Goal: Task Accomplishment & Management: Manage account settings

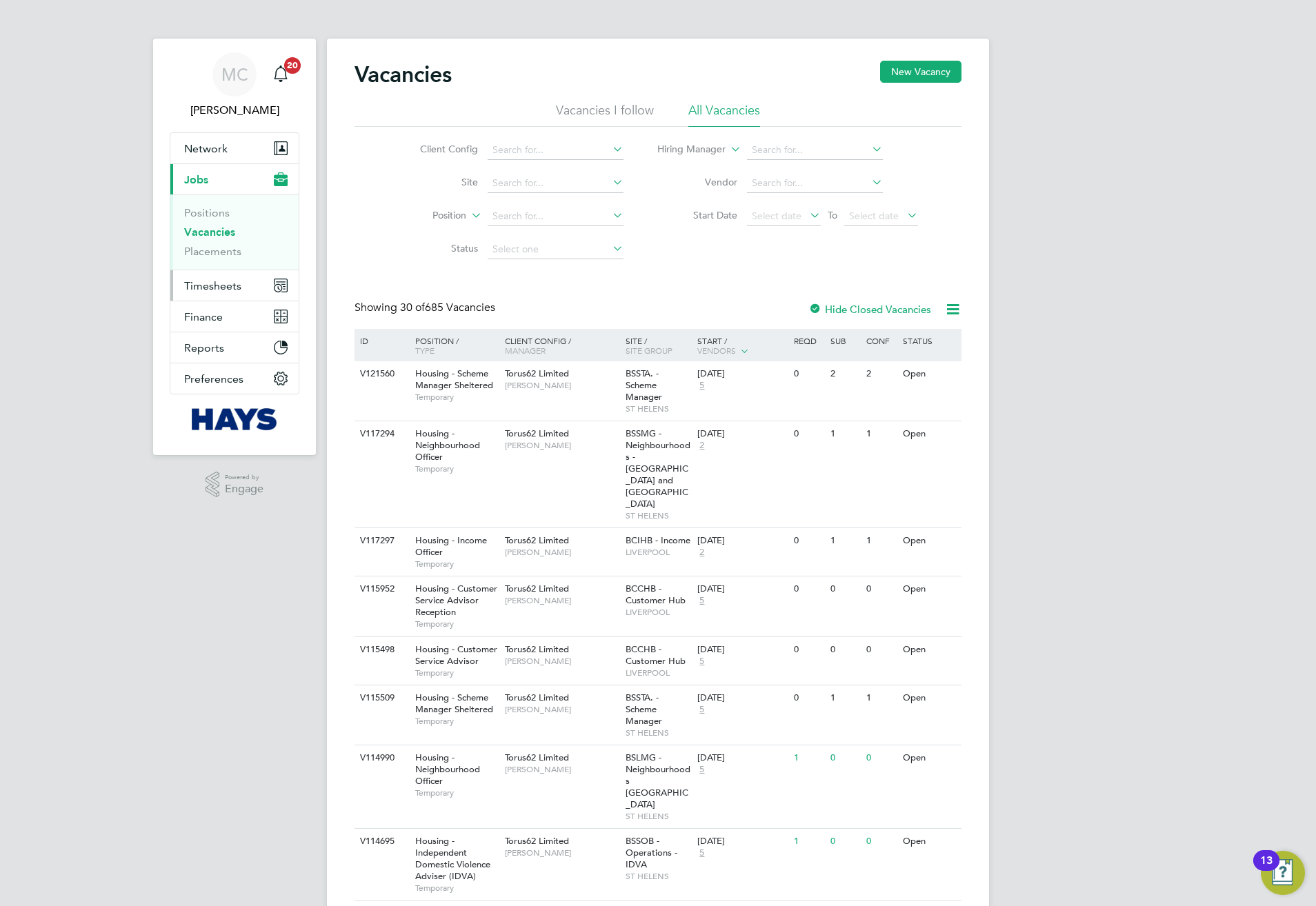
click at [230, 288] on span "Timesheets" at bounding box center [213, 286] width 57 height 13
click at [209, 243] on link "Timesheets" at bounding box center [213, 244] width 57 height 13
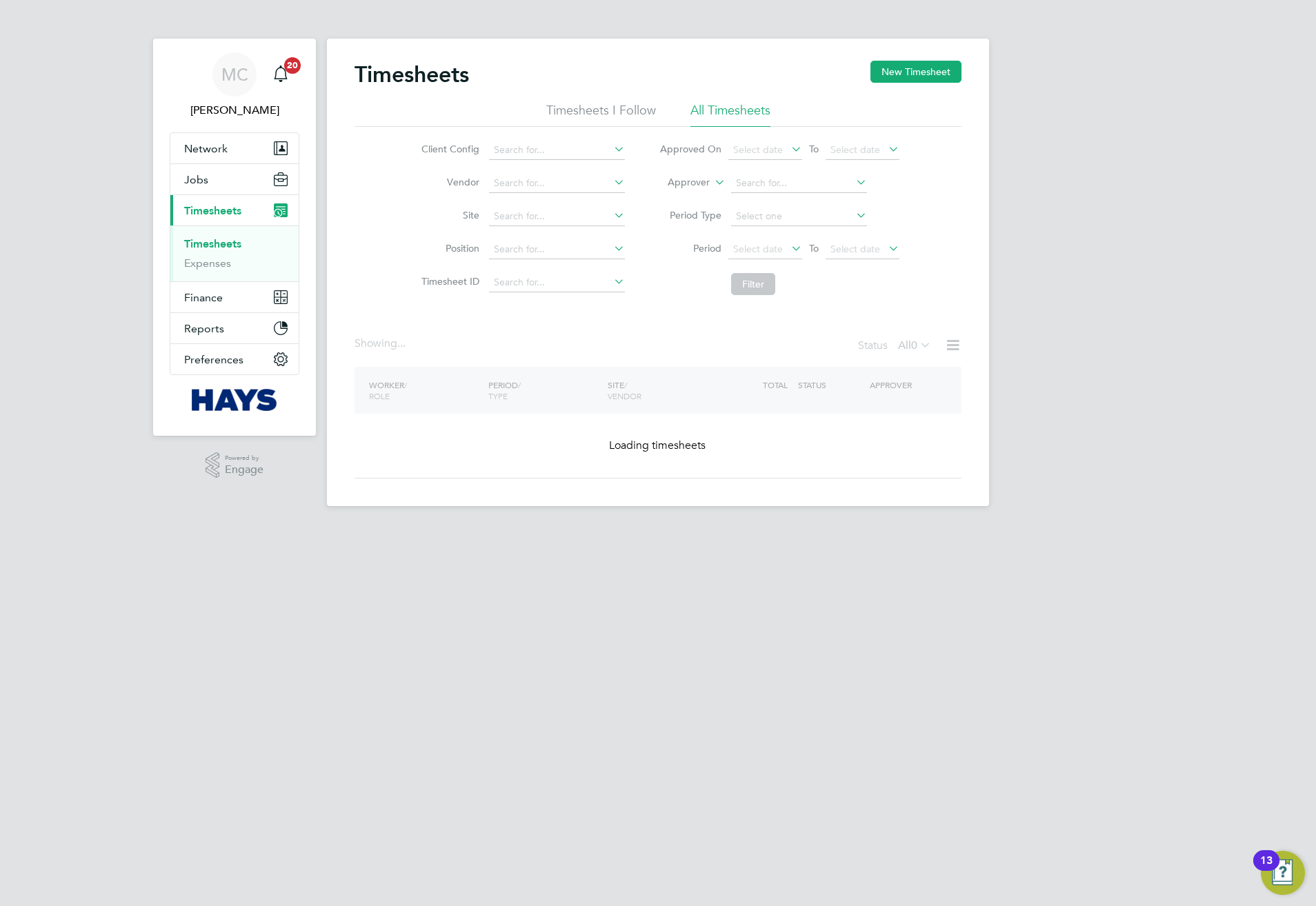
click at [708, 181] on label "Approver" at bounding box center [678, 183] width 62 height 14
click at [693, 187] on label "Approver" at bounding box center [678, 183] width 62 height 14
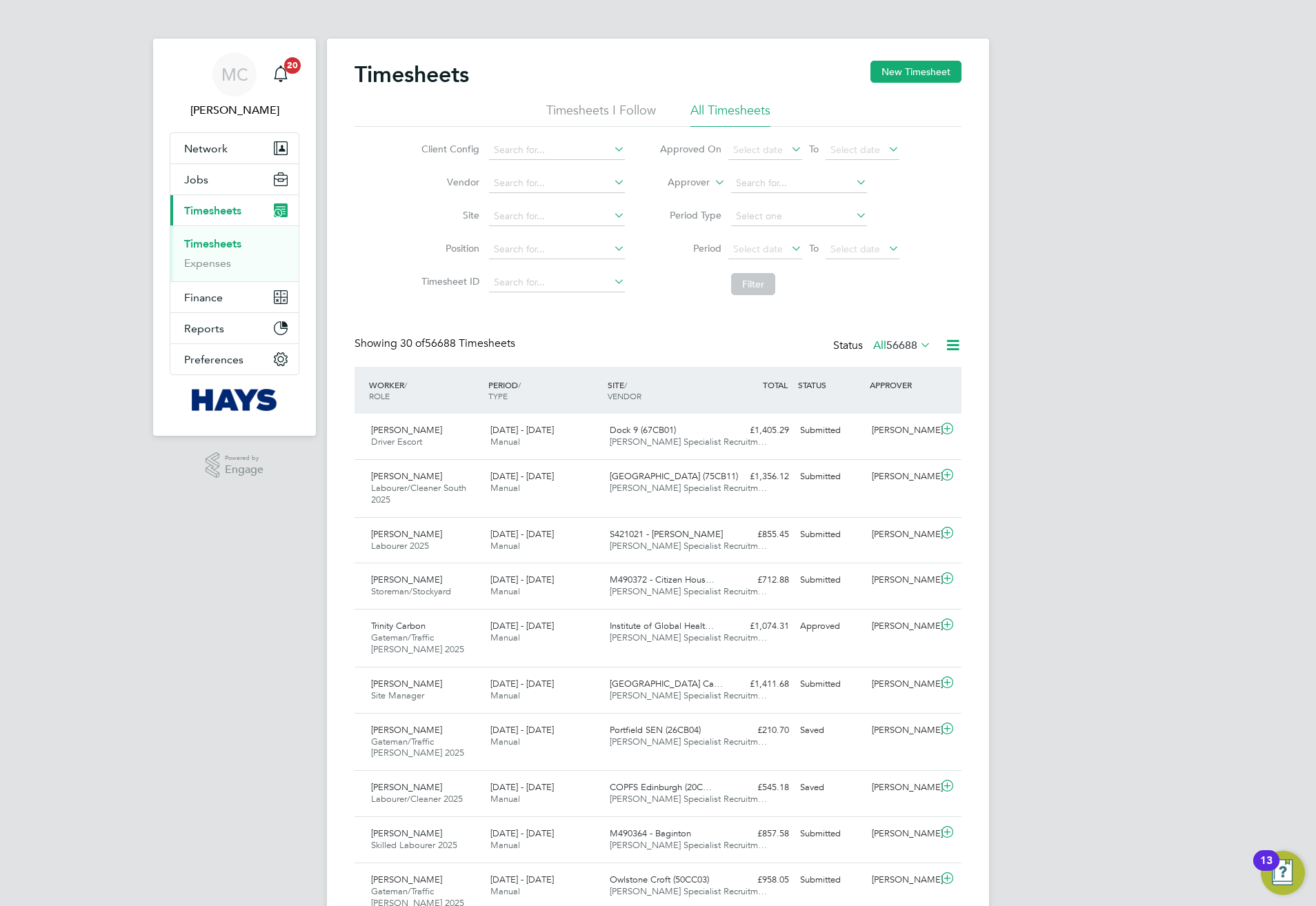
click at [692, 182] on label "Approver" at bounding box center [678, 183] width 62 height 14
click at [667, 197] on li "Worker" at bounding box center [676, 199] width 69 height 18
click at [764, 179] on input at bounding box center [799, 183] width 136 height 20
click at [792, 213] on li "And rea Sc ibisz" at bounding box center [798, 221] width 137 height 19
type input "Andrea Scibisz"
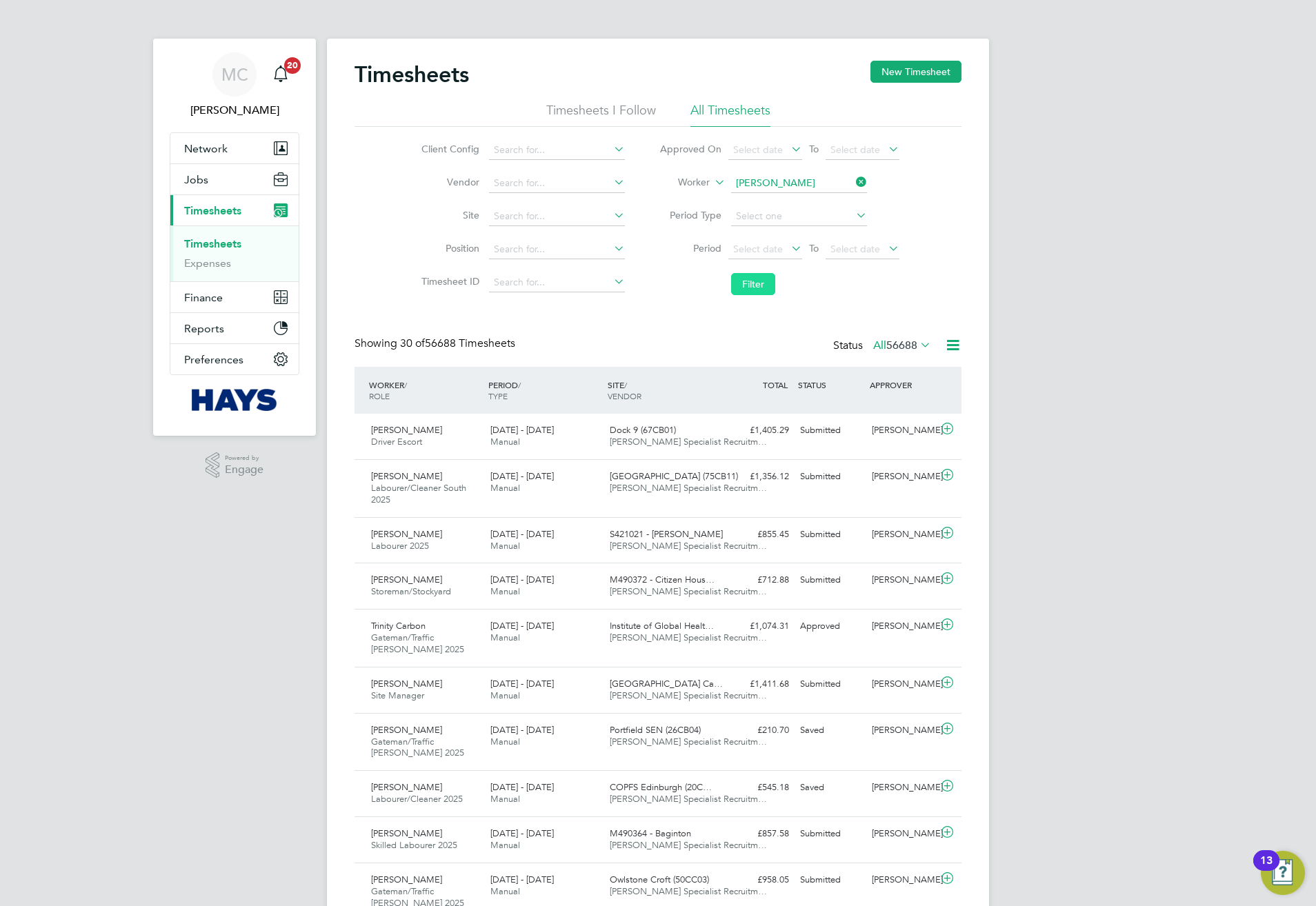
click at [746, 288] on button "Filter" at bounding box center [752, 284] width 44 height 22
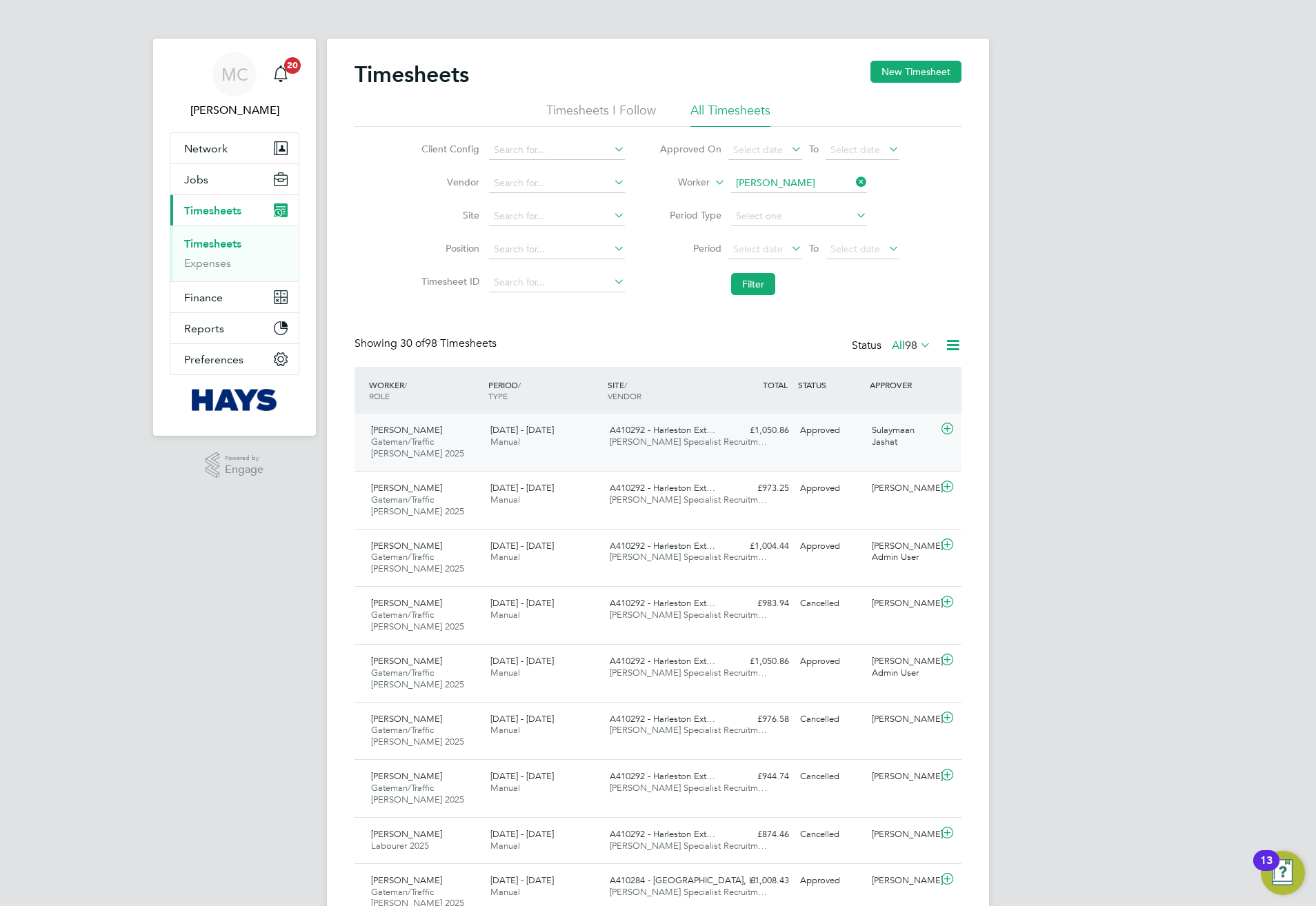
click at [626, 455] on div "Andrea Scibisz Gateman/Traffic Marshall 2025 9 - 15 Aug 2025 9 - 15 Aug 2025 Ma…" at bounding box center [657, 442] width 607 height 57
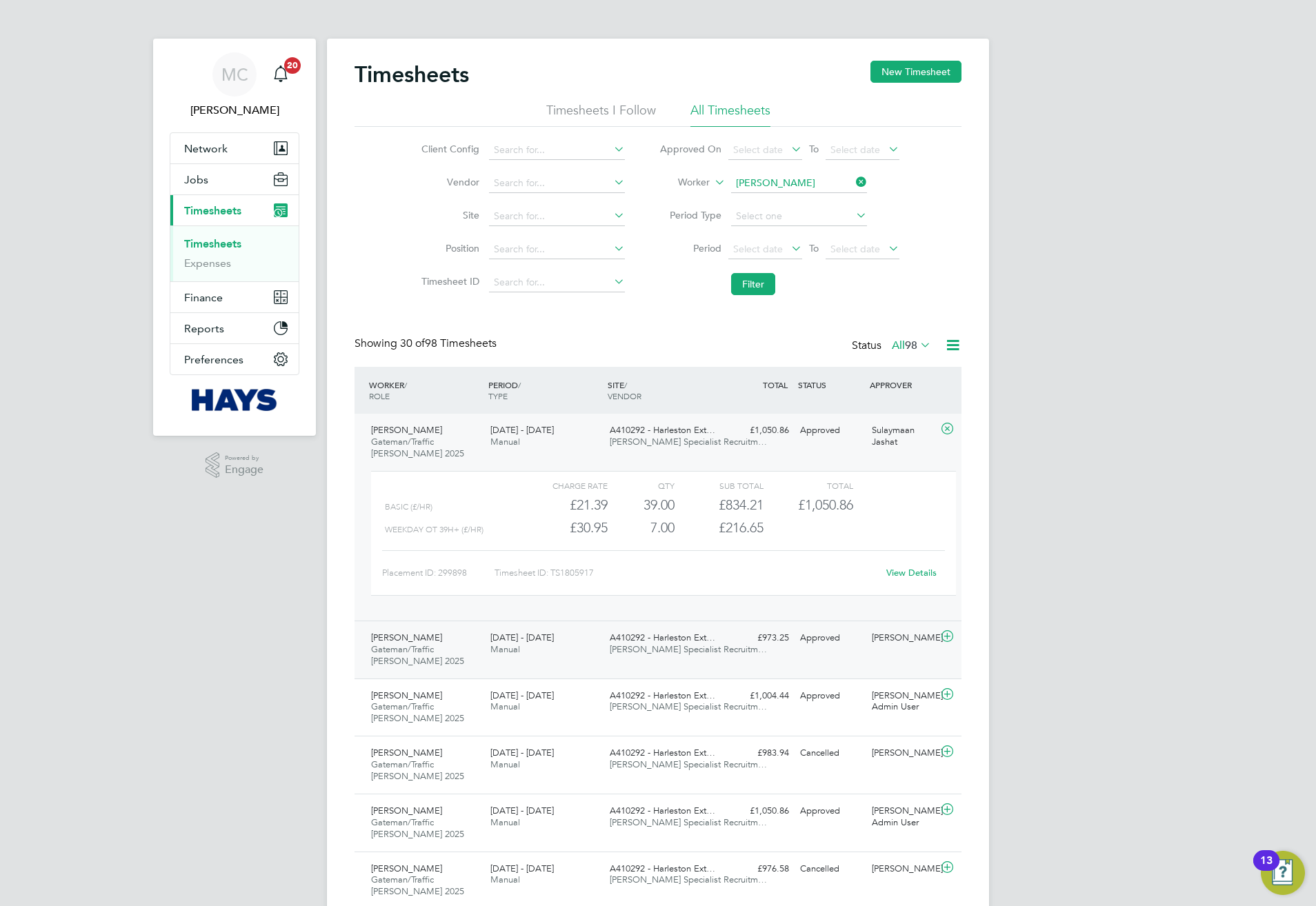
click at [819, 644] on div "Approved" at bounding box center [830, 638] width 71 height 23
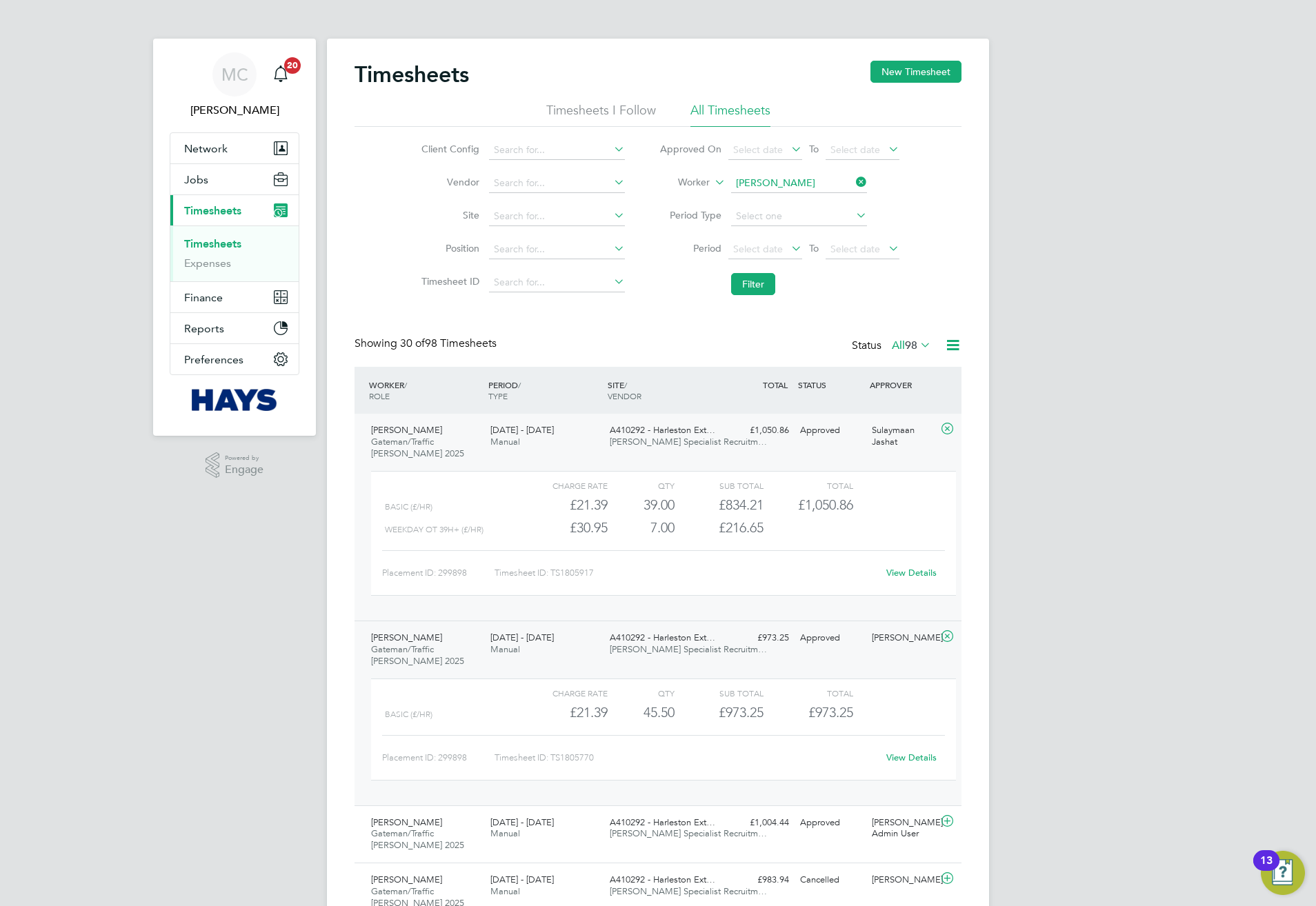
click at [903, 753] on div "View Details" at bounding box center [911, 758] width 68 height 22
click at [911, 754] on link "View Details" at bounding box center [911, 758] width 50 height 12
click at [911, 764] on link "View Details" at bounding box center [911, 758] width 50 height 12
click at [905, 576] on link "View Details" at bounding box center [911, 573] width 50 height 12
click at [923, 751] on div "View Details" at bounding box center [911, 758] width 68 height 22
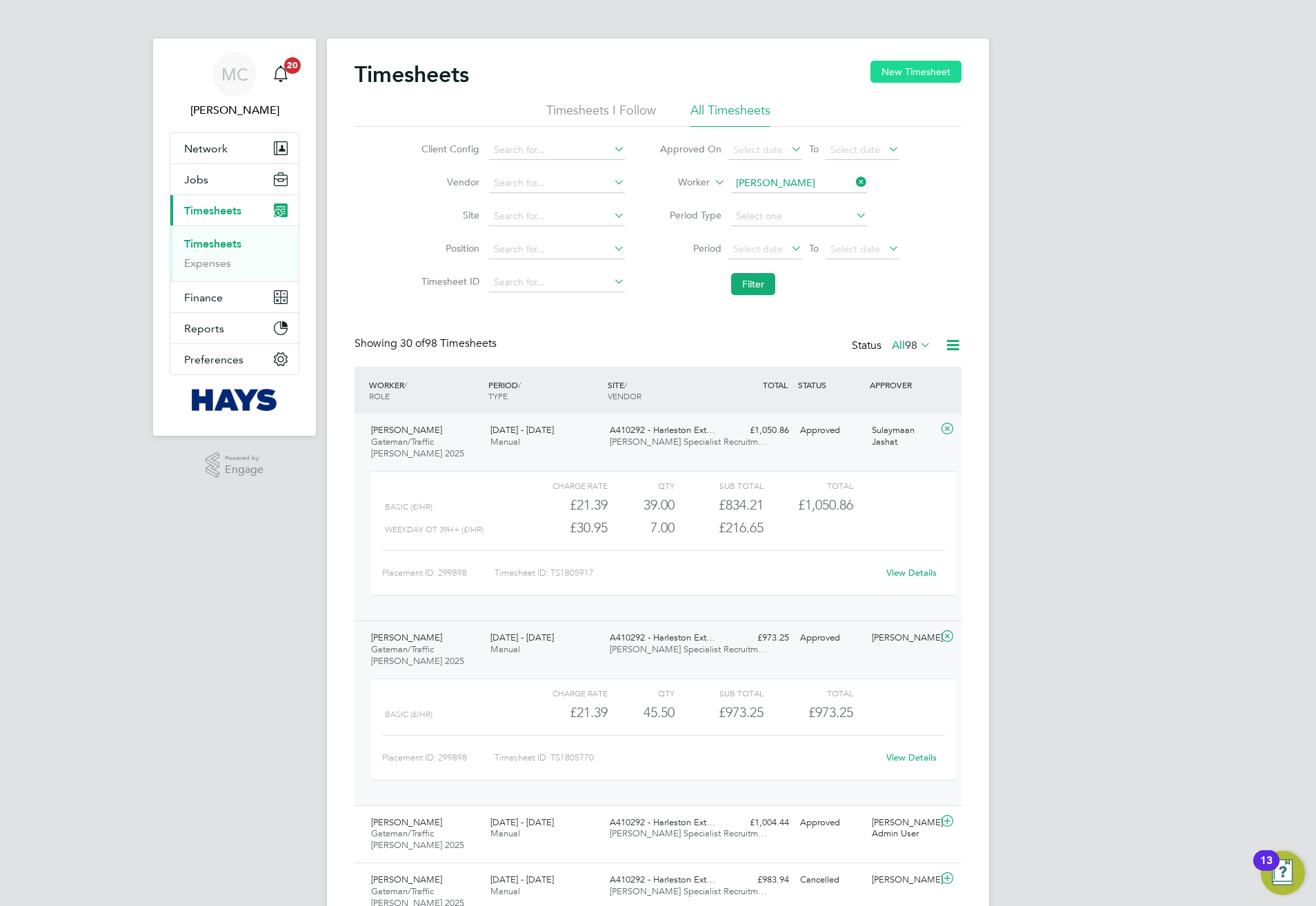
click at [923, 73] on button "New Timesheet" at bounding box center [916, 72] width 91 height 22
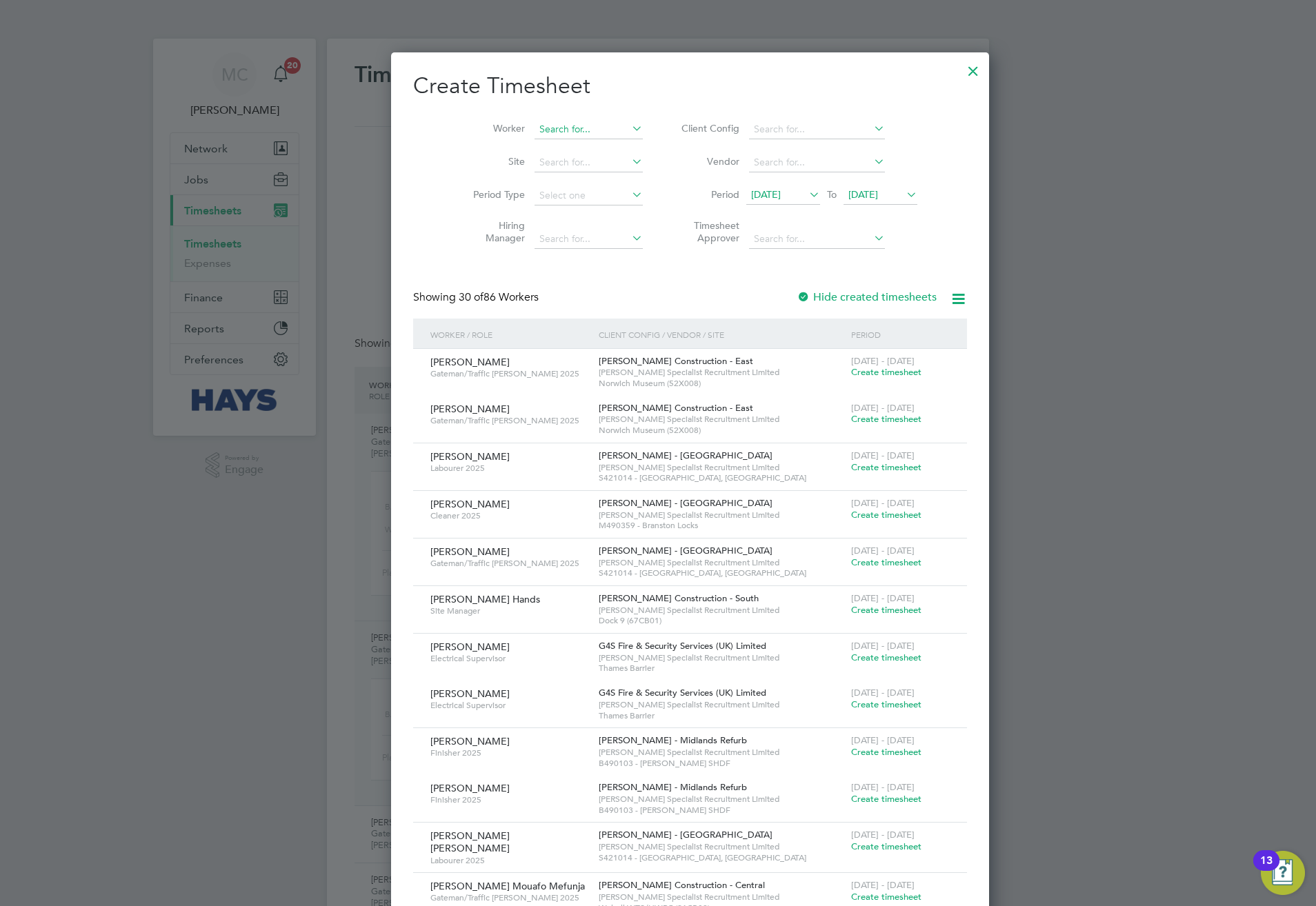
scroll to position [2809, 534]
click at [551, 132] on input at bounding box center [588, 130] width 108 height 20
click at [550, 139] on li "And rea Sci bisz" at bounding box center [556, 148] width 110 height 19
type input "[PERSON_NAME]"
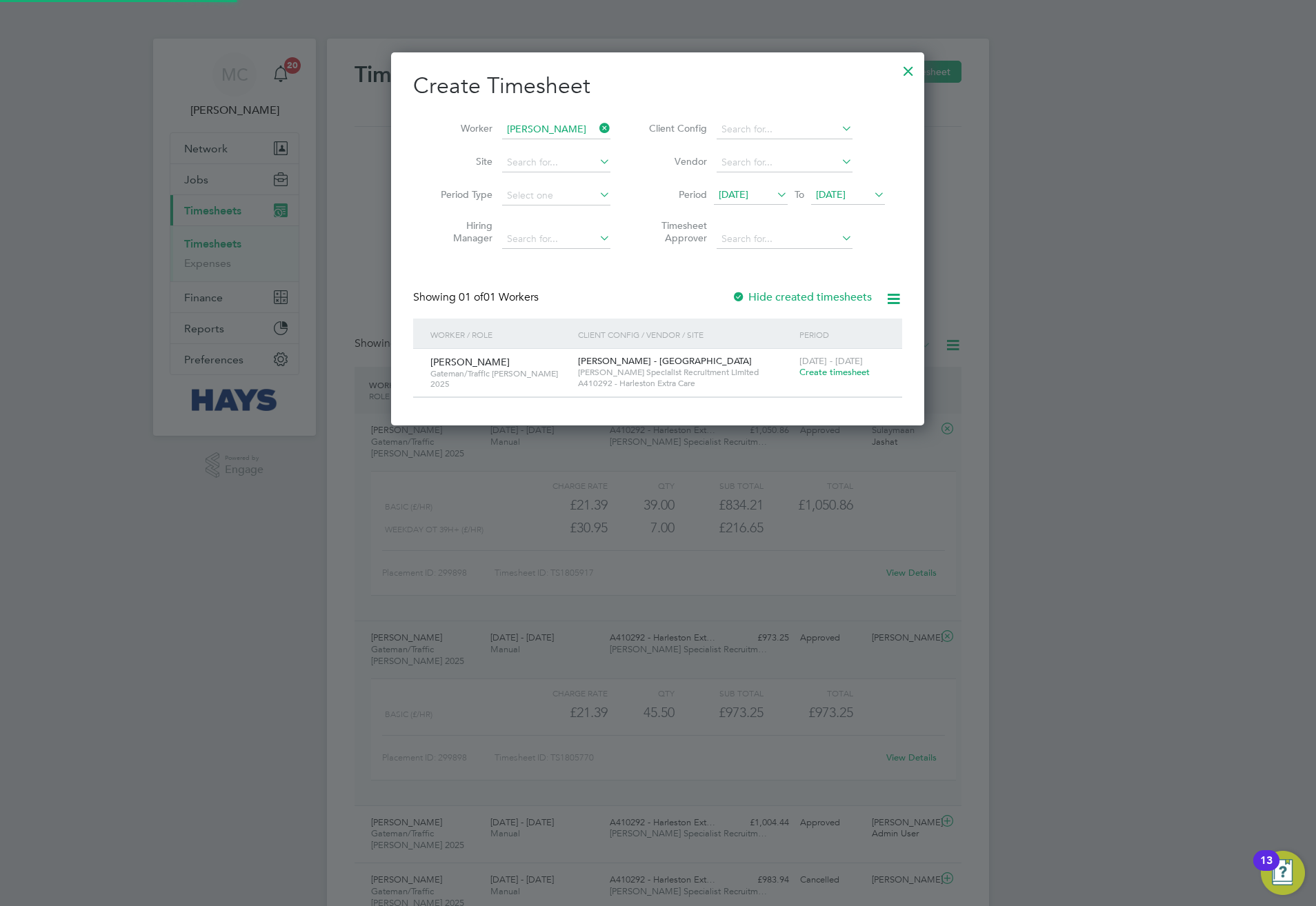
scroll to position [375, 534]
click at [845, 372] on span "Create timesheet" at bounding box center [834, 372] width 70 height 12
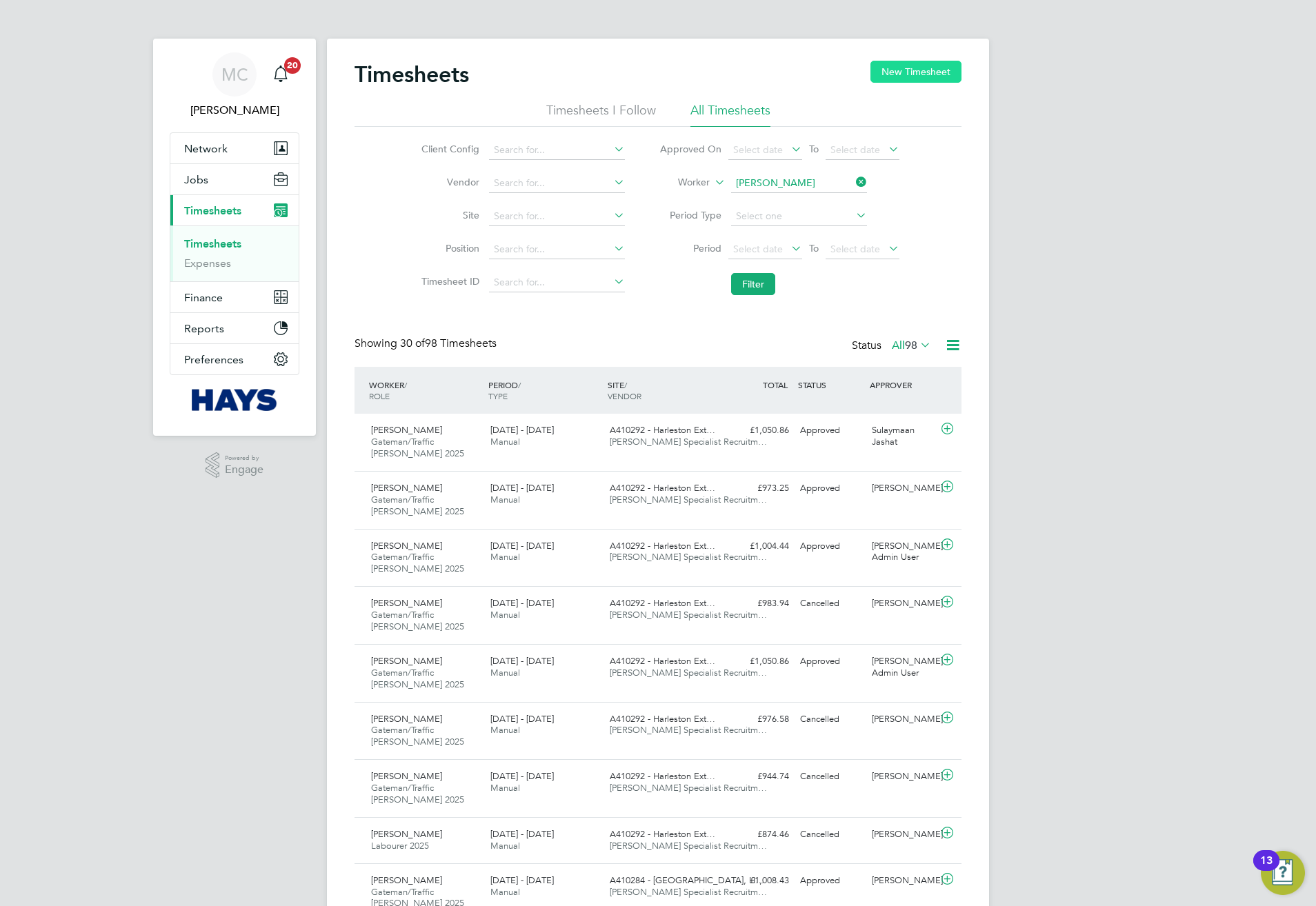
scroll to position [46, 120]
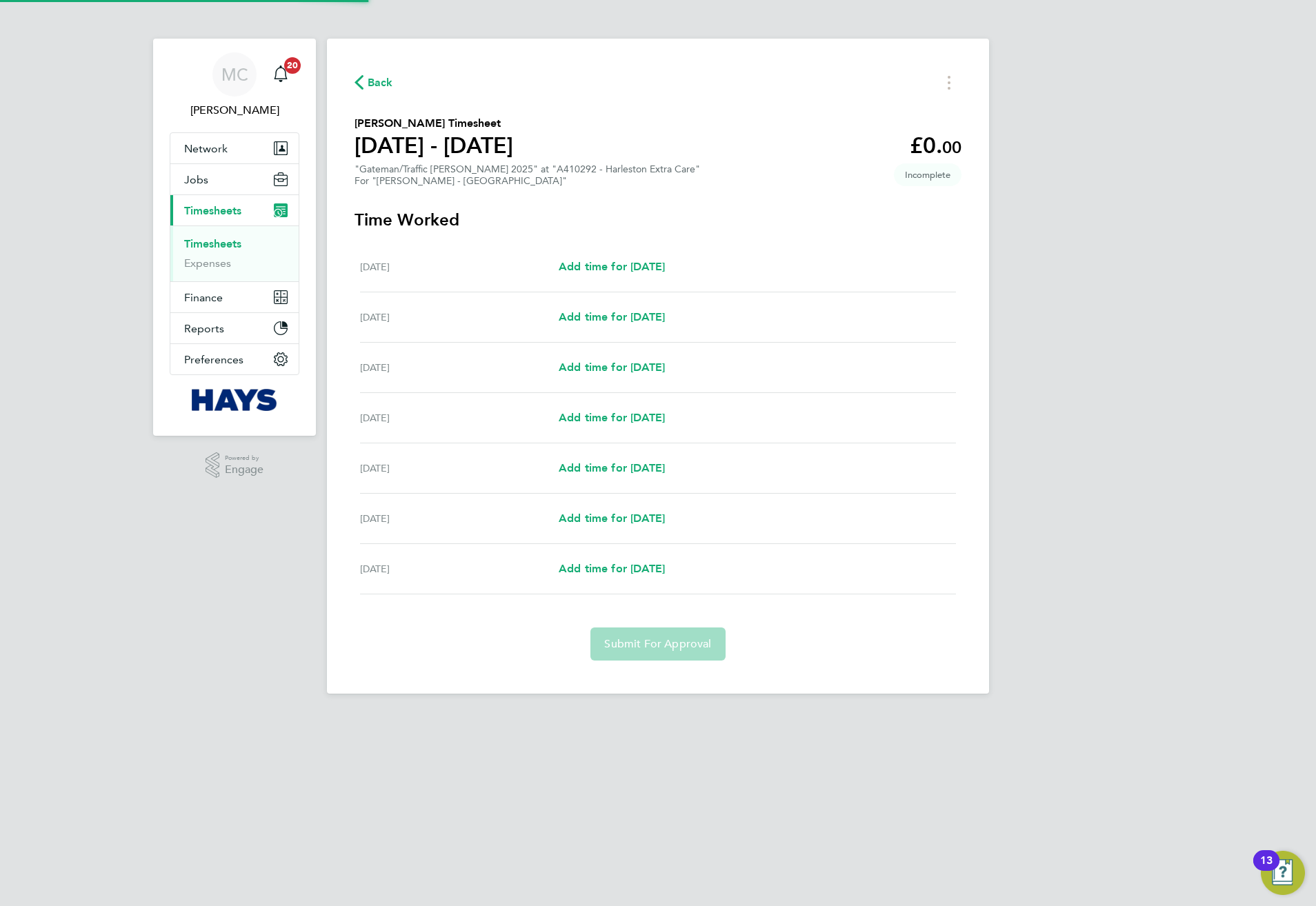
click at [939, 69] on div "Back Andrea Scibisz's Timesheet 16 - 22 Aug 2025 £0. 00 "Gateman/Traffic Marsha…" at bounding box center [658, 366] width 662 height 655
click at [587, 375] on link "Add time for Mon 18 Aug" at bounding box center [612, 368] width 106 height 17
select select "30"
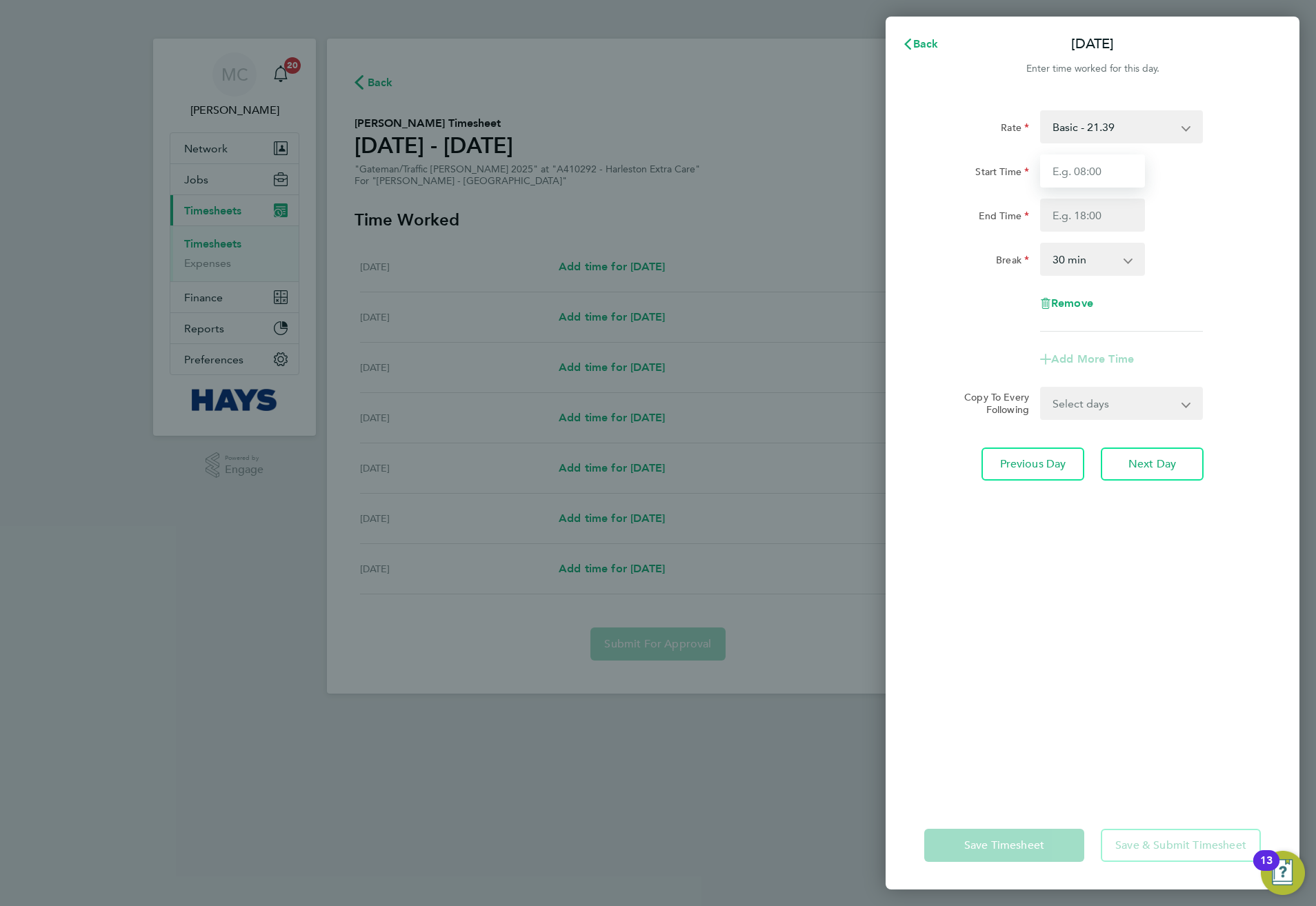
click at [1105, 174] on input "Start Time" at bounding box center [1093, 171] width 105 height 33
type input "07:00"
click at [1093, 208] on input "End Time" at bounding box center [1093, 215] width 105 height 33
type input "16:30"
click at [1068, 549] on div "Rate Basic - 21.39 Weekday OT 39h+ - 30.95 Sat first 4h - 30.95 Sat after 4h - …" at bounding box center [1092, 447] width 414 height 708
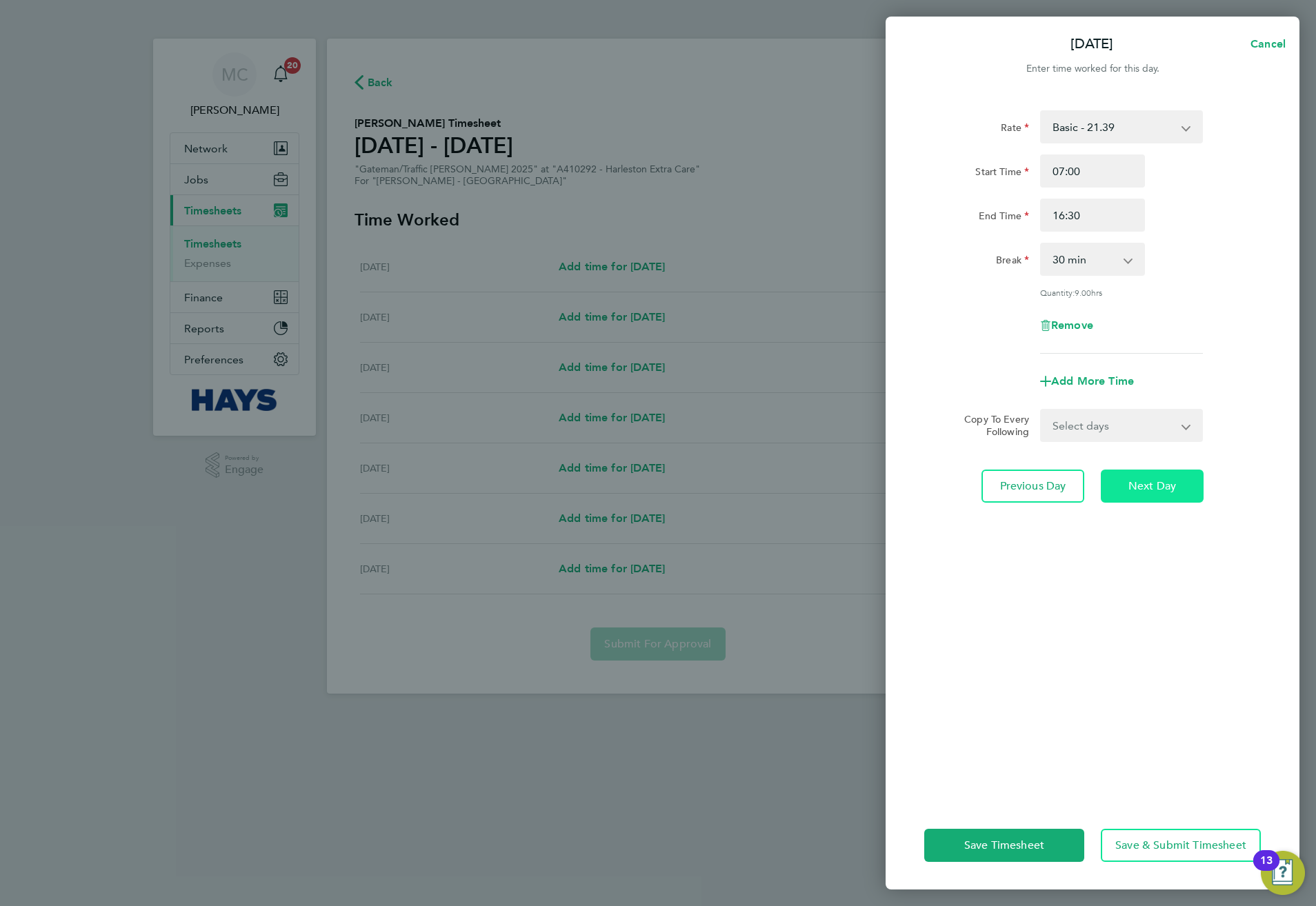
click at [1161, 490] on span "Next Day" at bounding box center [1152, 487] width 48 height 14
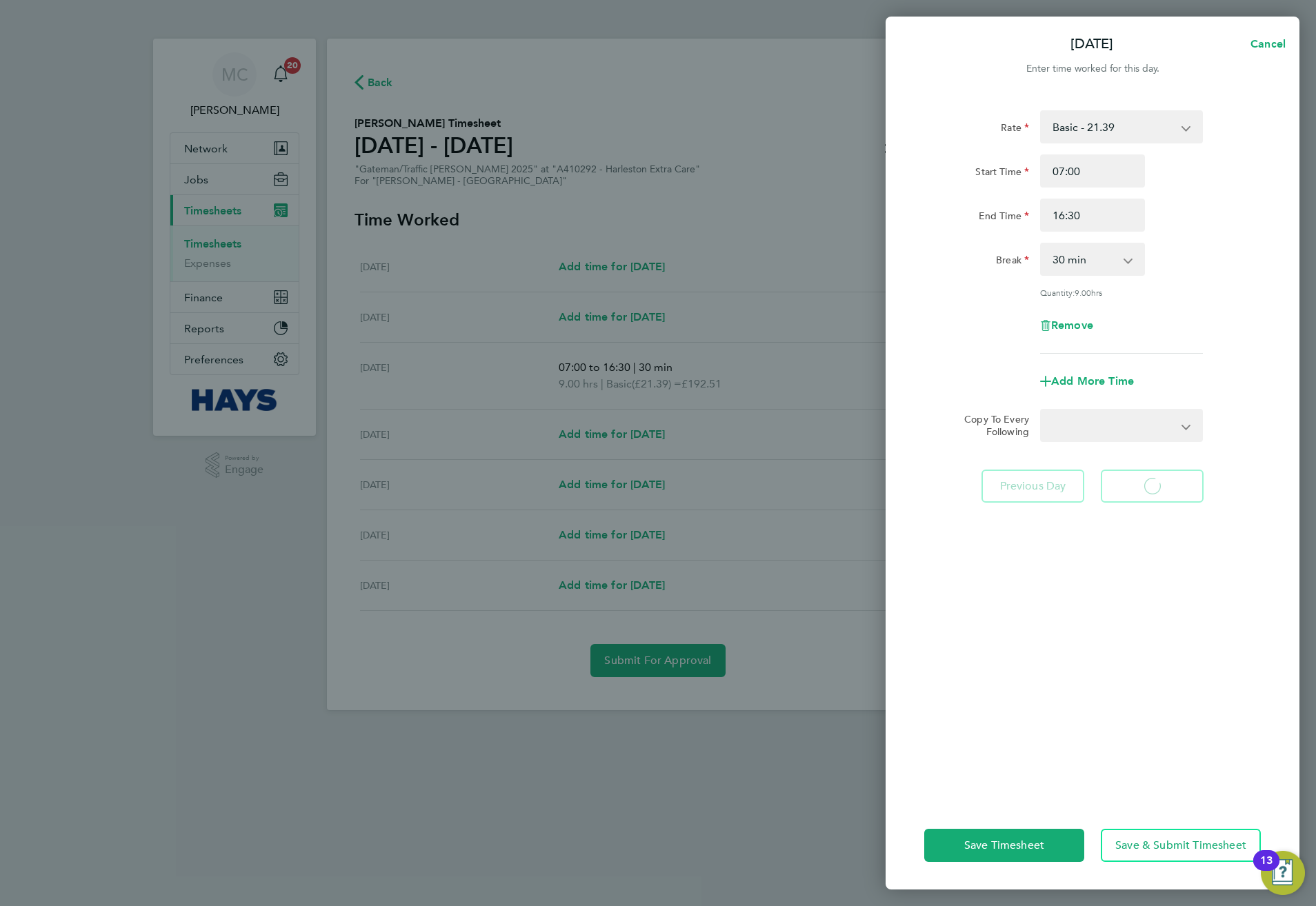
select select "30"
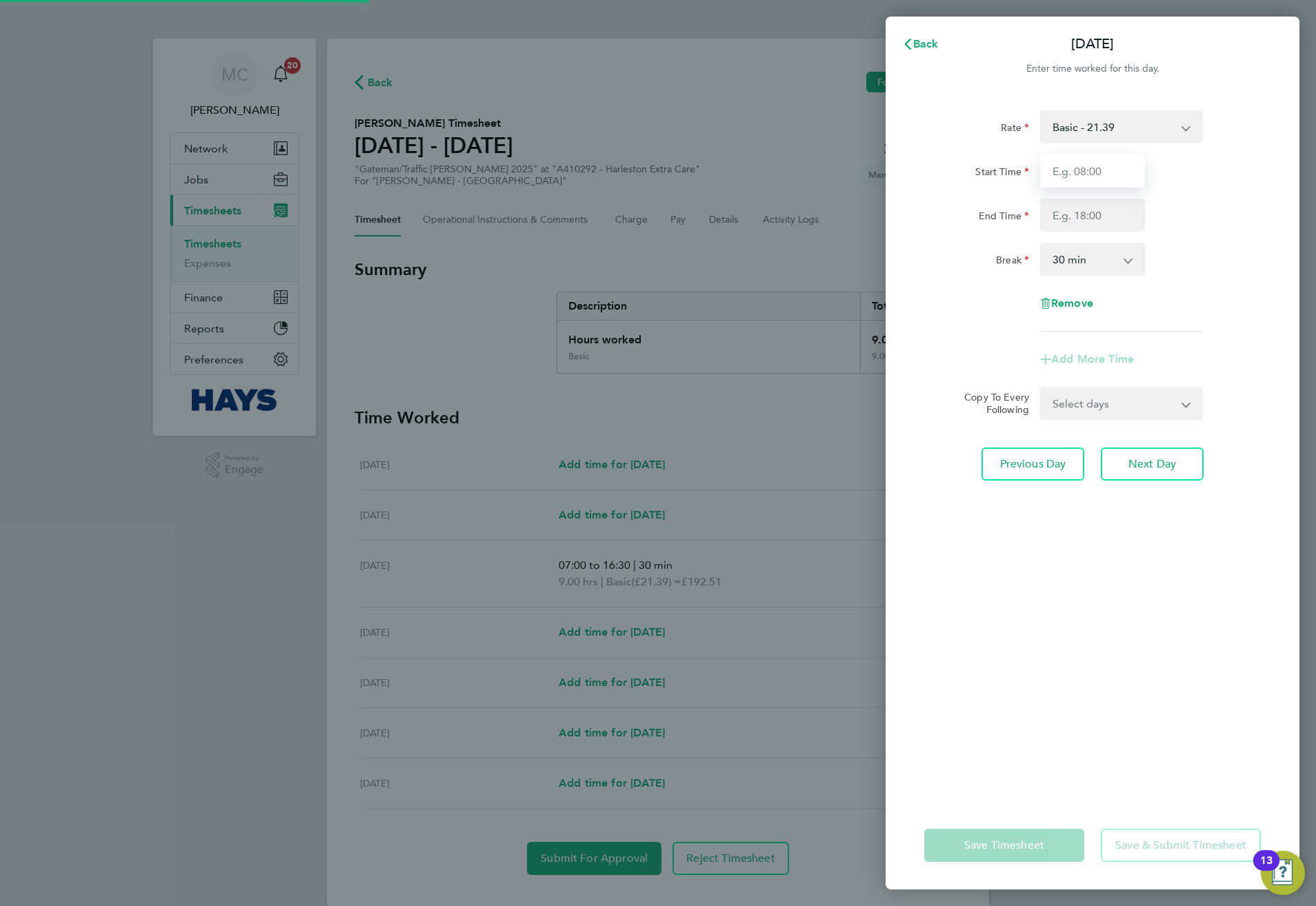
click at [1072, 174] on input "Start Time" at bounding box center [1093, 171] width 105 height 33
click at [1072, 174] on input "7.00" at bounding box center [1093, 171] width 105 height 33
click at [1072, 174] on input "7.007.00" at bounding box center [1093, 171] width 105 height 33
click at [1083, 174] on input "7.007.00" at bounding box center [1093, 171] width 105 height 33
click at [1166, 195] on div "Start Time 7.007.00 End Time" at bounding box center [1092, 193] width 348 height 77
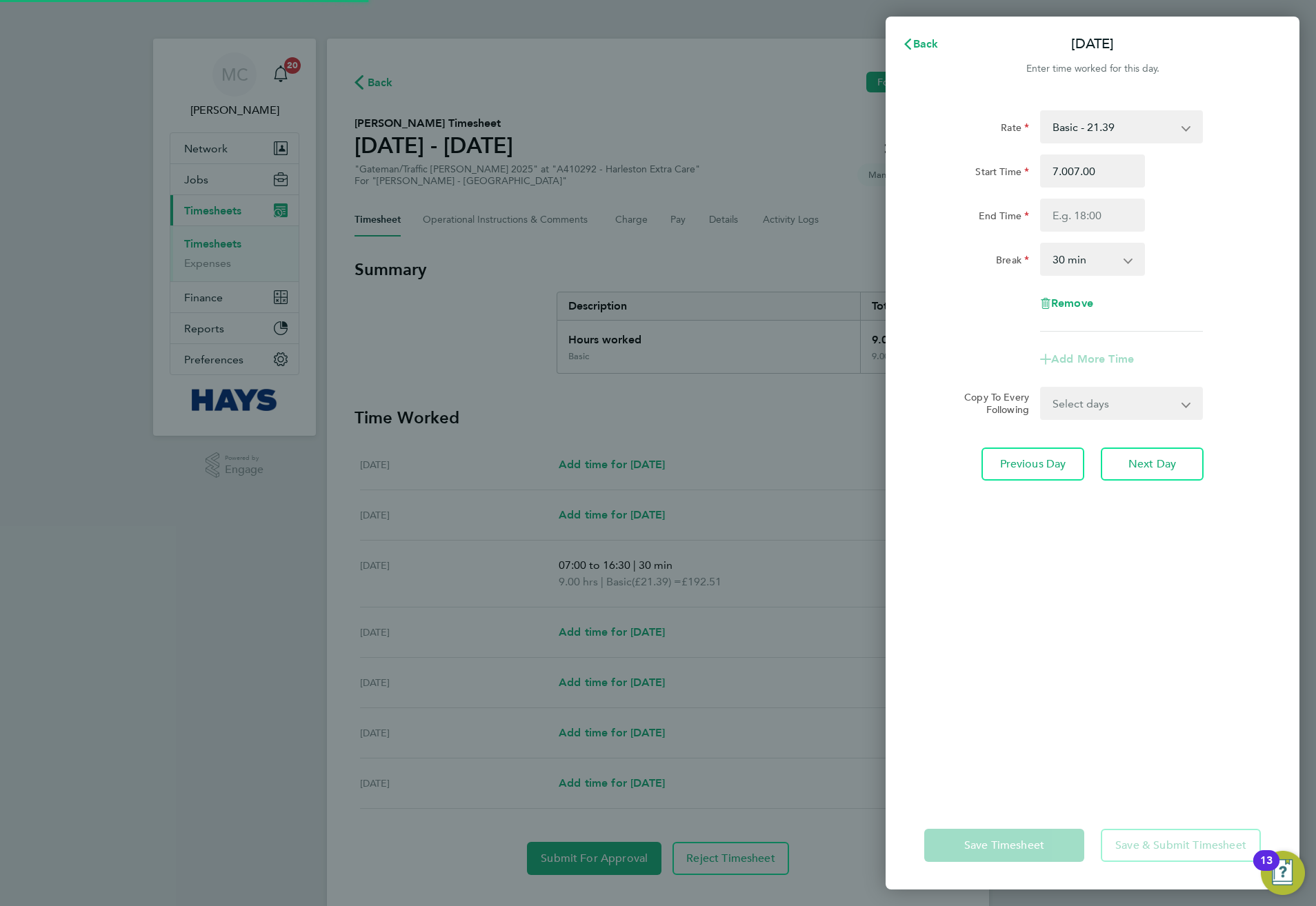
click at [1037, 170] on div "7.007.00" at bounding box center [1093, 171] width 116 height 33
click at [1054, 172] on input "7.007.00" at bounding box center [1093, 171] width 105 height 33
click at [1079, 176] on input "7.007.00" at bounding box center [1093, 171] width 105 height 33
click at [1102, 184] on input "7.007.00" at bounding box center [1093, 171] width 105 height 33
click at [919, 118] on div "Rate" at bounding box center [976, 127] width 116 height 33
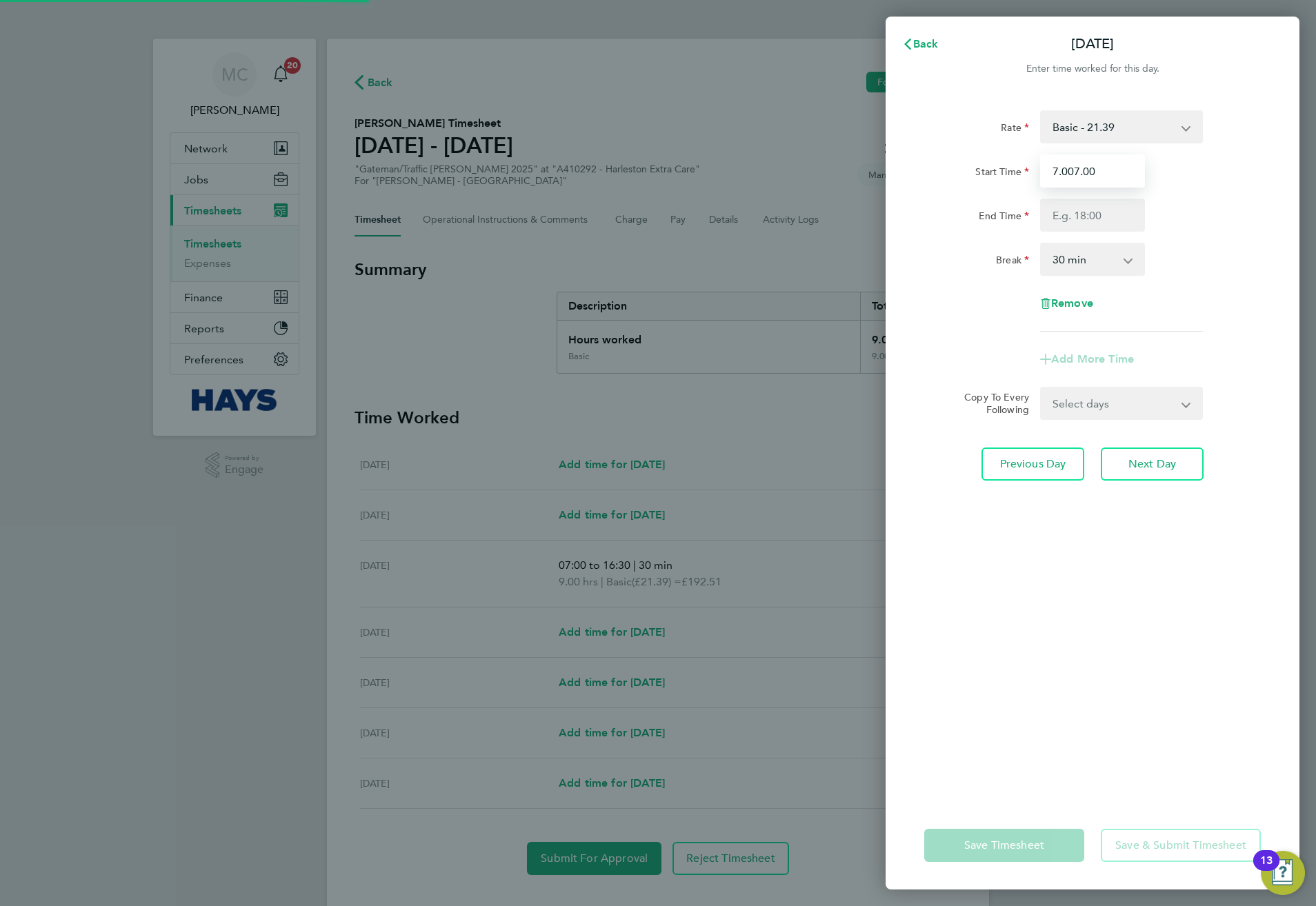
click at [1094, 164] on input "7.007.00" at bounding box center [1093, 171] width 105 height 33
click at [1058, 174] on input "7.007.00" at bounding box center [1093, 171] width 105 height 33
click at [1153, 179] on div "Start Time 7.007.00" at bounding box center [1092, 171] width 348 height 33
click at [1102, 174] on input "7.007.00" at bounding box center [1093, 171] width 105 height 33
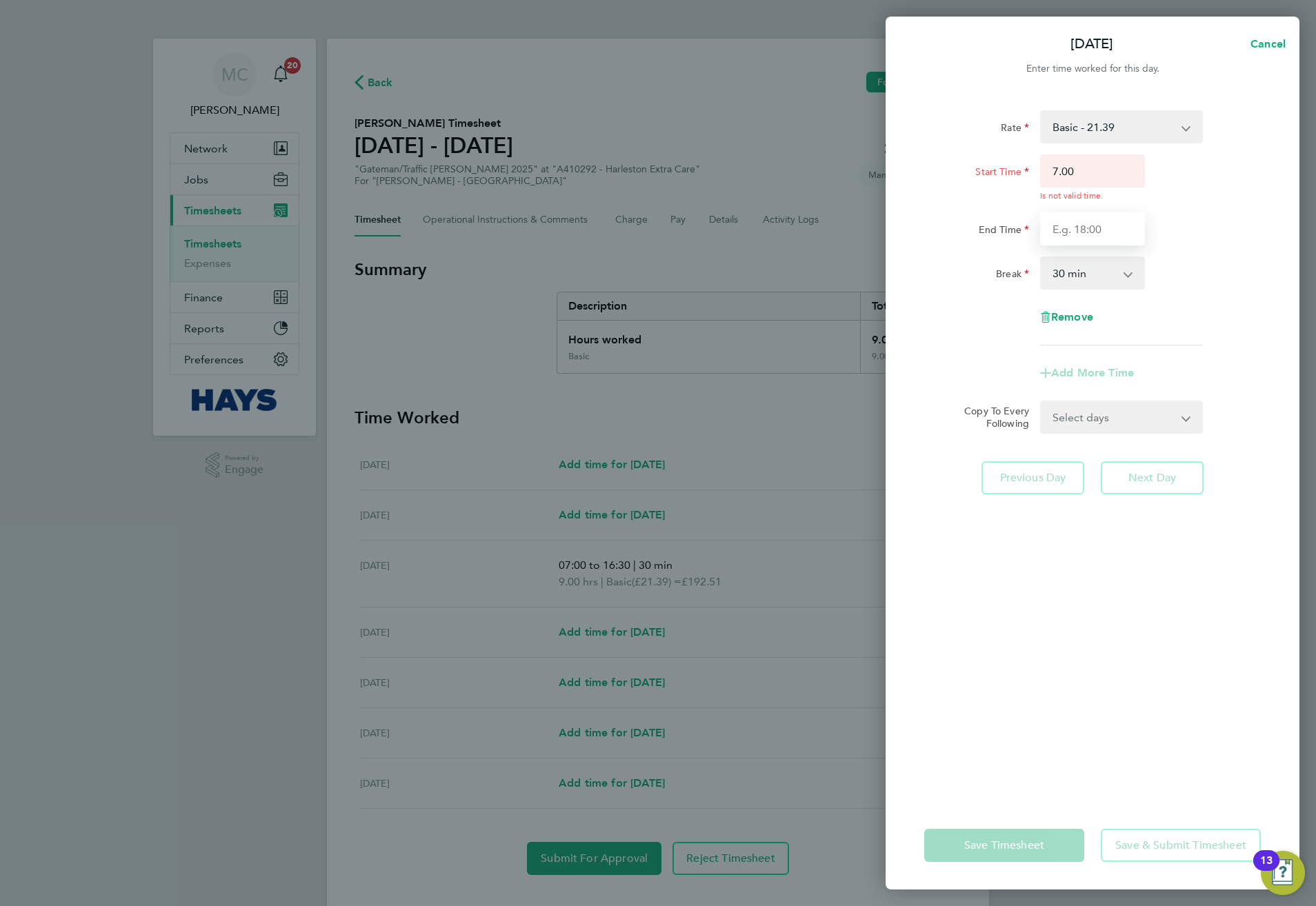
type input "07:00"
click at [1092, 226] on input "End Time" at bounding box center [1093, 228] width 105 height 33
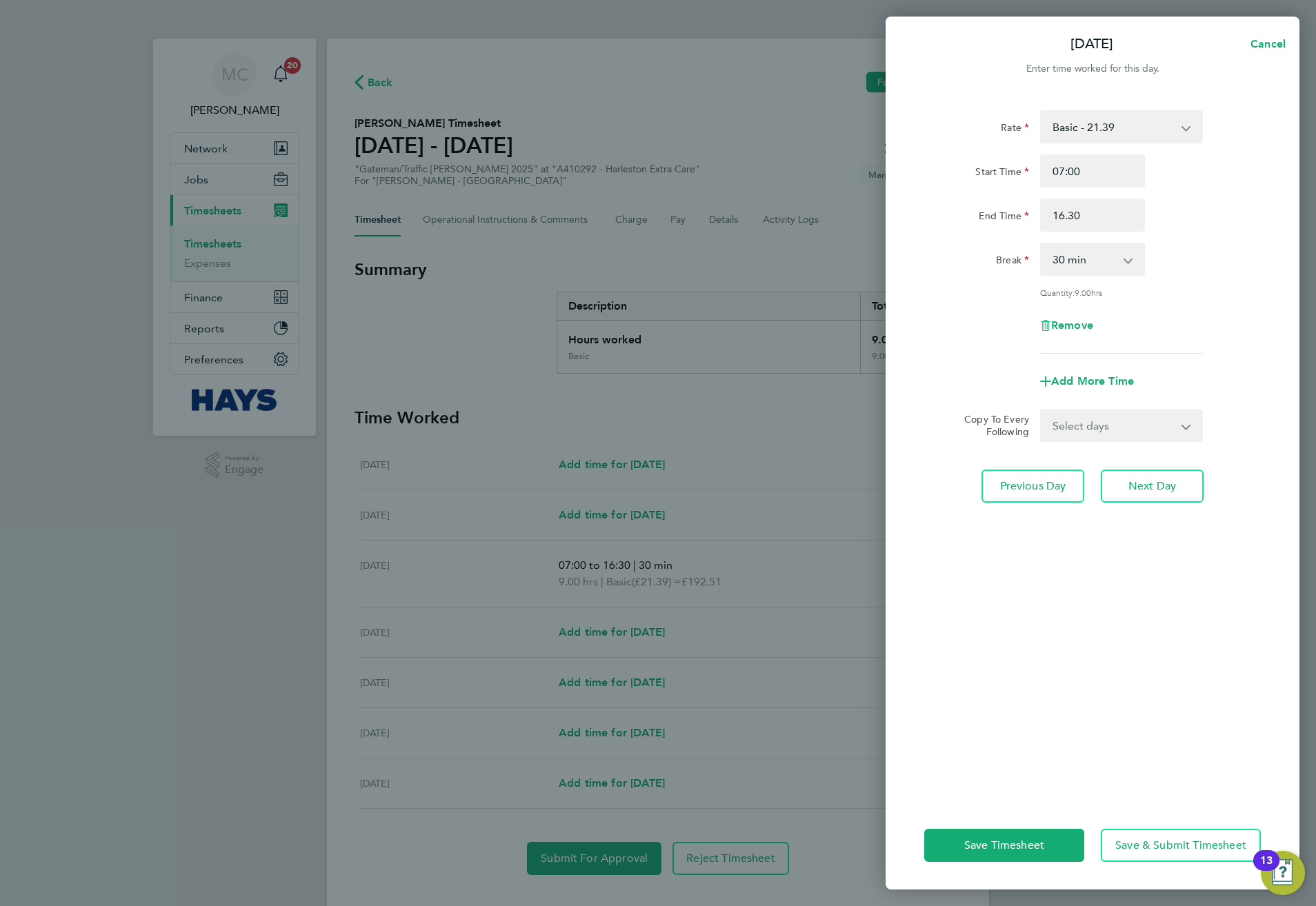
type input "16:30"
click at [1215, 271] on div "Break 0 min 15 min 30 min 45 min 60 min 75 min 90 min" at bounding box center [1092, 259] width 348 height 33
click at [1153, 490] on span "Next Day" at bounding box center [1152, 487] width 48 height 14
select select "30"
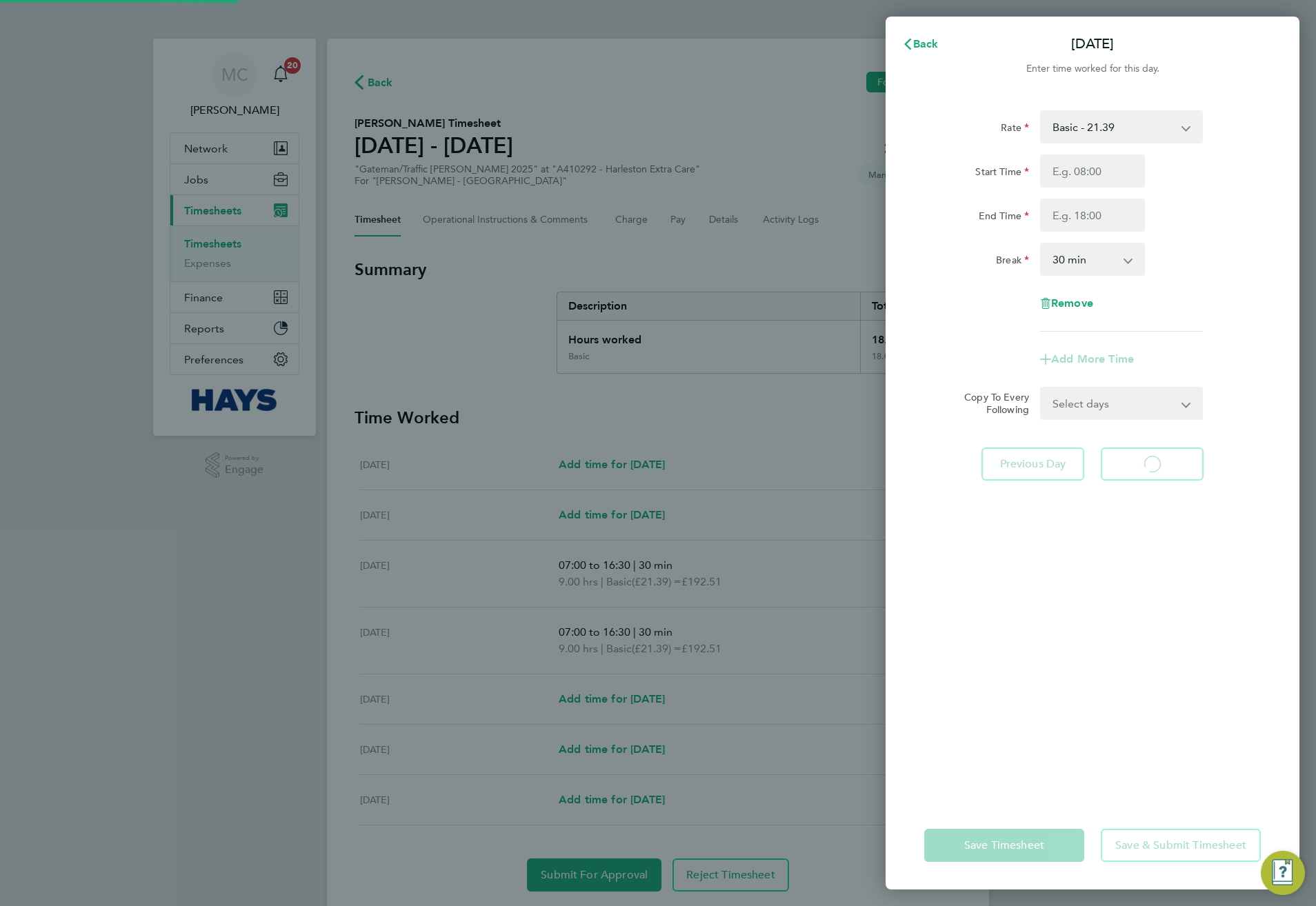
select select "30"
click at [1086, 180] on input "Start Time" at bounding box center [1093, 171] width 105 height 33
type input "07:00"
click at [1085, 208] on input "End Time" at bounding box center [1093, 215] width 105 height 33
type input "17:00"
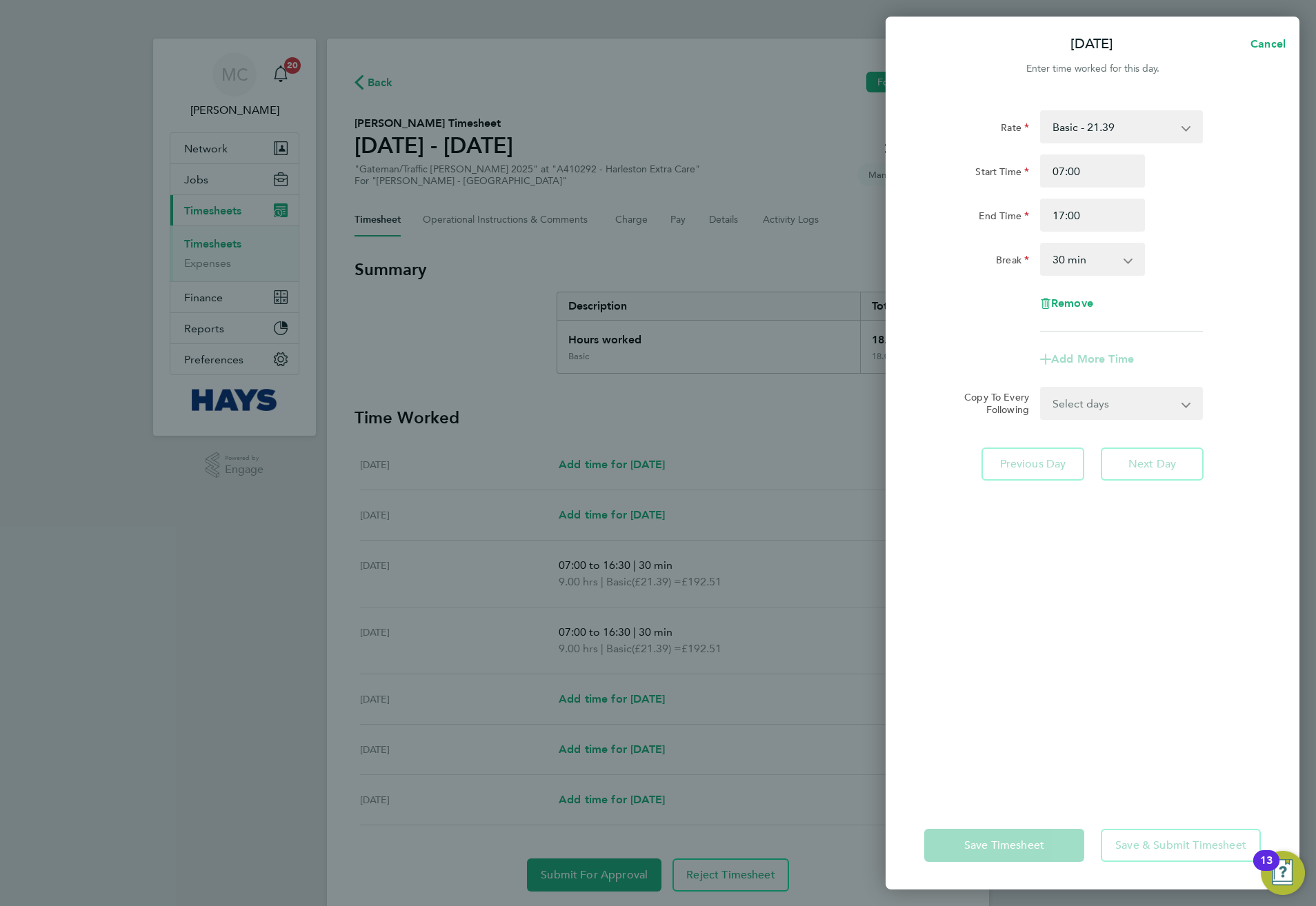
click at [1182, 300] on div "Rate Basic - 21.39 Weekday OT 39h+ - 30.95 Sat first 4h - 30.95 Sat after 4h - …" at bounding box center [1092, 221] width 337 height 221
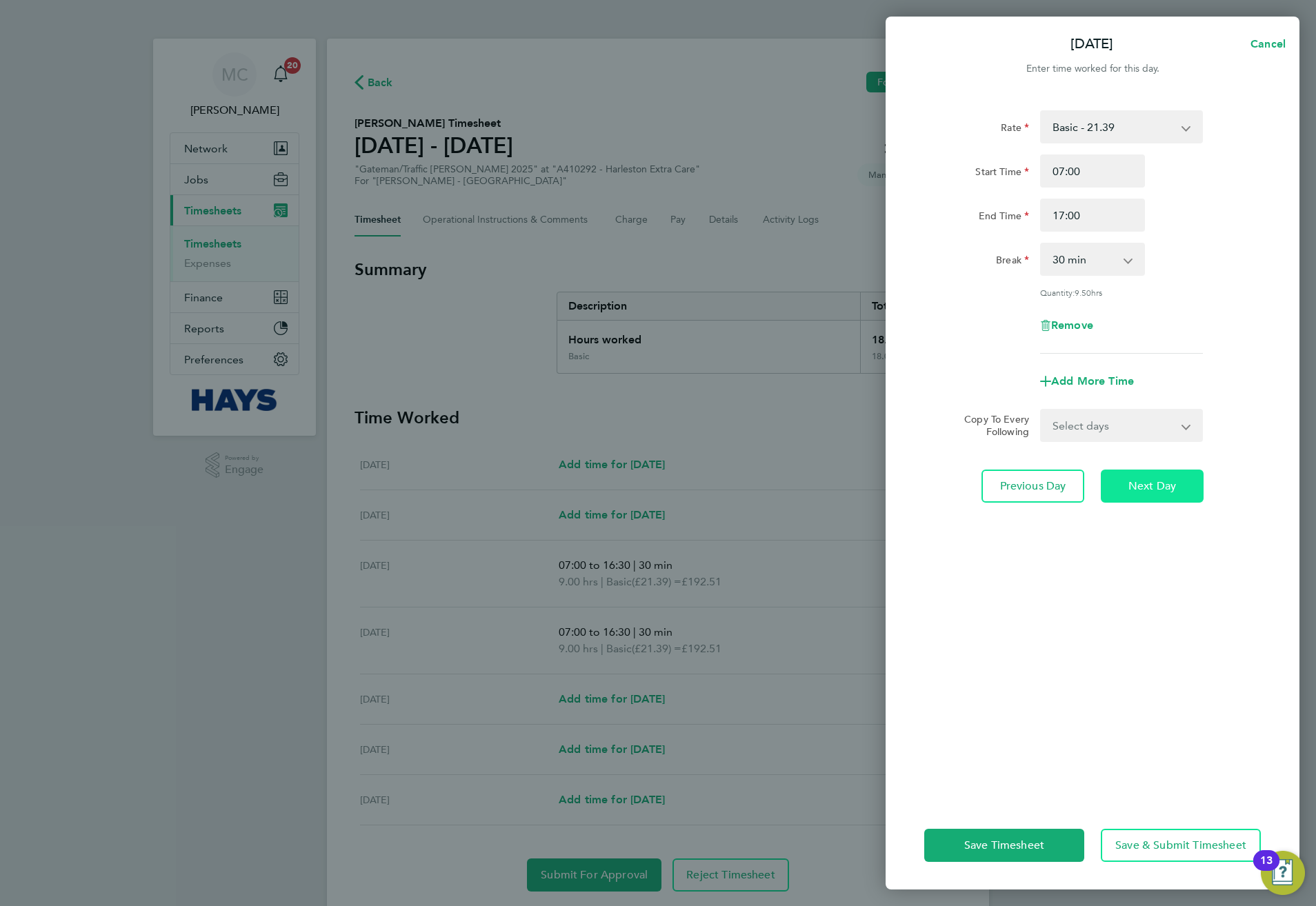
click at [1158, 480] on span "Next Day" at bounding box center [1152, 487] width 48 height 14
select select "30"
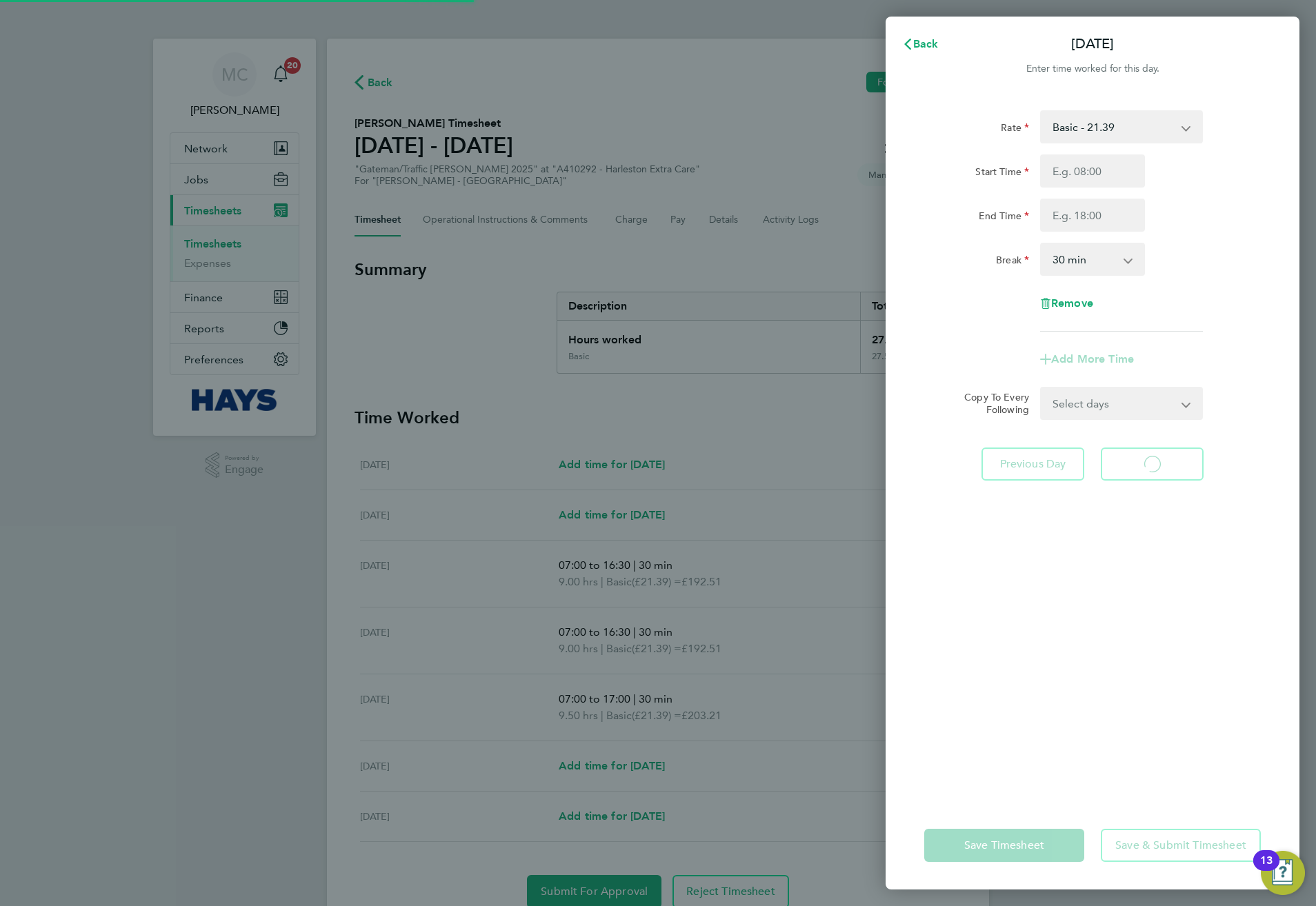
select select "30"
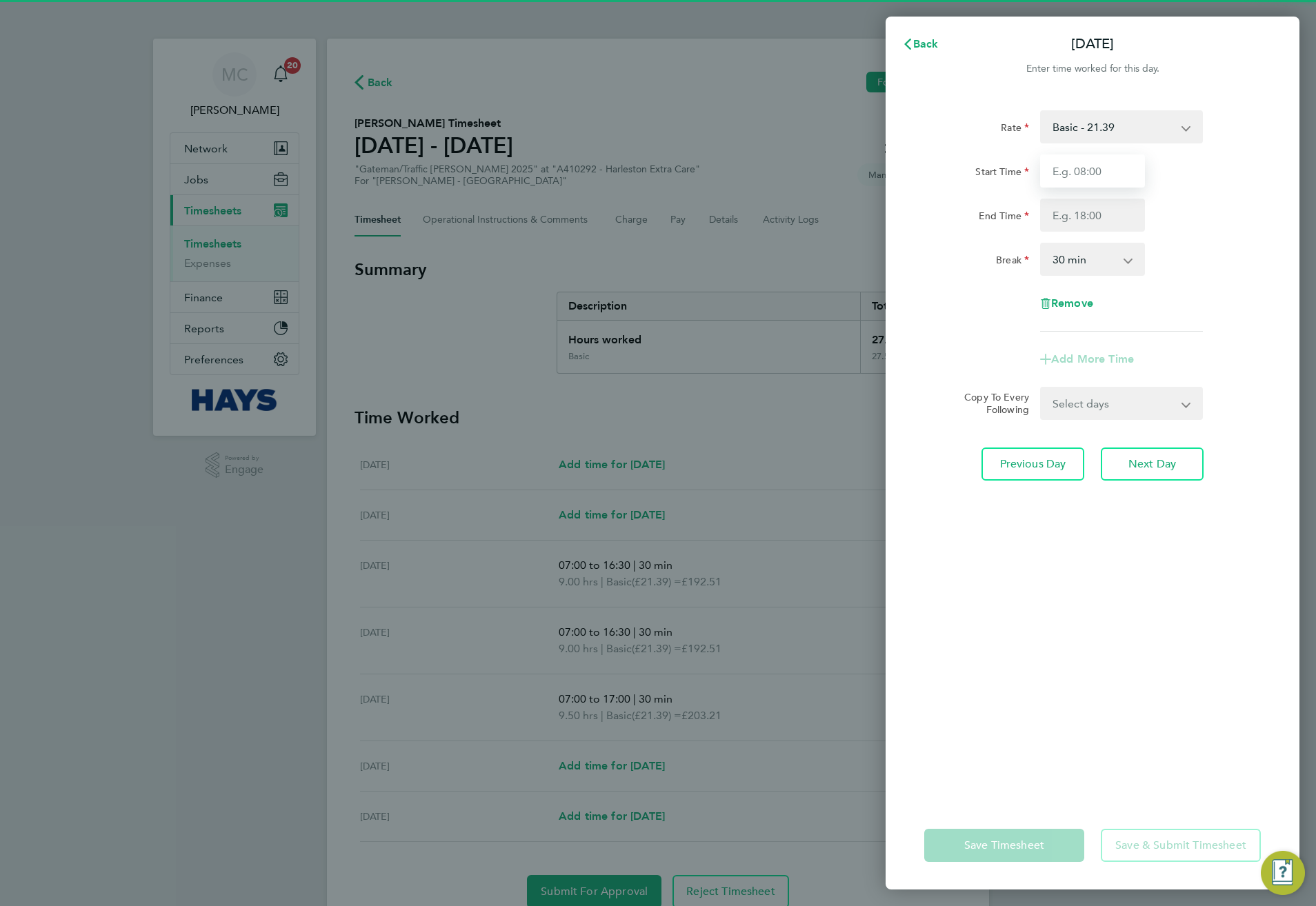
click at [1074, 184] on input "Start Time" at bounding box center [1093, 171] width 105 height 33
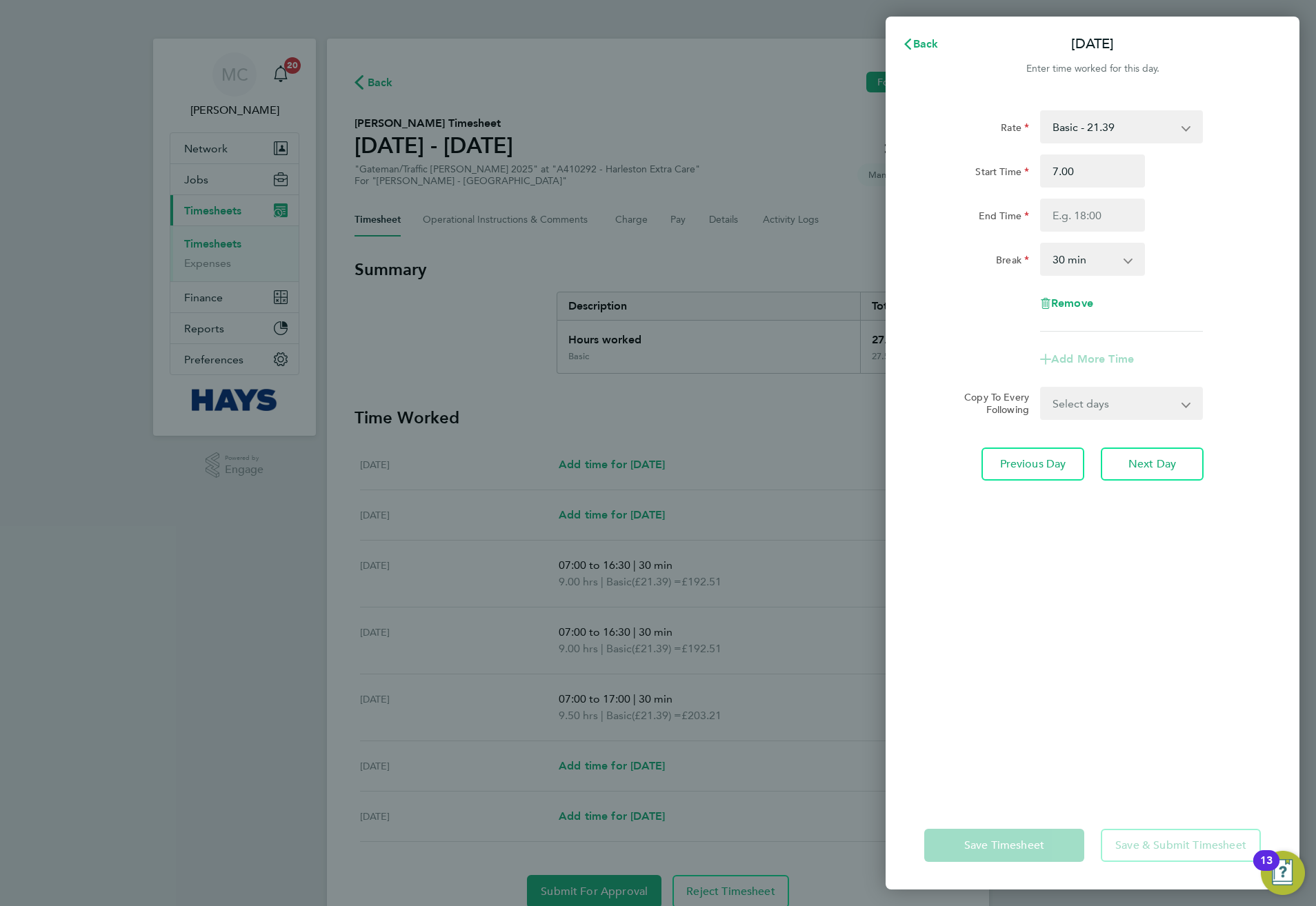
type input "07:00"
click at [1082, 232] on div "Rate Basic - 21.39 Weekday OT 39h+ - 30.95 Sat first 4h - 30.95 Sat after 4h - …" at bounding box center [1092, 221] width 337 height 221
click at [1082, 226] on input "End Time" at bounding box center [1093, 215] width 105 height 33
type input "16:30"
drag, startPoint x: 1315, startPoint y: 389, endPoint x: 1266, endPoint y: 396, distance: 49.5
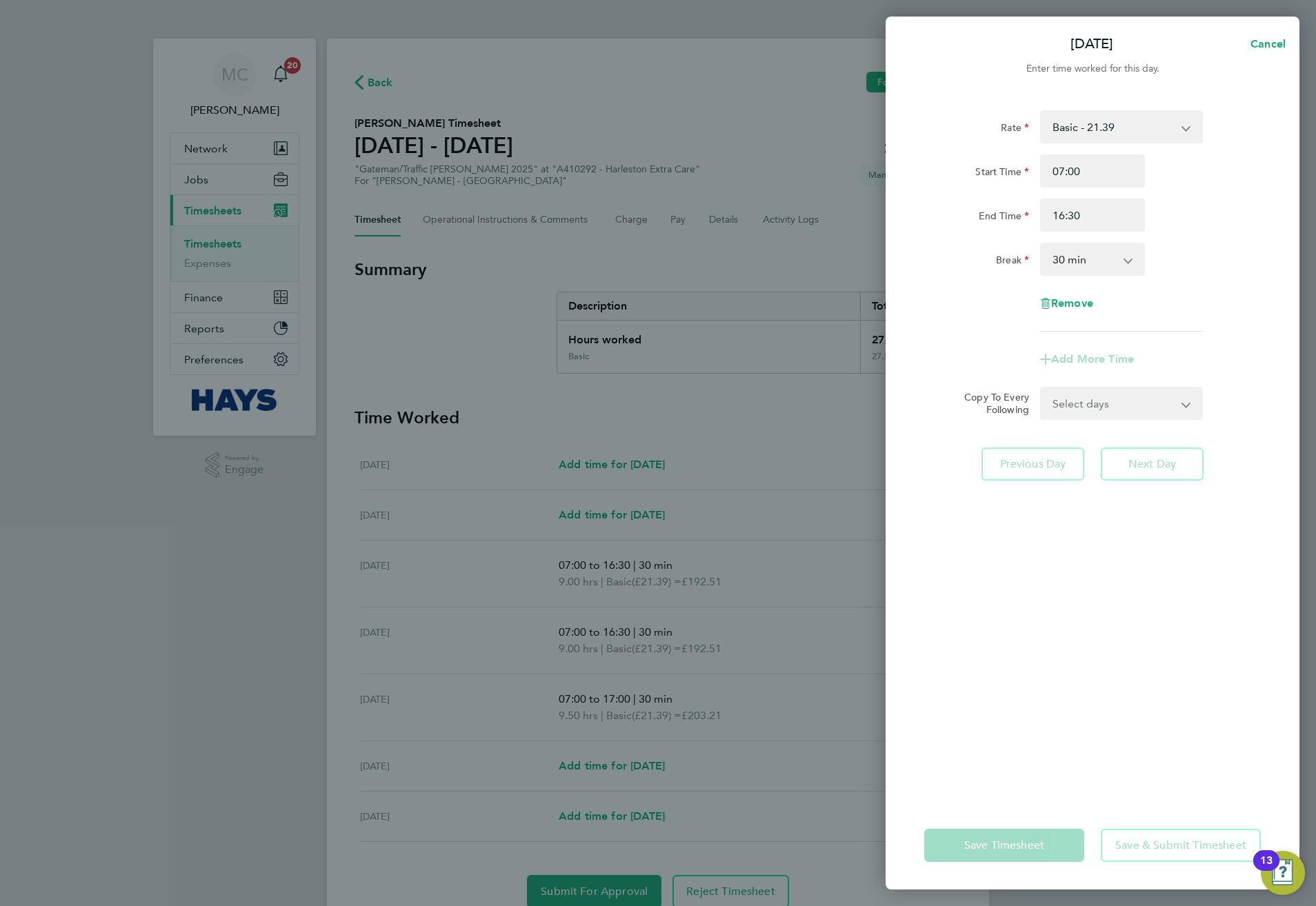
click at [1315, 388] on div "Thu 21 Aug Cancel Enter time worked for this day. Rate Basic - 21.39 Weekday OT…" at bounding box center [658, 453] width 1316 height 906
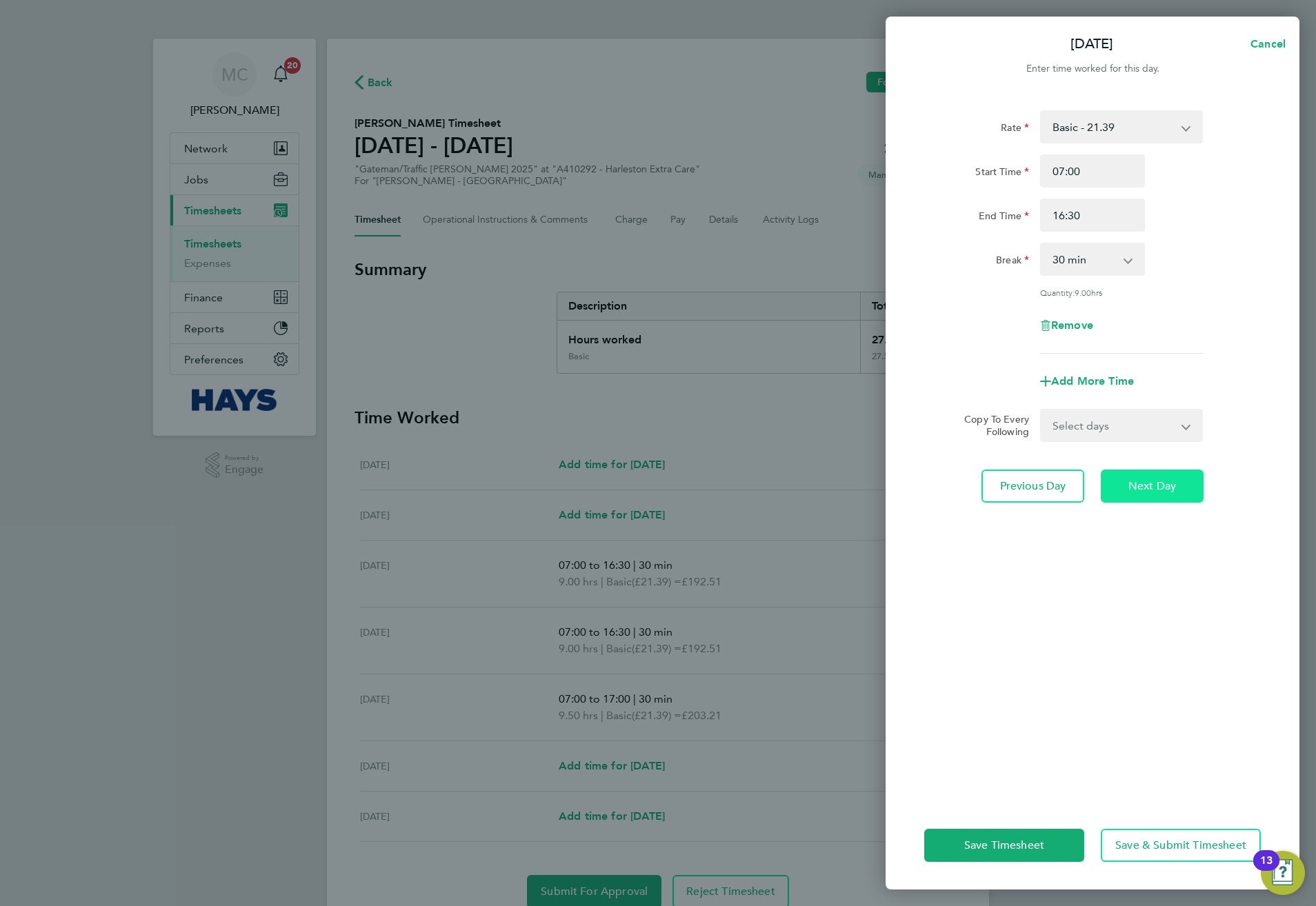
click at [1140, 487] on span "Next Day" at bounding box center [1152, 487] width 48 height 14
select select "30"
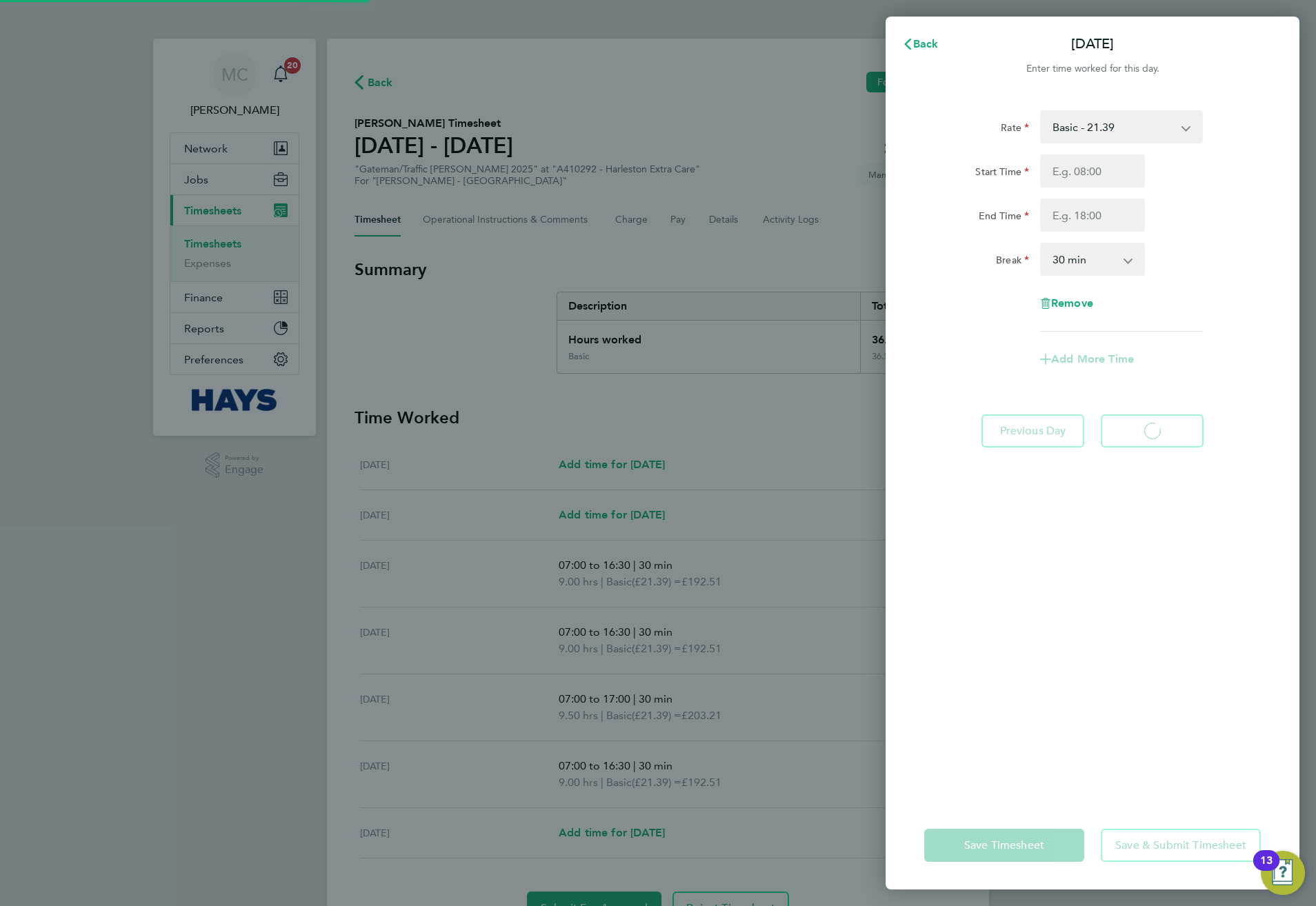
select select "30"
click at [1068, 179] on input "Start Time" at bounding box center [1093, 171] width 105 height 33
type input "07:00"
click at [1079, 215] on input "End Time" at bounding box center [1093, 215] width 105 height 33
type input "13:00"
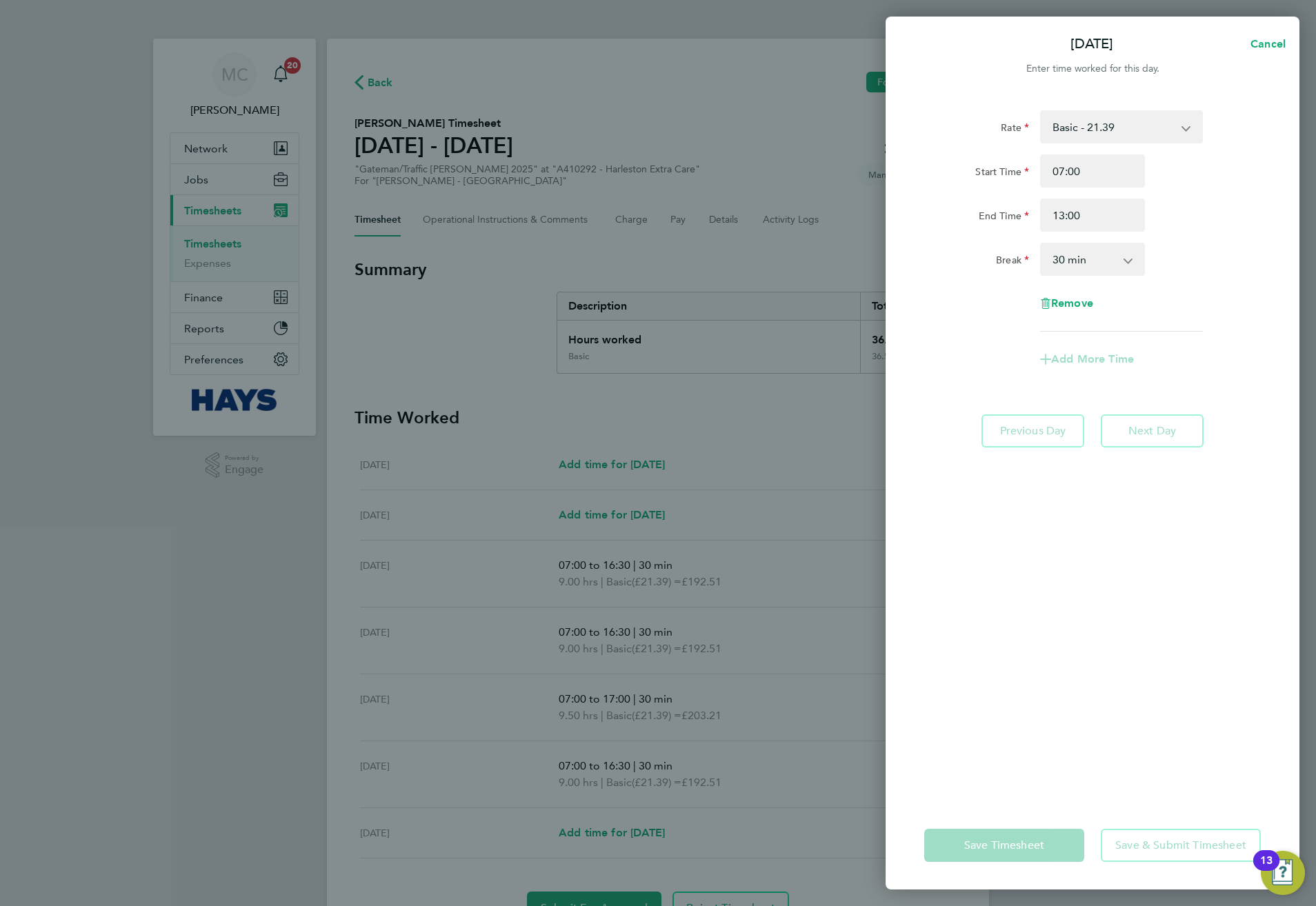
click at [1192, 278] on div "Rate Basic - 21.39 Weekday OT 39h+ - 30.95 Sat first 4h - 30.95 Sat after 4h - …" at bounding box center [1092, 221] width 337 height 221
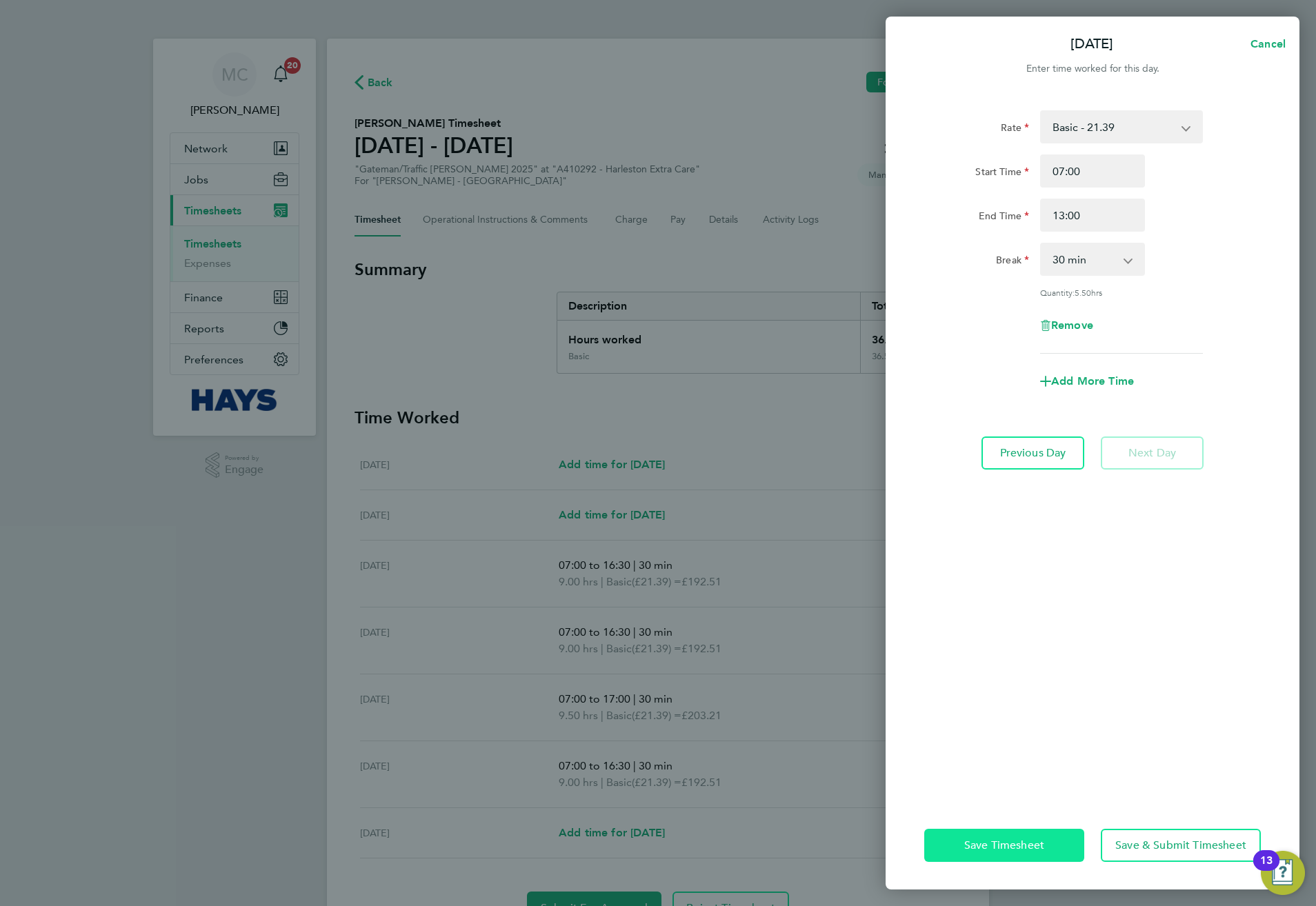
click at [1000, 851] on span "Save Timesheet" at bounding box center [1004, 846] width 80 height 14
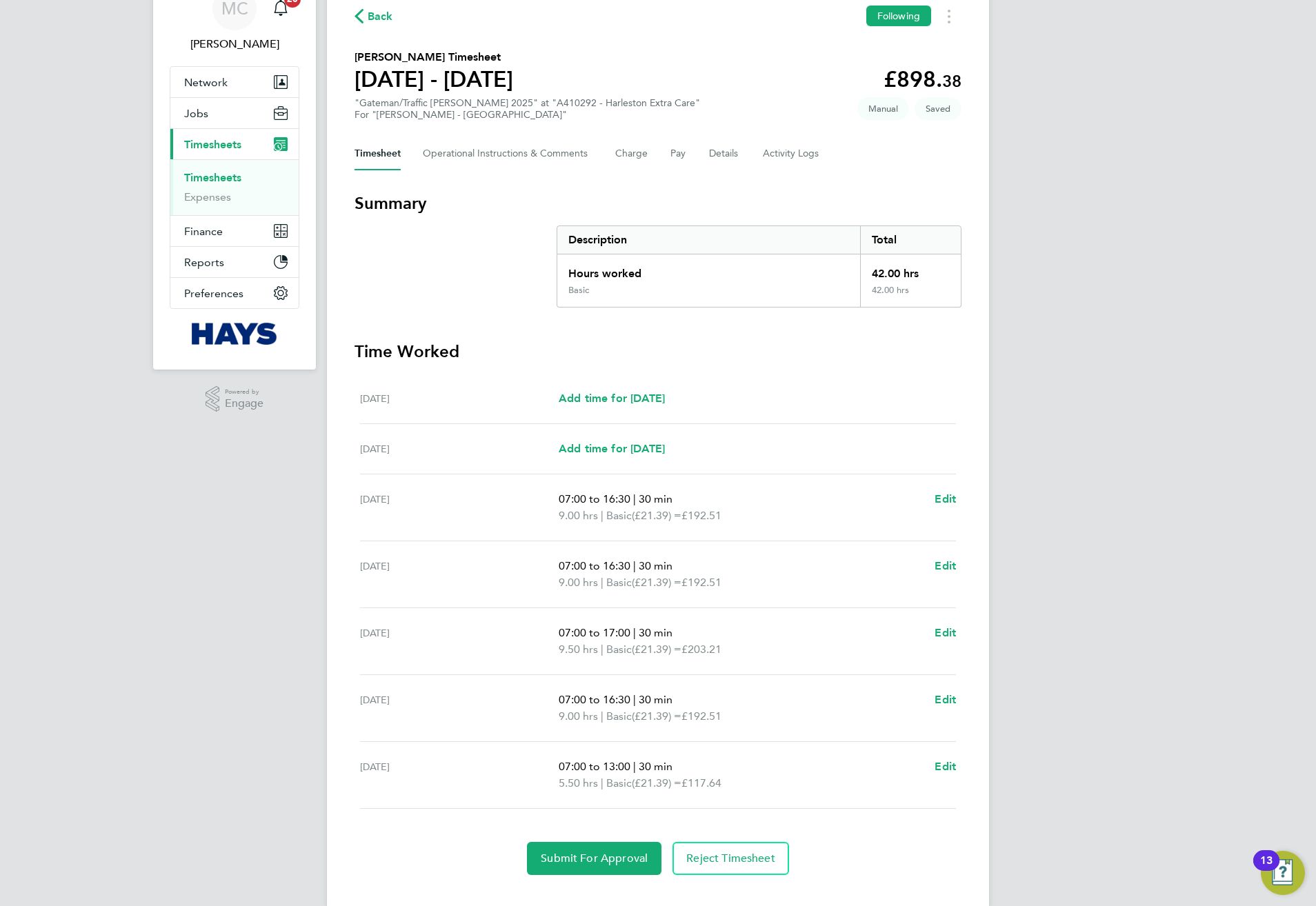
scroll to position [93, 0]
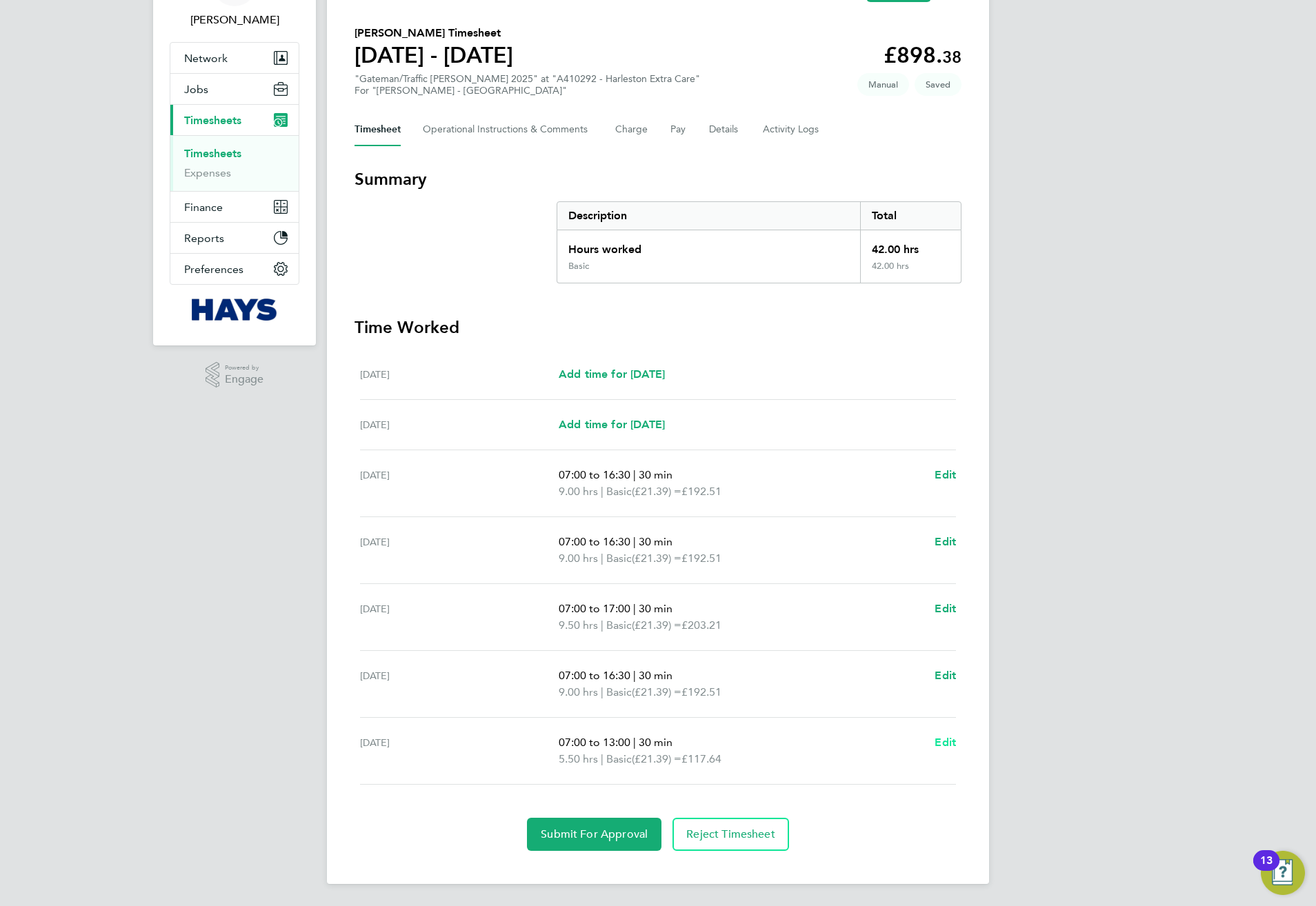
click at [951, 739] on span "Edit" at bounding box center [945, 742] width 22 height 13
select select "30"
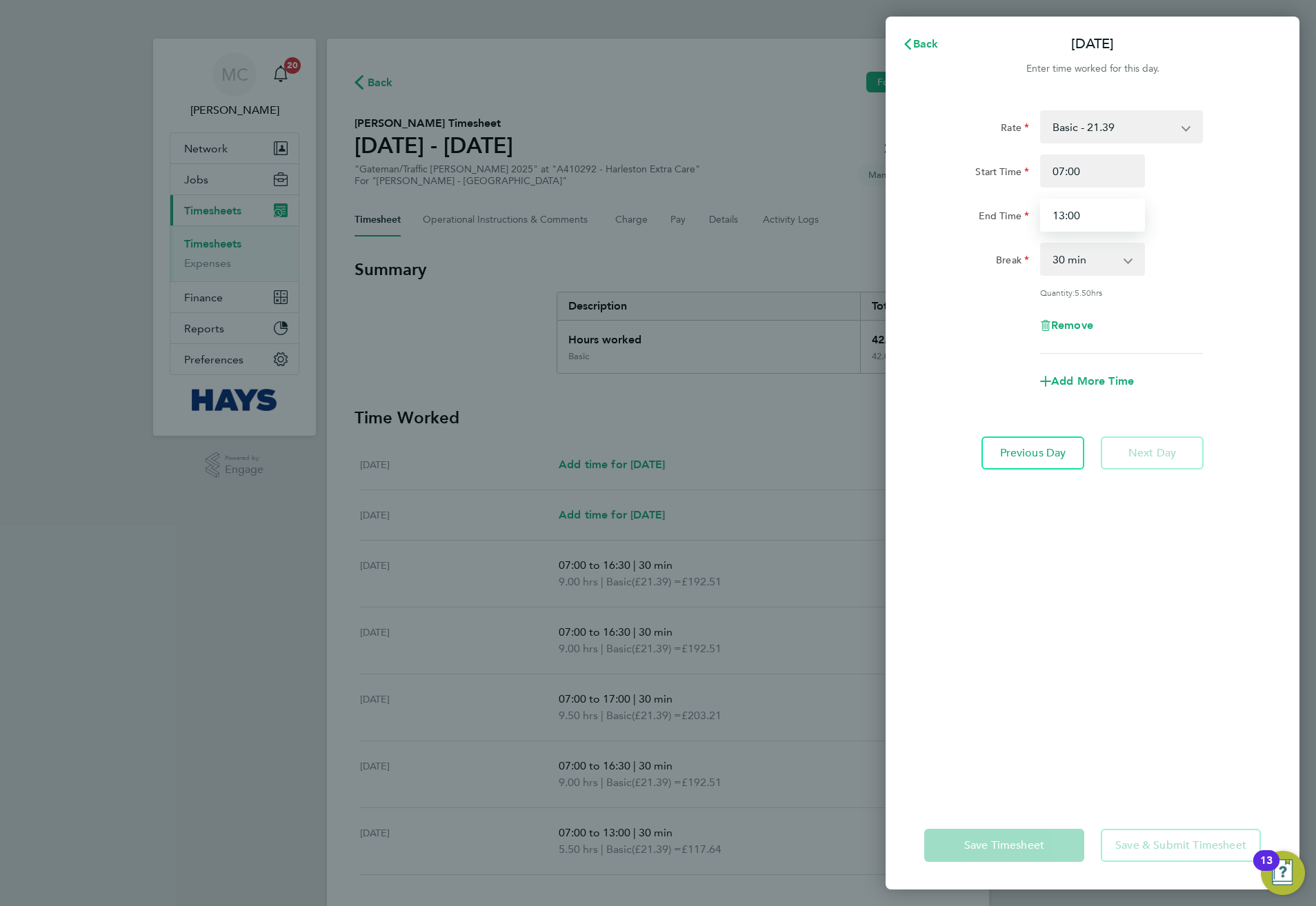
click at [1099, 209] on input "13:00" at bounding box center [1093, 215] width 105 height 33
type input "1"
type input "11:00"
click at [1096, 618] on div "Rate Basic - 21.39 Weekday OT 39h+ - 30.95 Sat first 4h - 30.95 Sat after 4h - …" at bounding box center [1092, 447] width 414 height 708
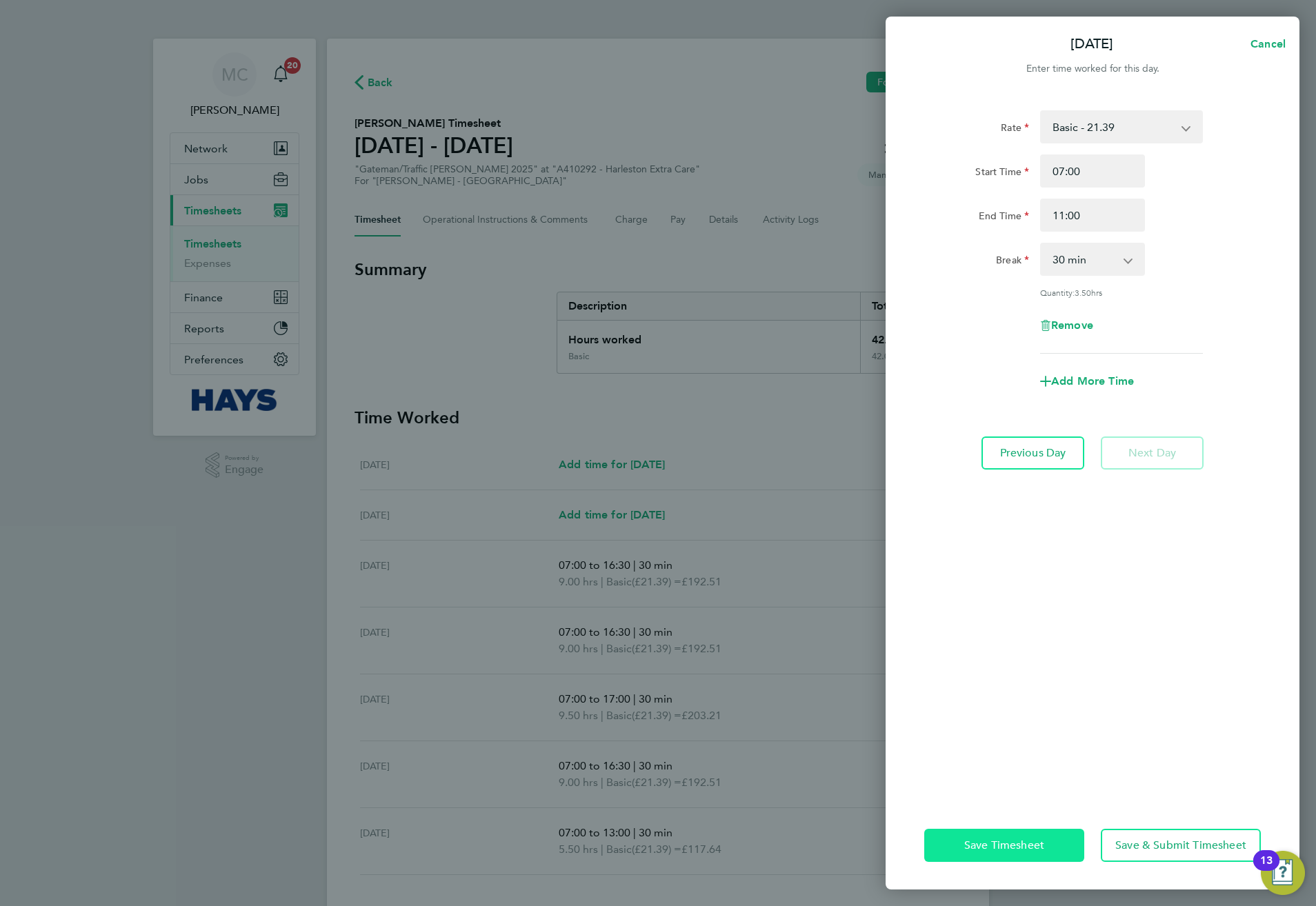
click at [1024, 842] on span "Save Timesheet" at bounding box center [1004, 846] width 80 height 14
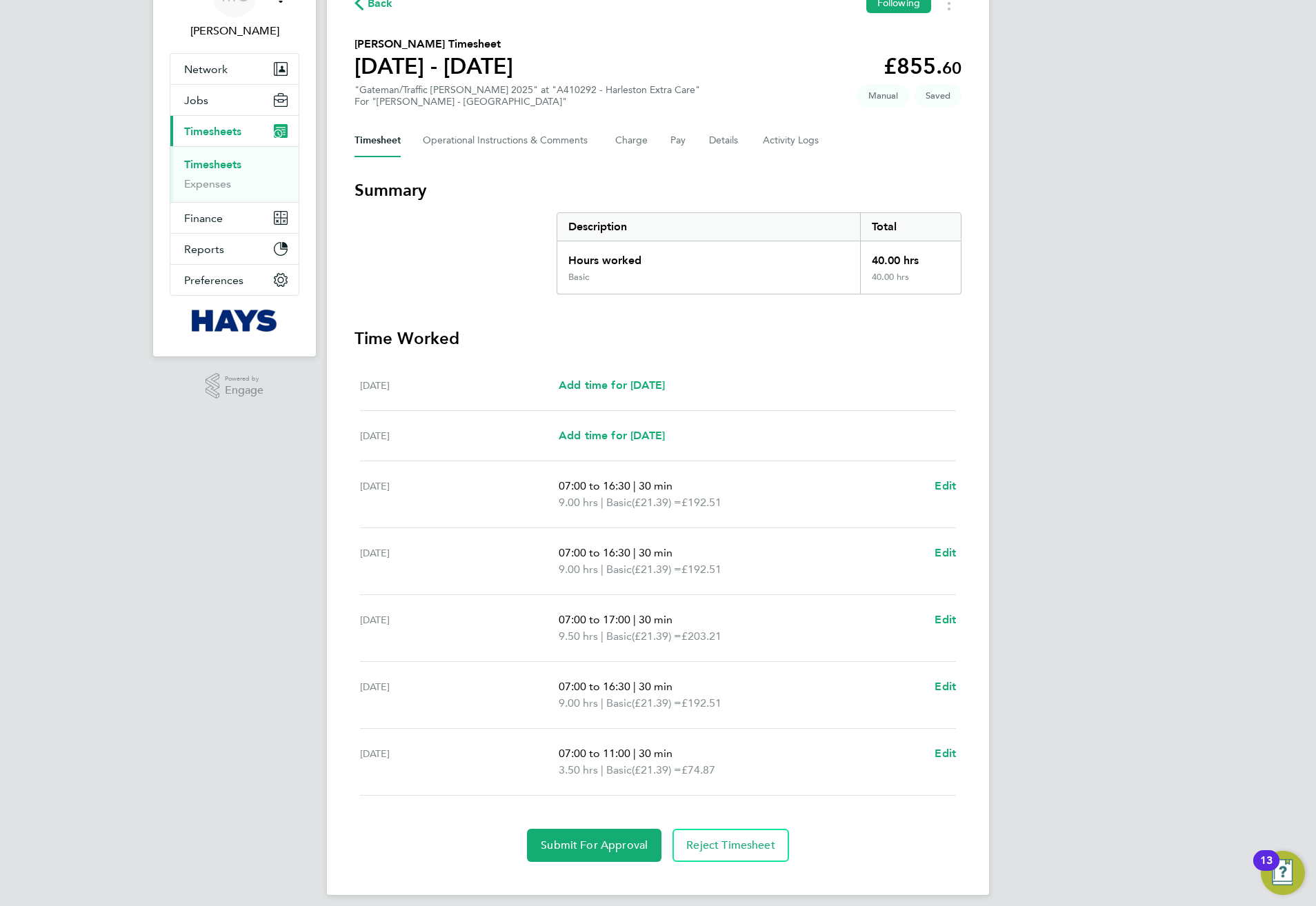
scroll to position [93, 0]
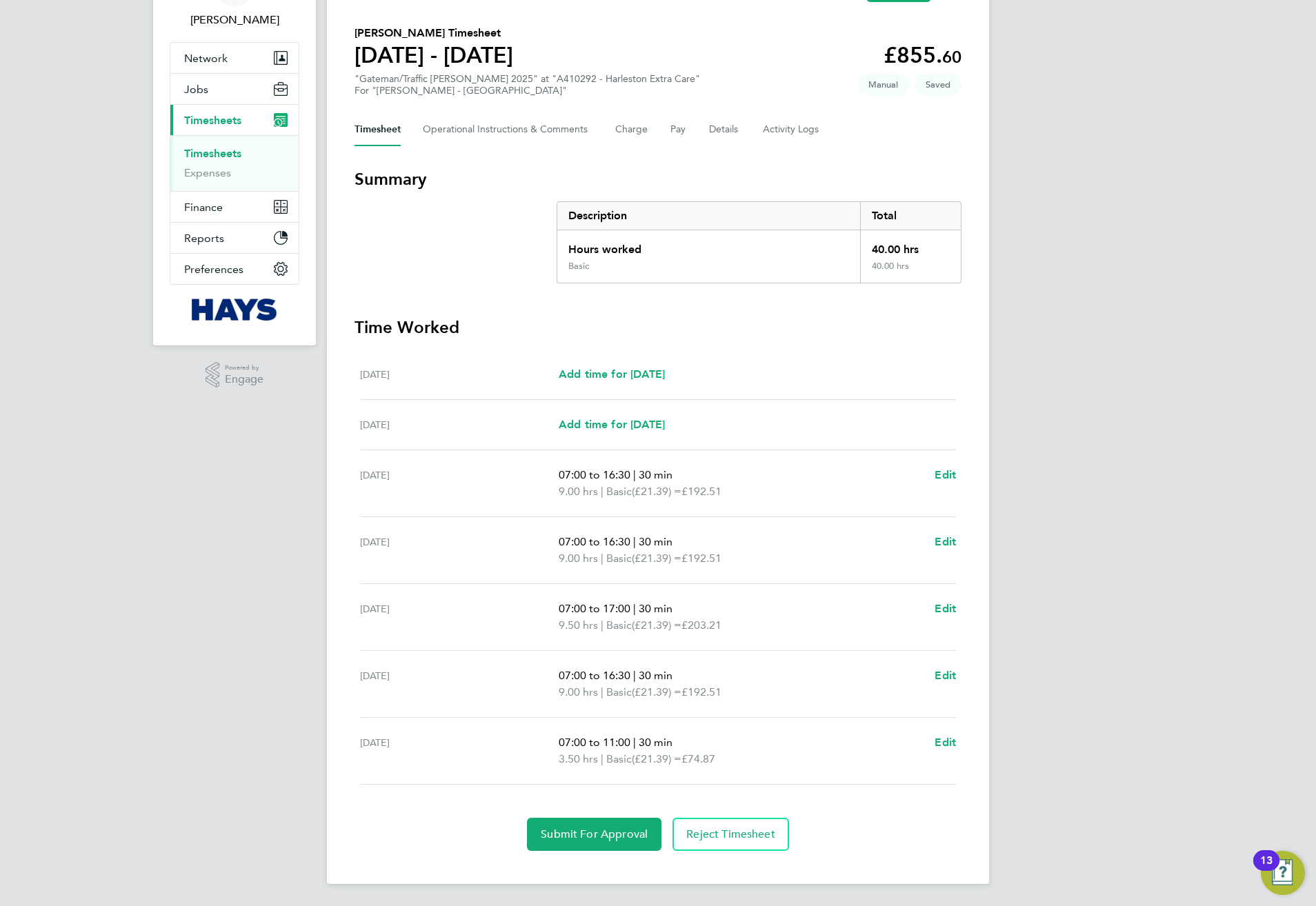
click at [937, 731] on div "Fri 22 Aug 07:00 to 11:00 | 30 min 3.50 hrs | Basic (£21.39) = £74.87 Edit" at bounding box center [657, 752] width 596 height 67
click at [939, 739] on span "Edit" at bounding box center [945, 742] width 22 height 13
select select "30"
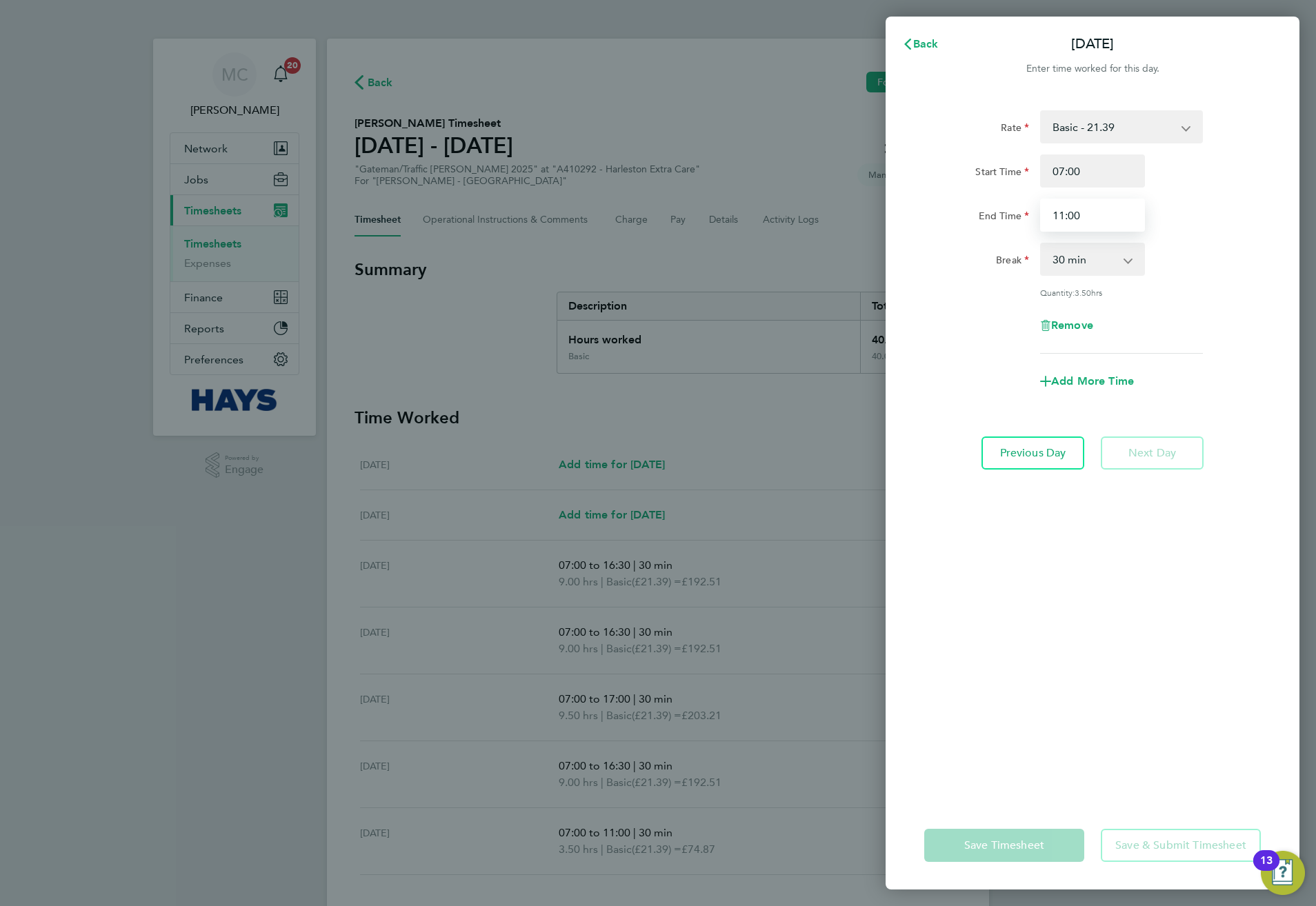
click at [1093, 217] on input "11:00" at bounding box center [1093, 215] width 105 height 33
type input "10:00"
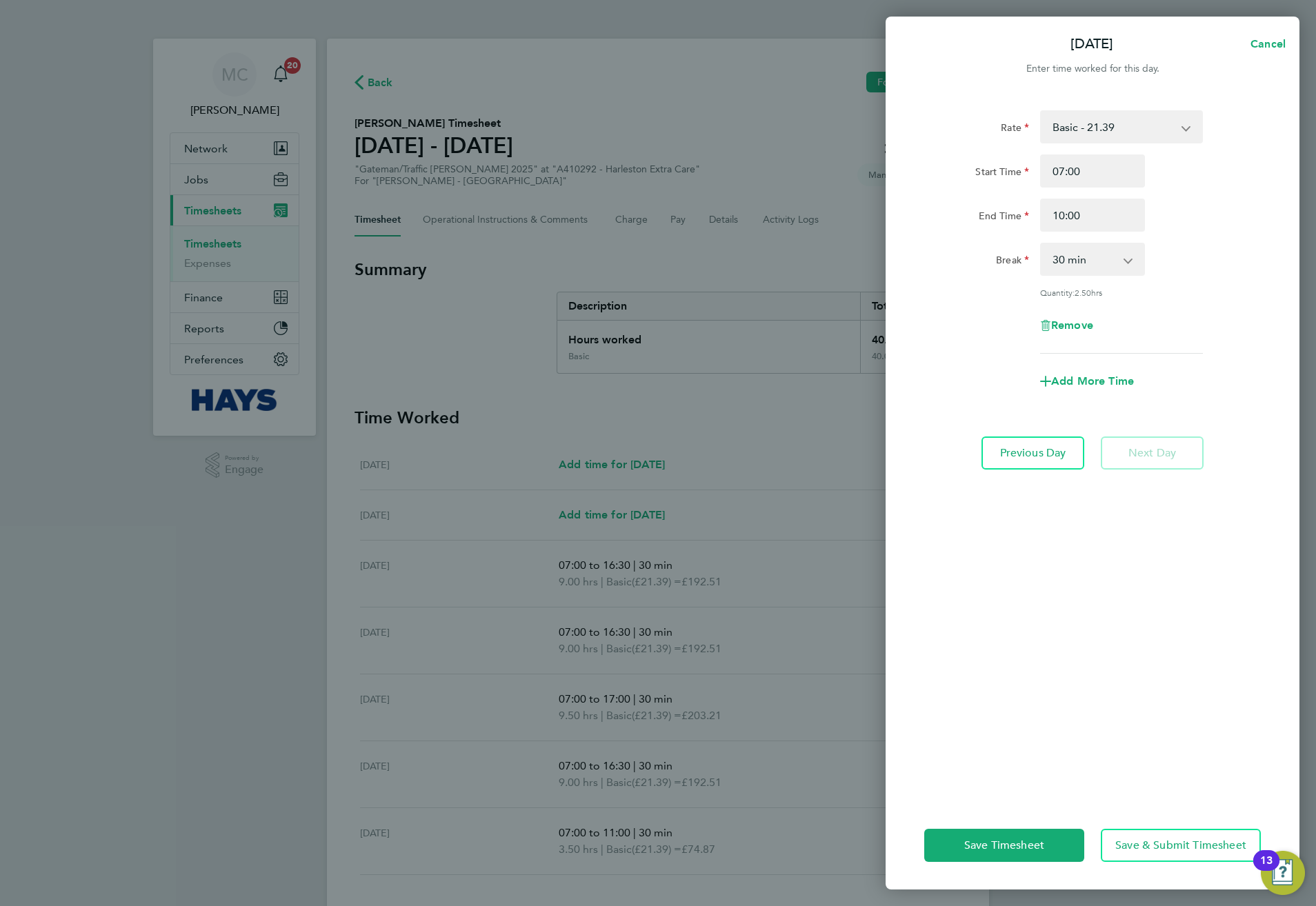
click at [1023, 765] on div "Rate Basic - 21.39 Weekday OT 39h+ - 30.95 Sat first 4h - 30.95 Sat after 4h - …" at bounding box center [1092, 447] width 414 height 708
click at [1030, 832] on button "Save Timesheet" at bounding box center [1004, 845] width 160 height 33
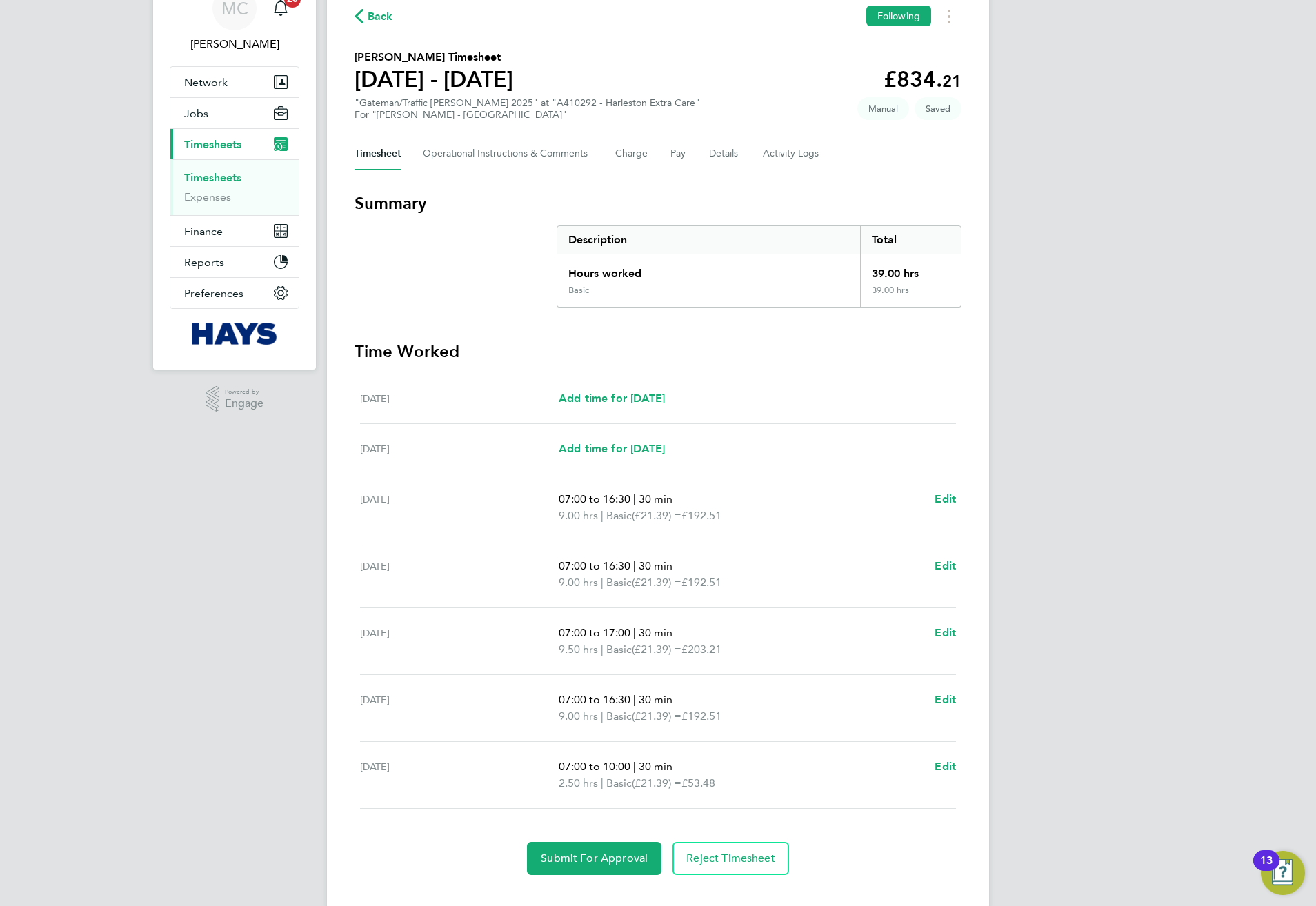
scroll to position [93, 0]
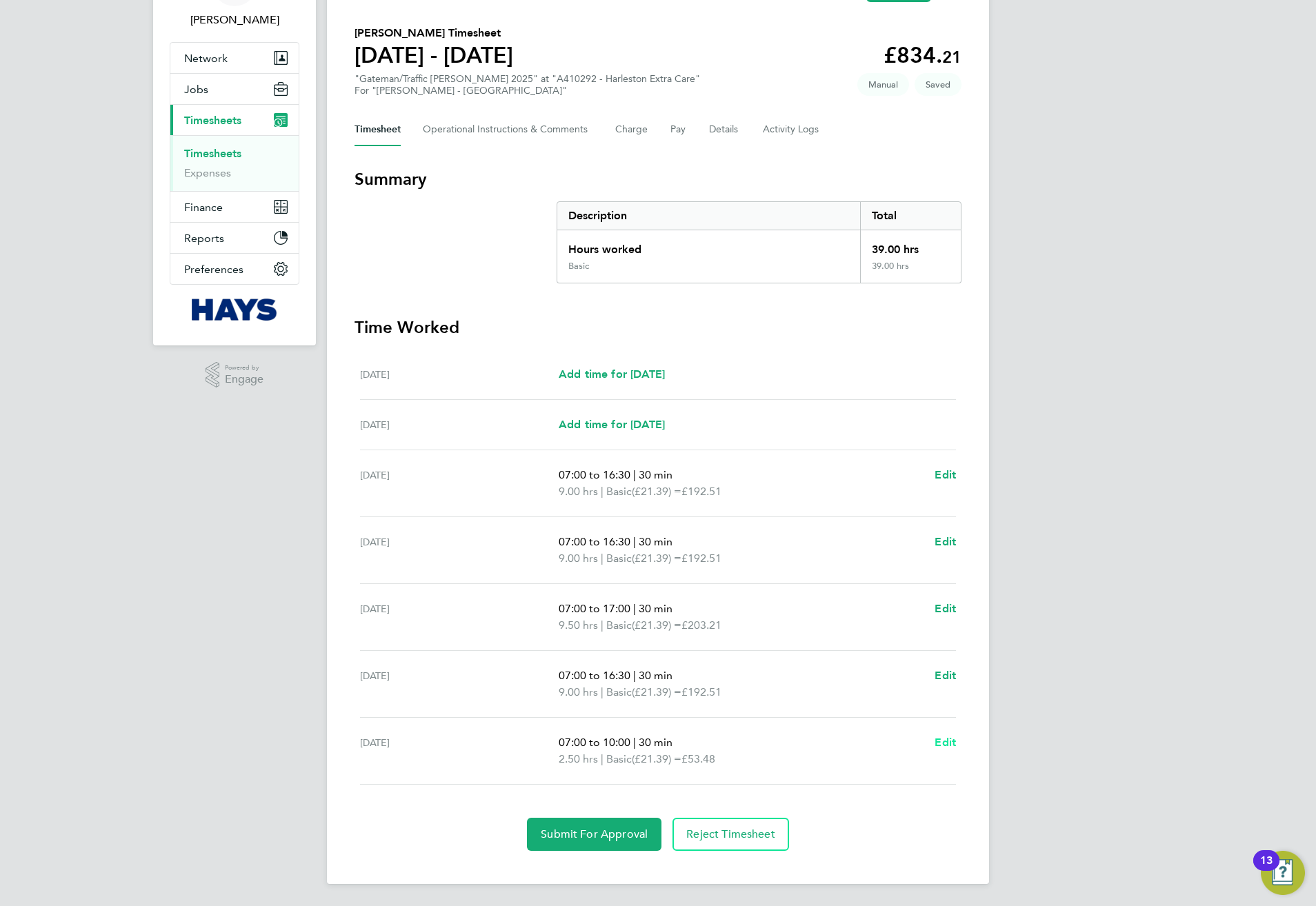
click at [939, 747] on span "Edit" at bounding box center [945, 742] width 22 height 13
select select "30"
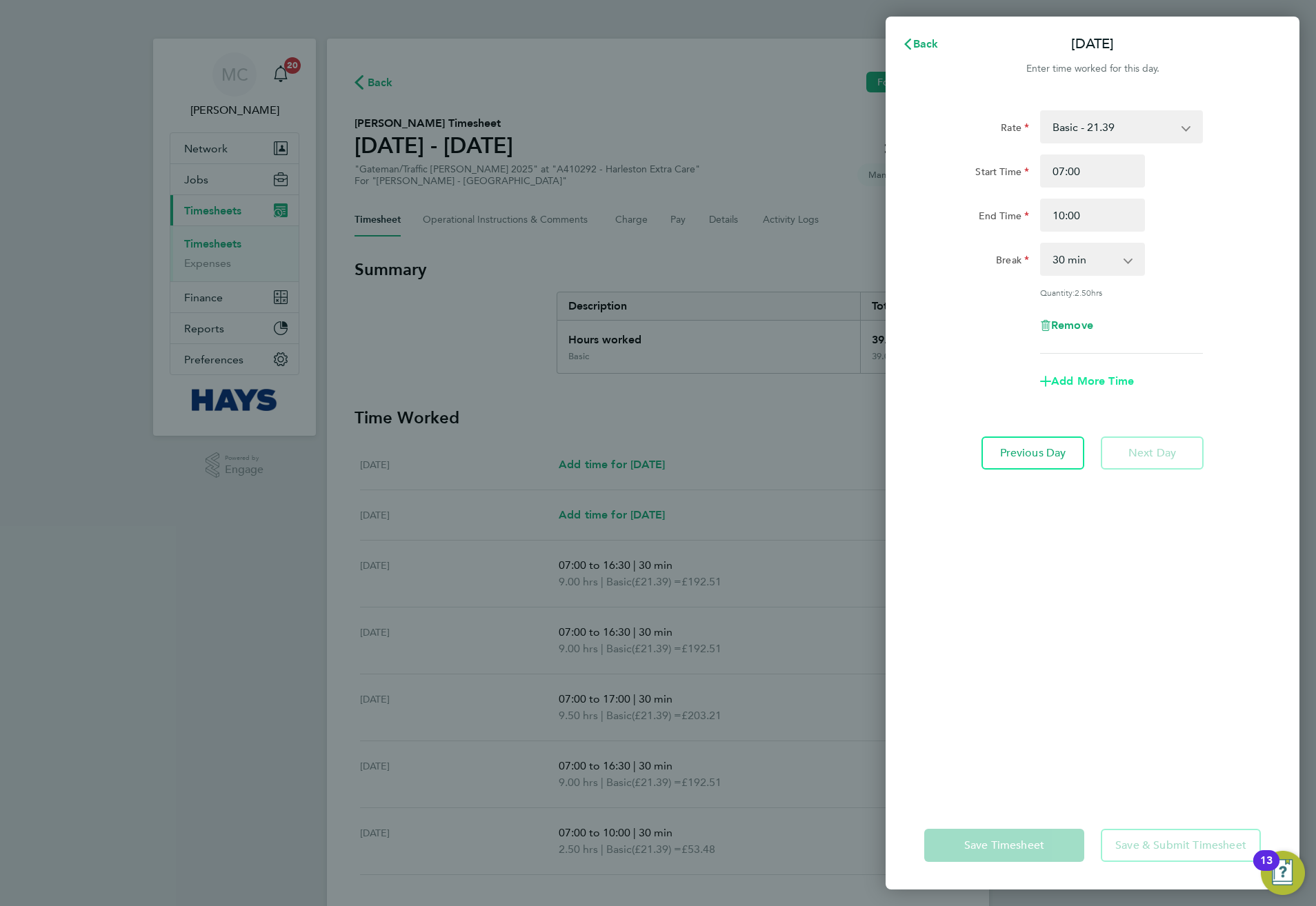
click at [1077, 375] on span "Add More Time" at bounding box center [1092, 381] width 83 height 13
select select "null"
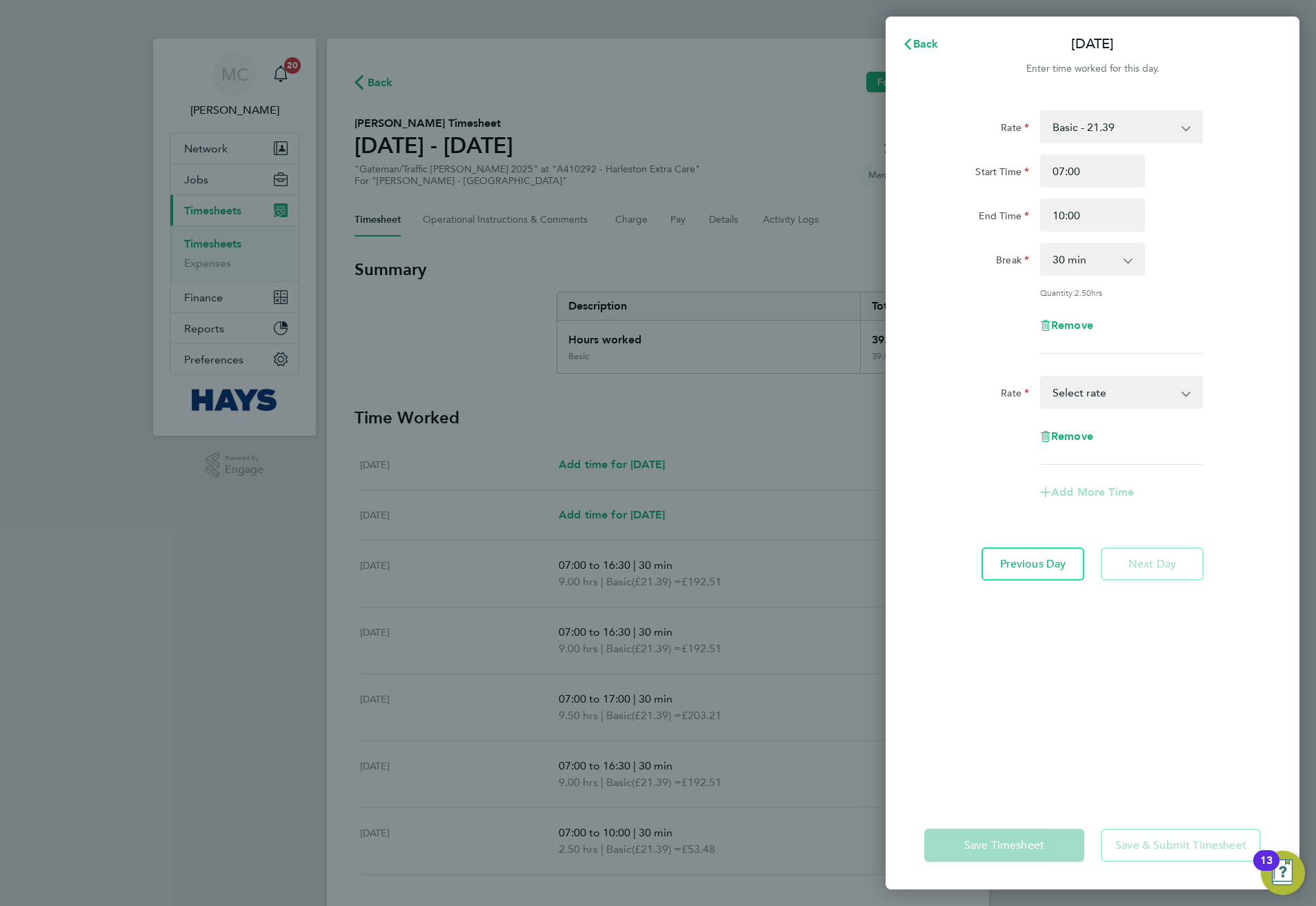
drag, startPoint x: 1074, startPoint y: 385, endPoint x: 1074, endPoint y: 399, distance: 14.0
click at [1074, 385] on select "Basic - 21.39 Weekday OT 39h+ - 30.95 Sat first 4h - 30.95 Sat after 4h - 40.51…" at bounding box center [1113, 392] width 144 height 30
select select "30"
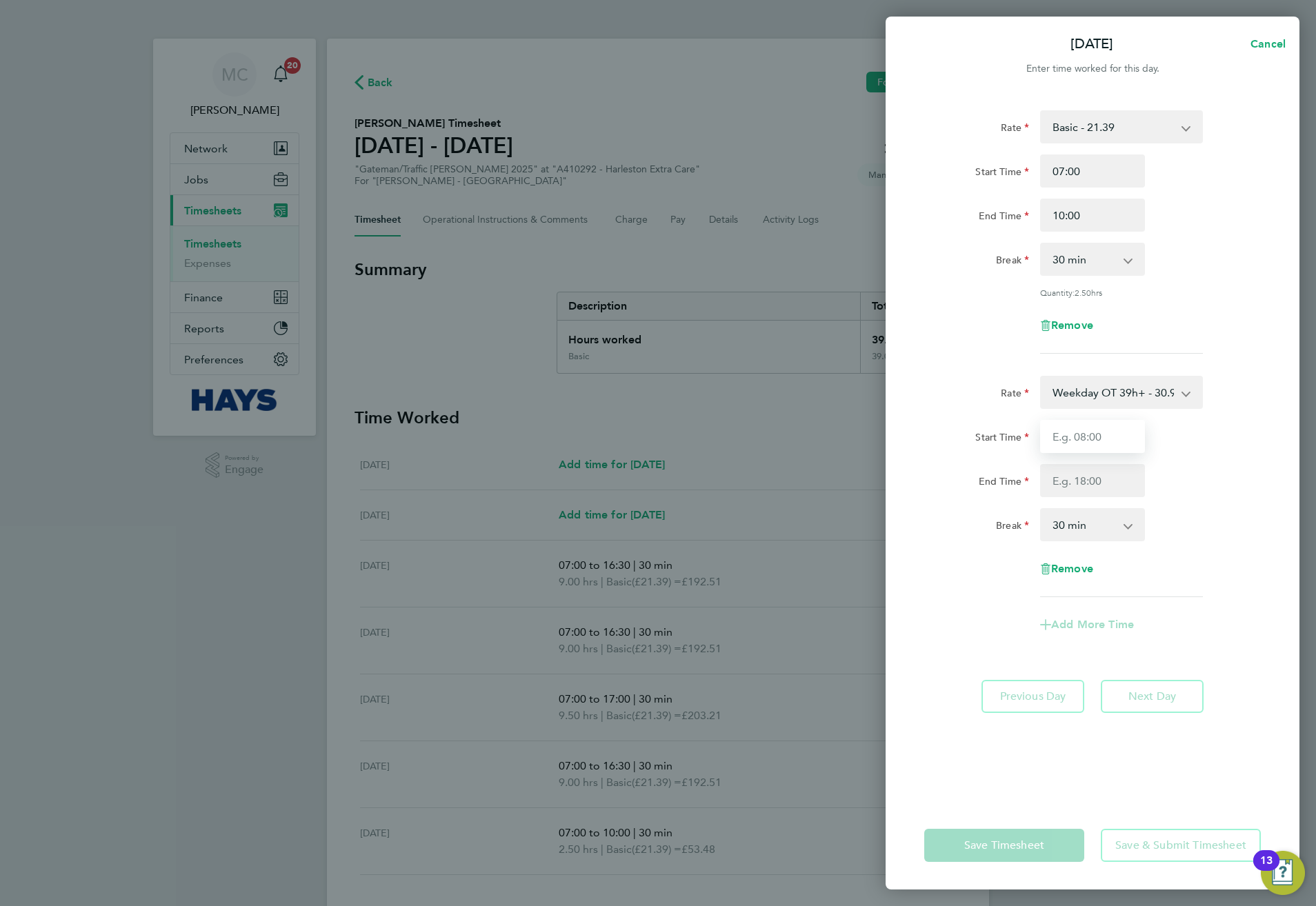
click at [1072, 445] on input "Start Time" at bounding box center [1093, 436] width 105 height 33
type input "10:00"
click at [1072, 522] on select "0 min 15 min 30 min 45 min 60 min 75 min 90 min" at bounding box center [1084, 524] width 85 height 30
select select "0"
click at [1042, 510] on select "0 min 15 min 30 min 45 min 60 min 75 min 90 min" at bounding box center [1084, 524] width 85 height 30
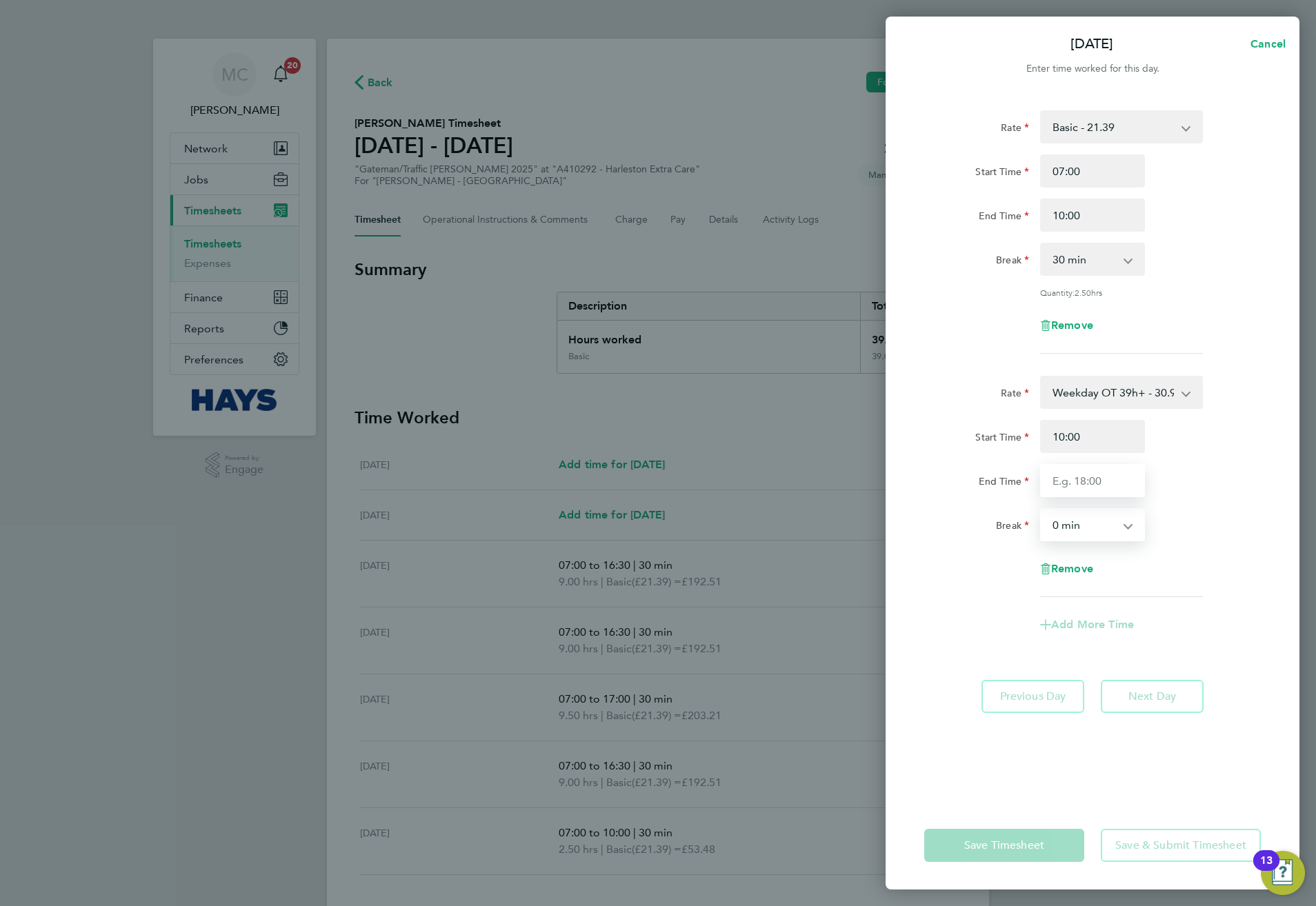
click at [1065, 485] on input "End Time" at bounding box center [1093, 480] width 105 height 33
type input "16:30"
click at [895, 635] on div "Rate Basic - 21.39 Weekday OT 39h+ - 30.95 Sat first 4h - 30.95 Sat after 4h - …" at bounding box center [1092, 447] width 414 height 708
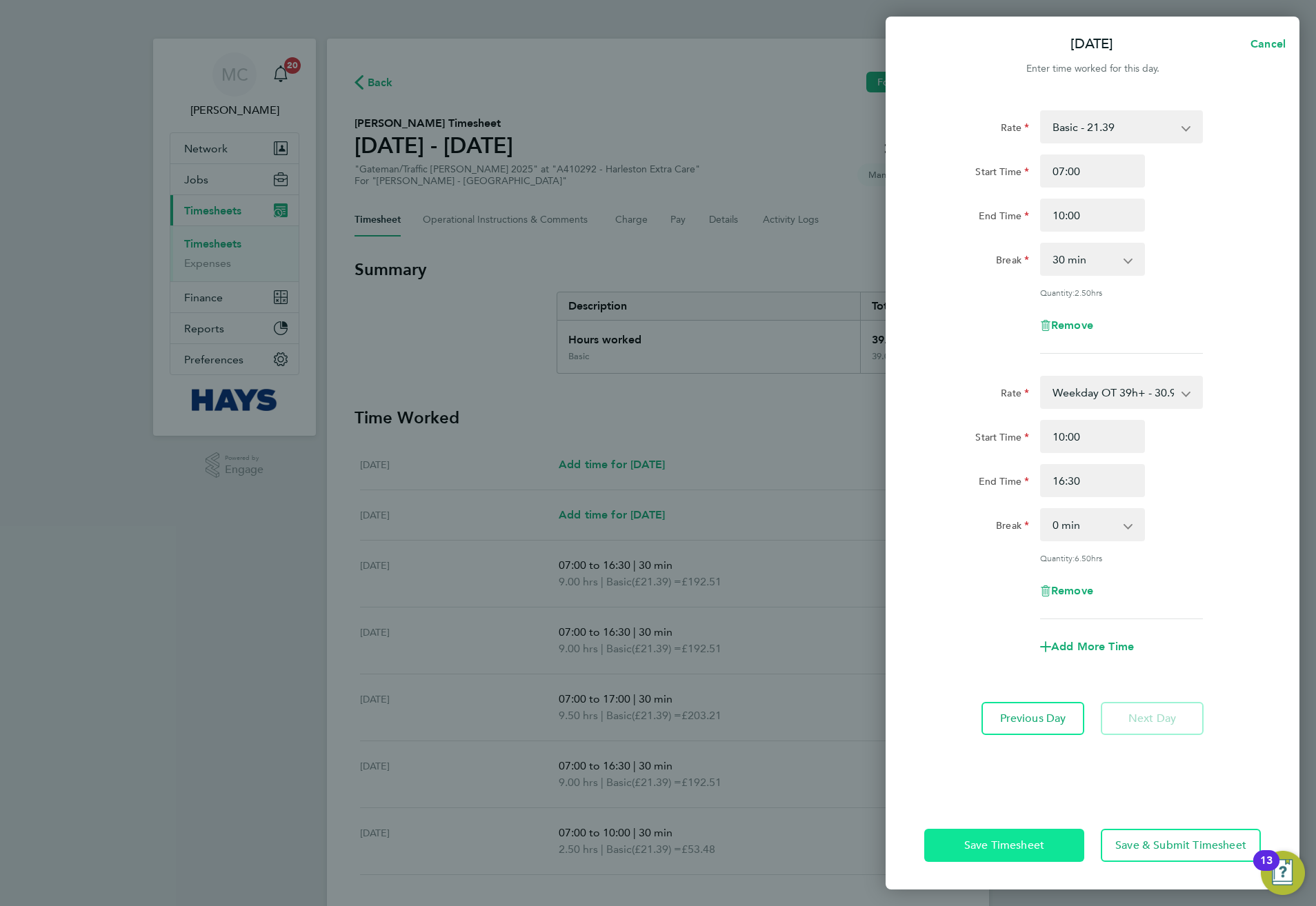
click at [1033, 832] on button "Save Timesheet" at bounding box center [1004, 845] width 160 height 33
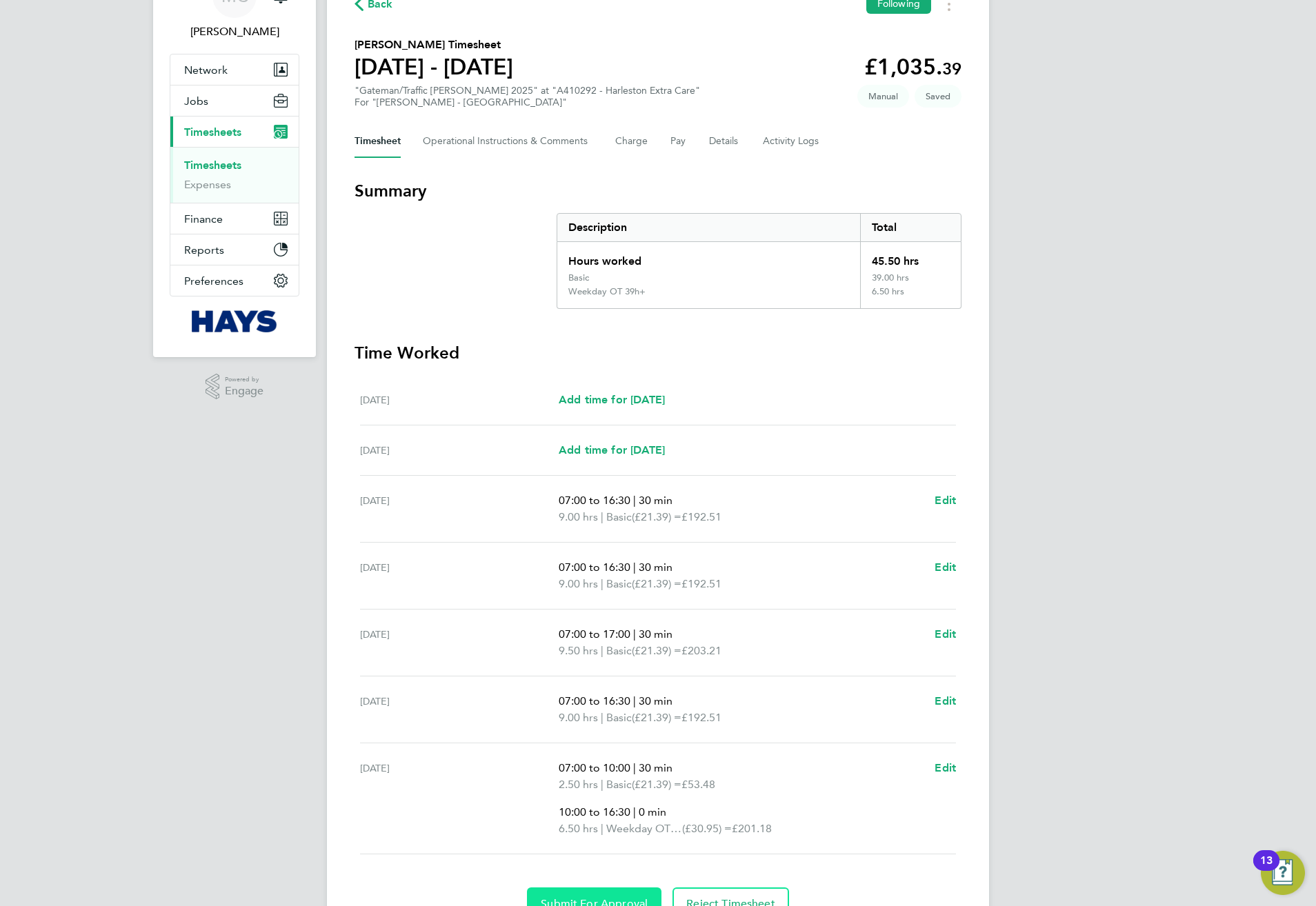
scroll to position [151, 0]
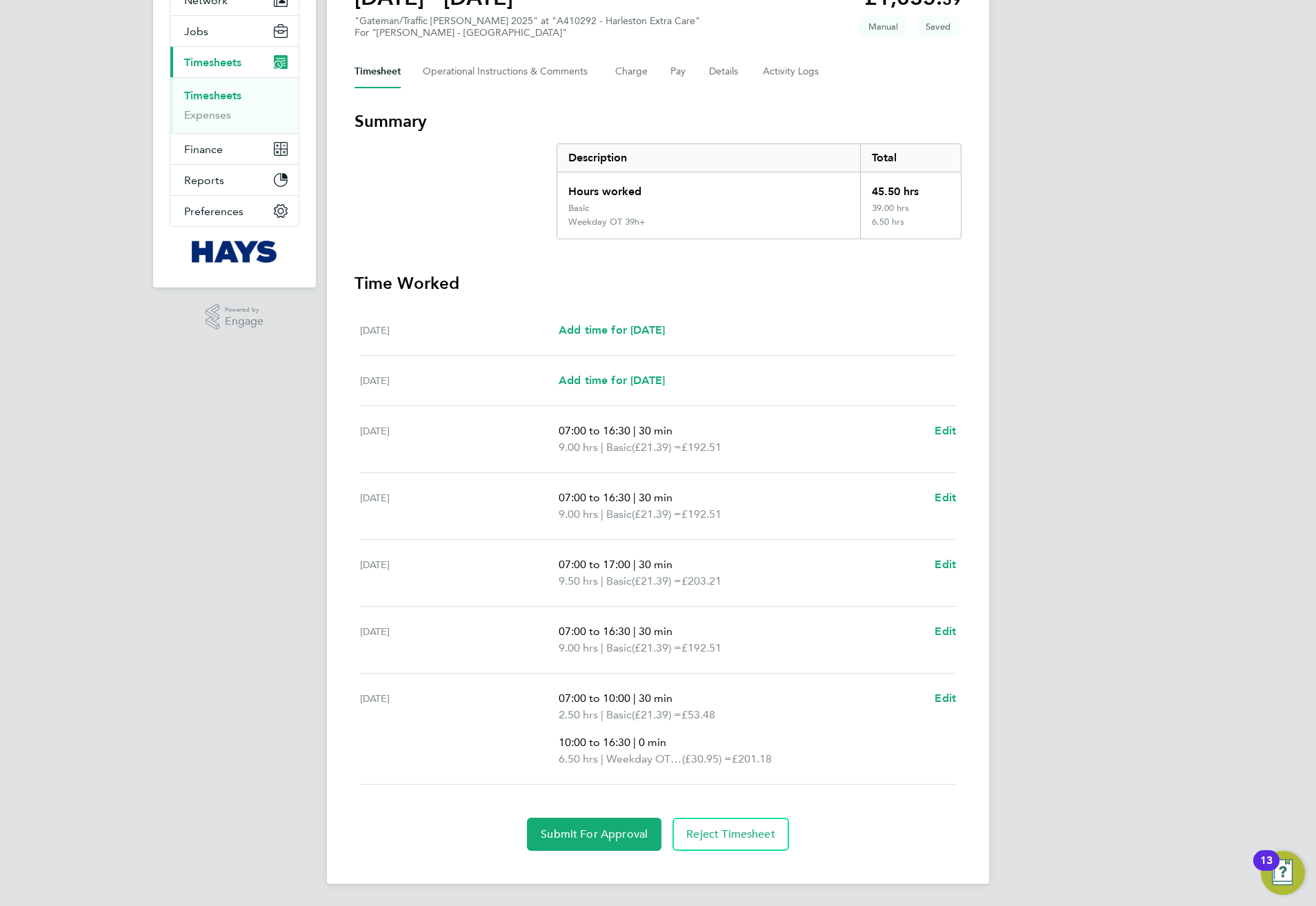
click at [604, 816] on section "Time Worked Sat 16 Aug Add time for Sat 16 Aug Add time for Sat 16 Aug Sun 17 A…" at bounding box center [657, 562] width 607 height 579
click at [635, 849] on button "Submit For Approval" at bounding box center [594, 834] width 134 height 33
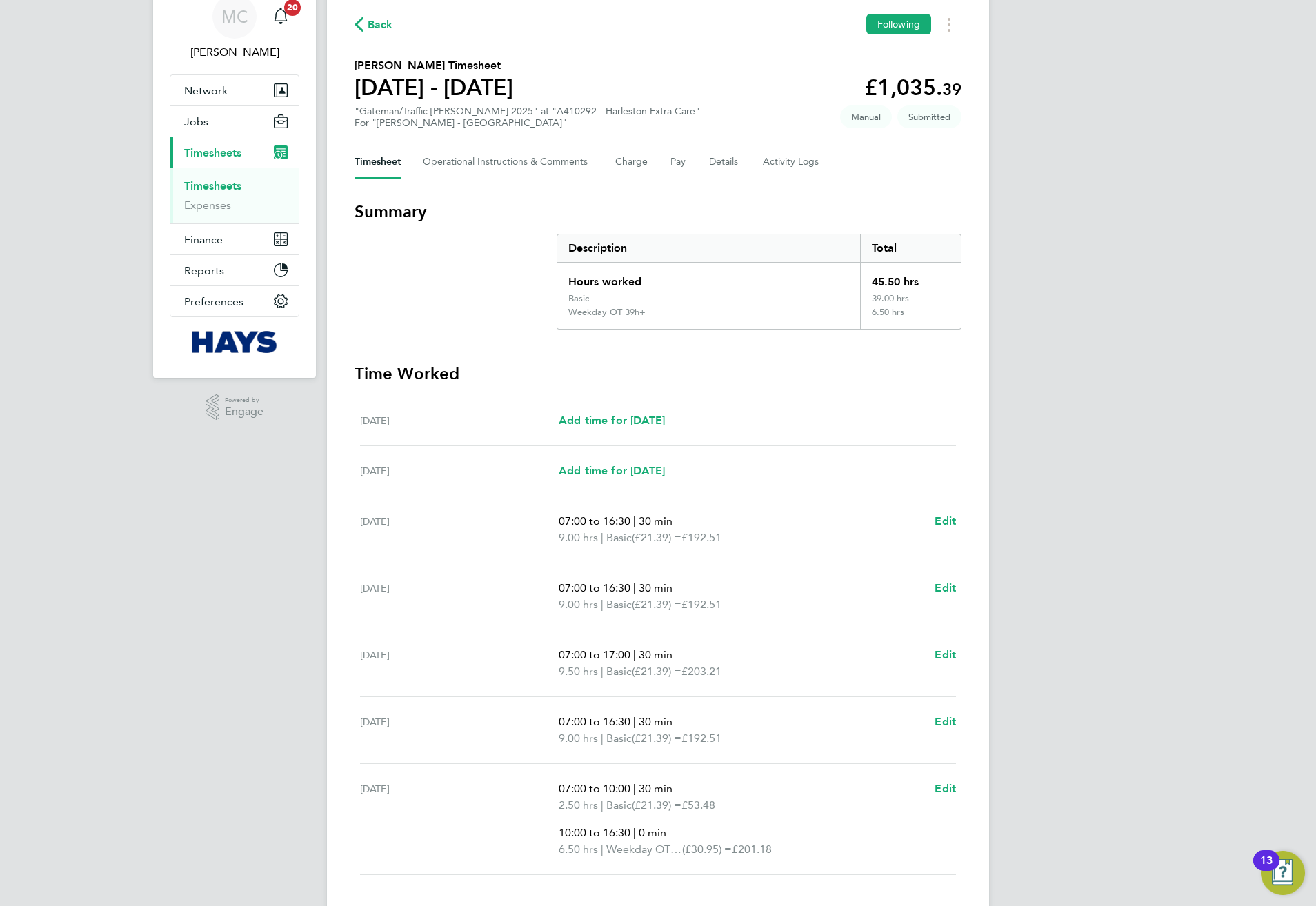
scroll to position [0, 0]
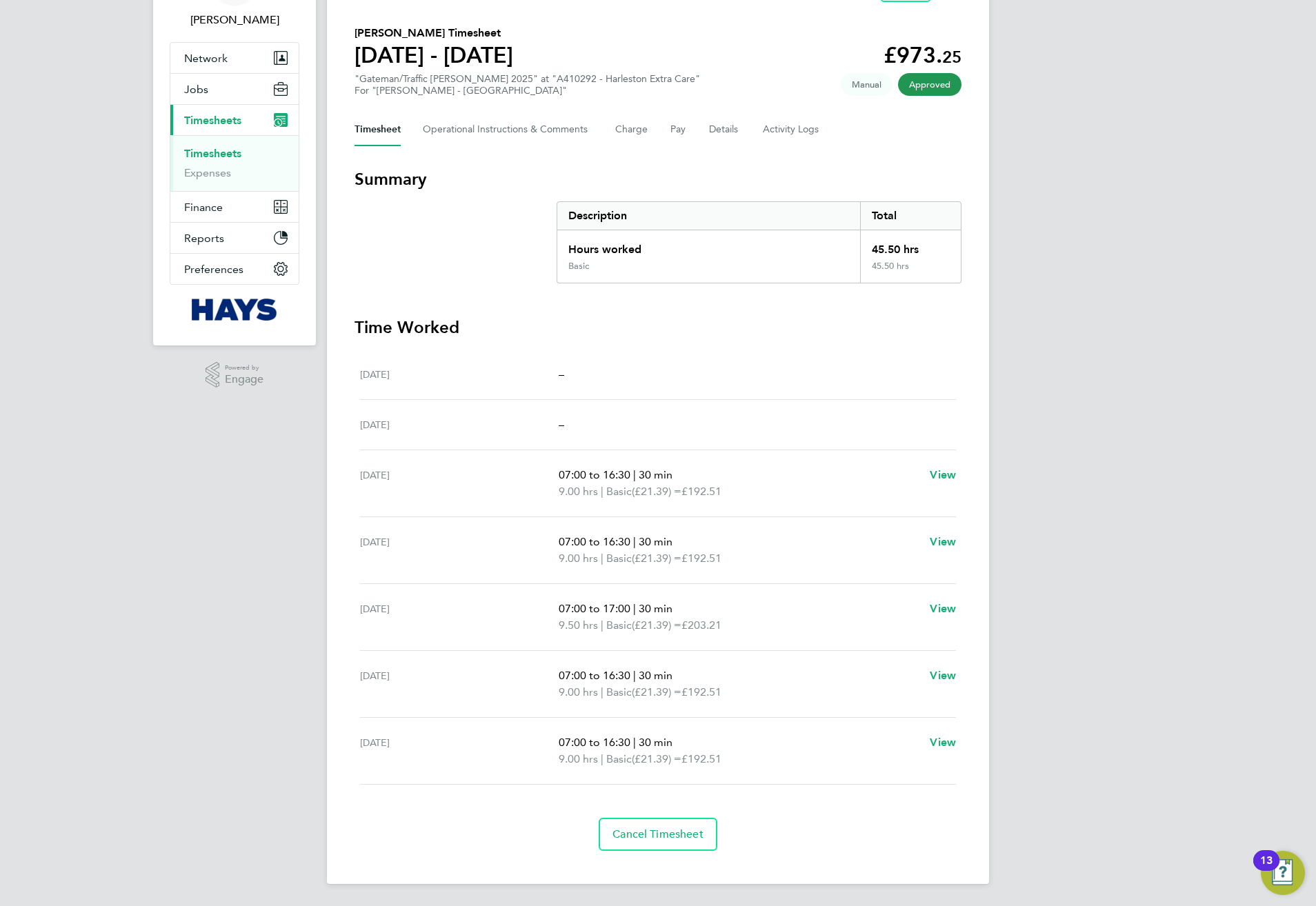
scroll to position [92, 0]
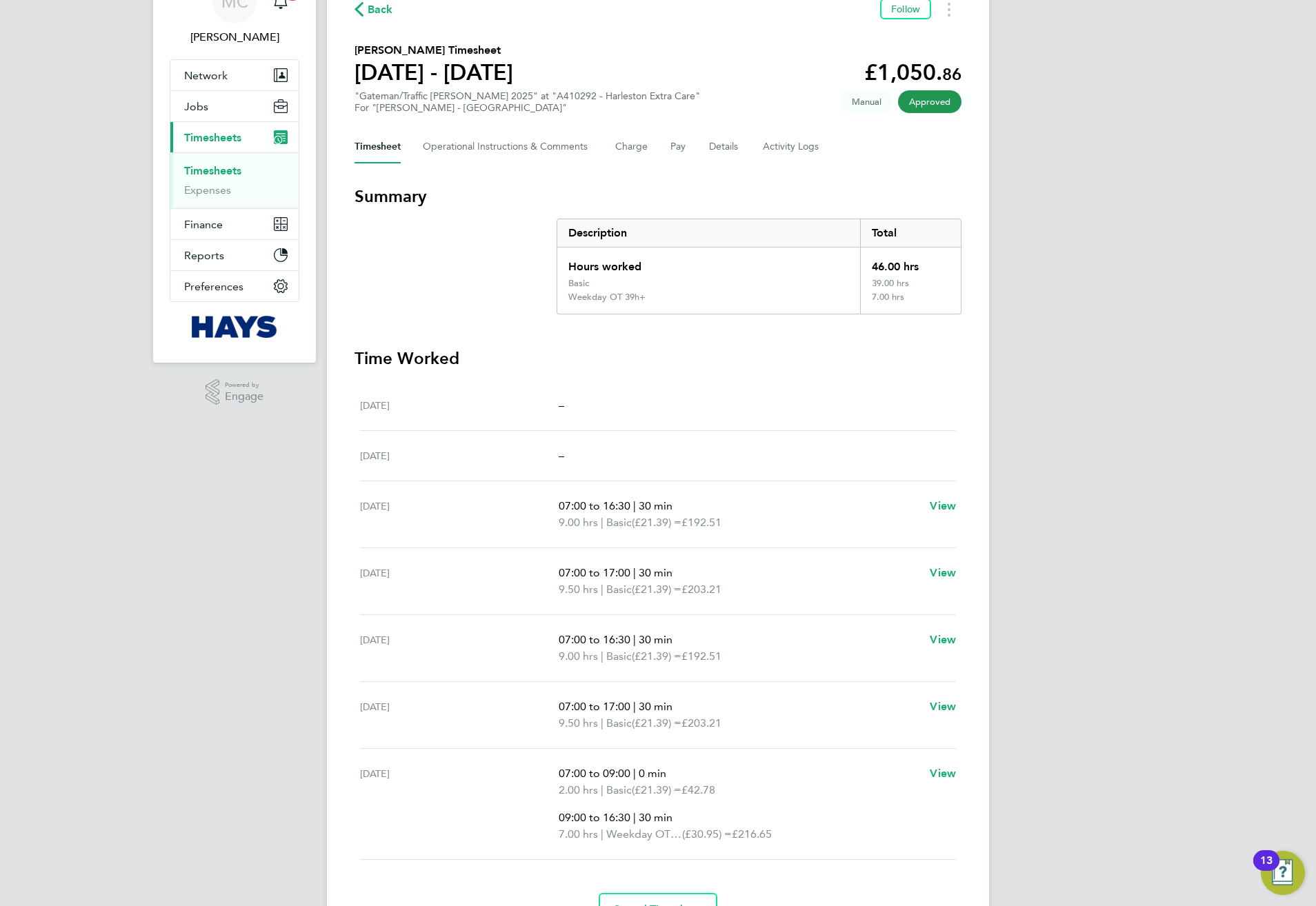
scroll to position [104, 0]
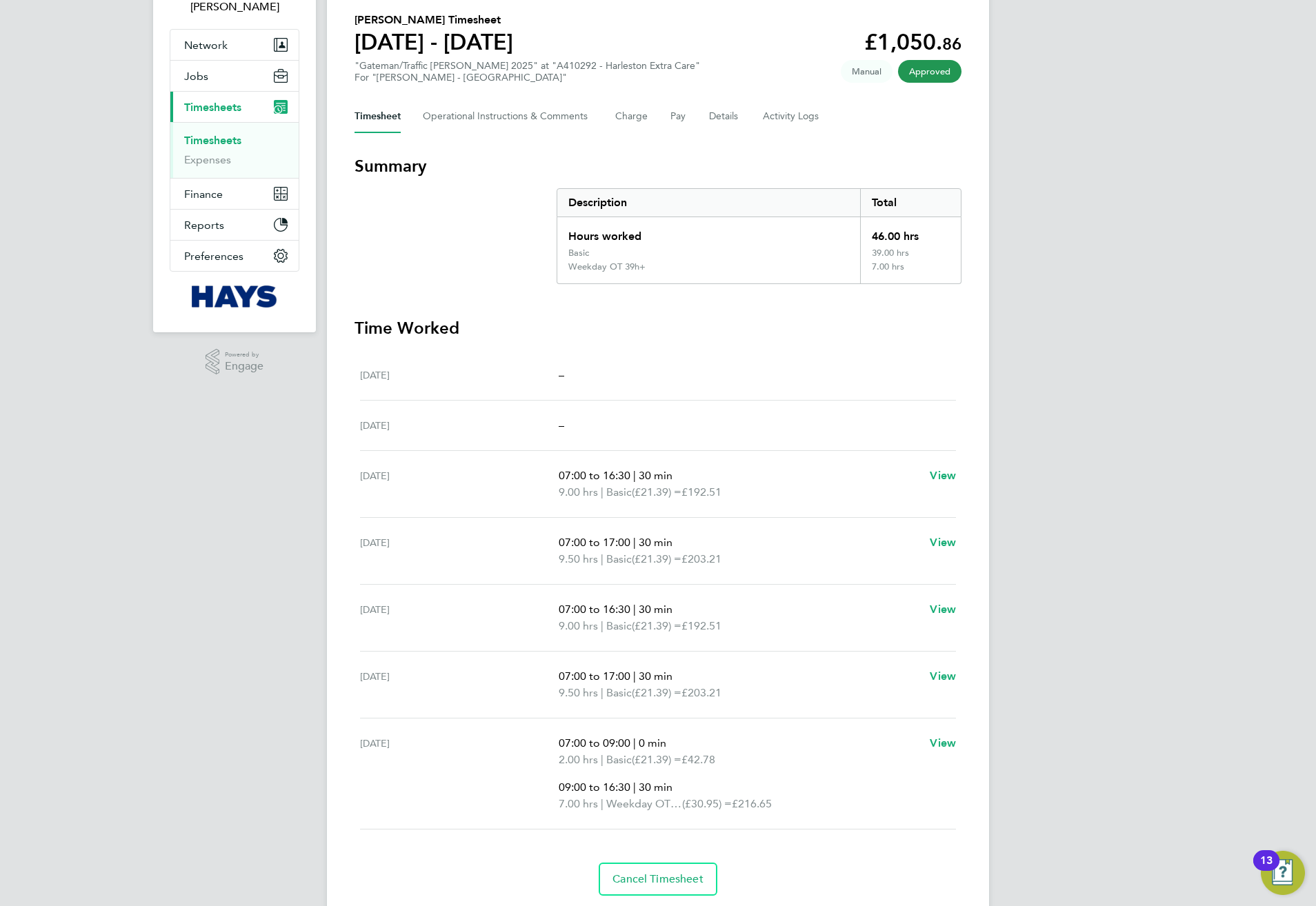
click at [1126, 578] on div "MC [PERSON_NAME] Notifications 20 Applications: Network Team Members Businesses…" at bounding box center [658, 424] width 1316 height 1054
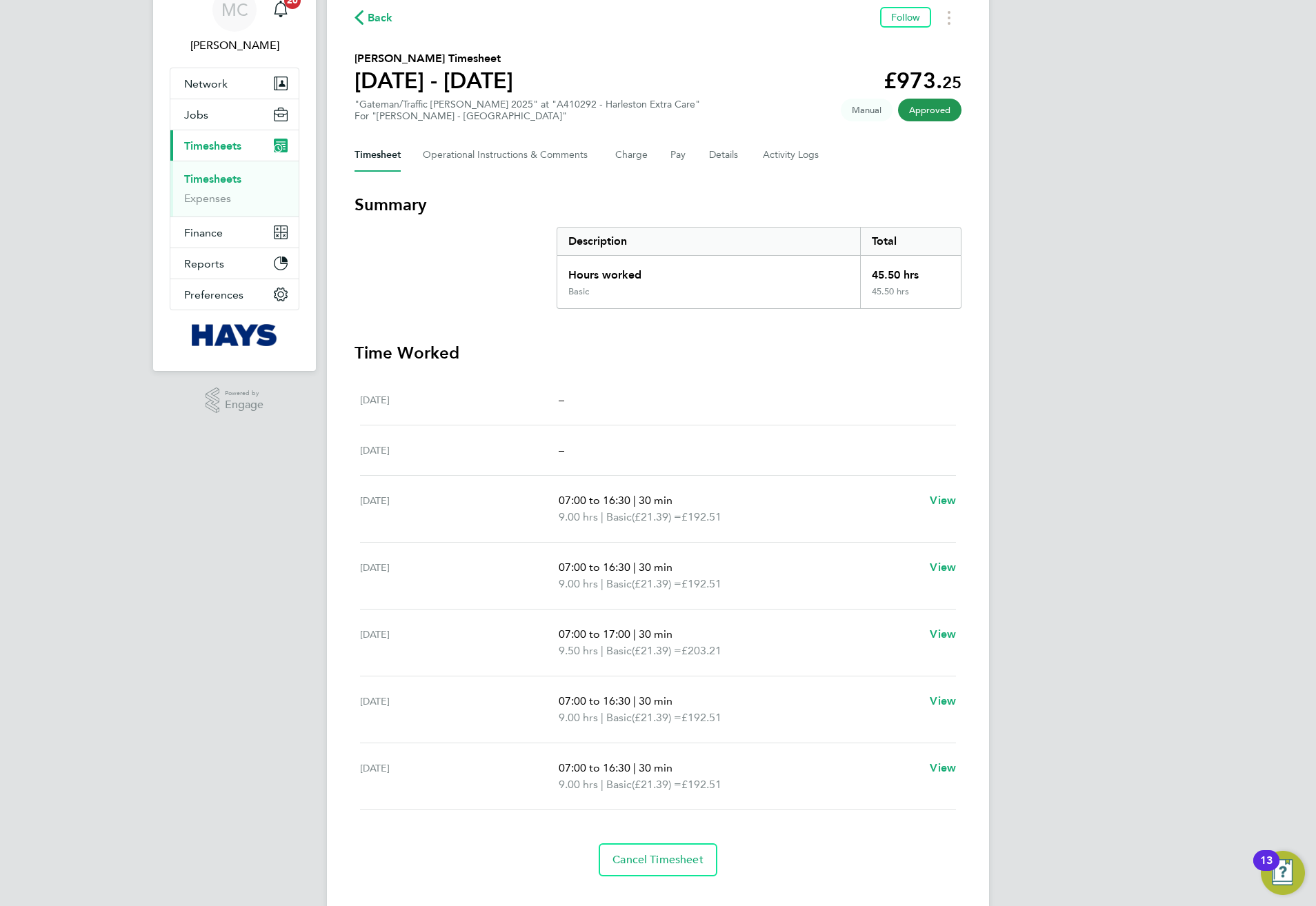
scroll to position [92, 0]
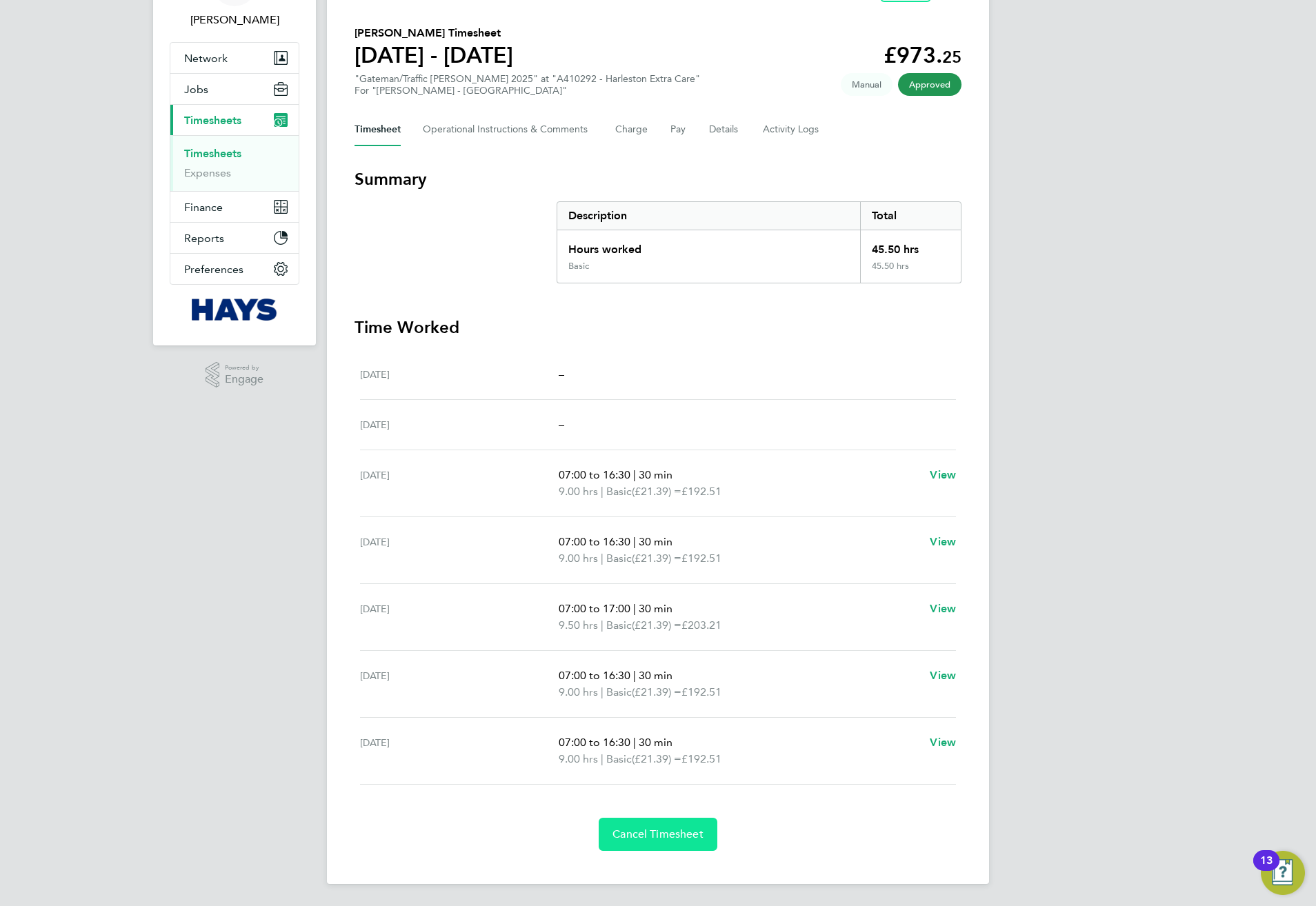
click at [659, 845] on button "Cancel Timesheet" at bounding box center [657, 834] width 118 height 33
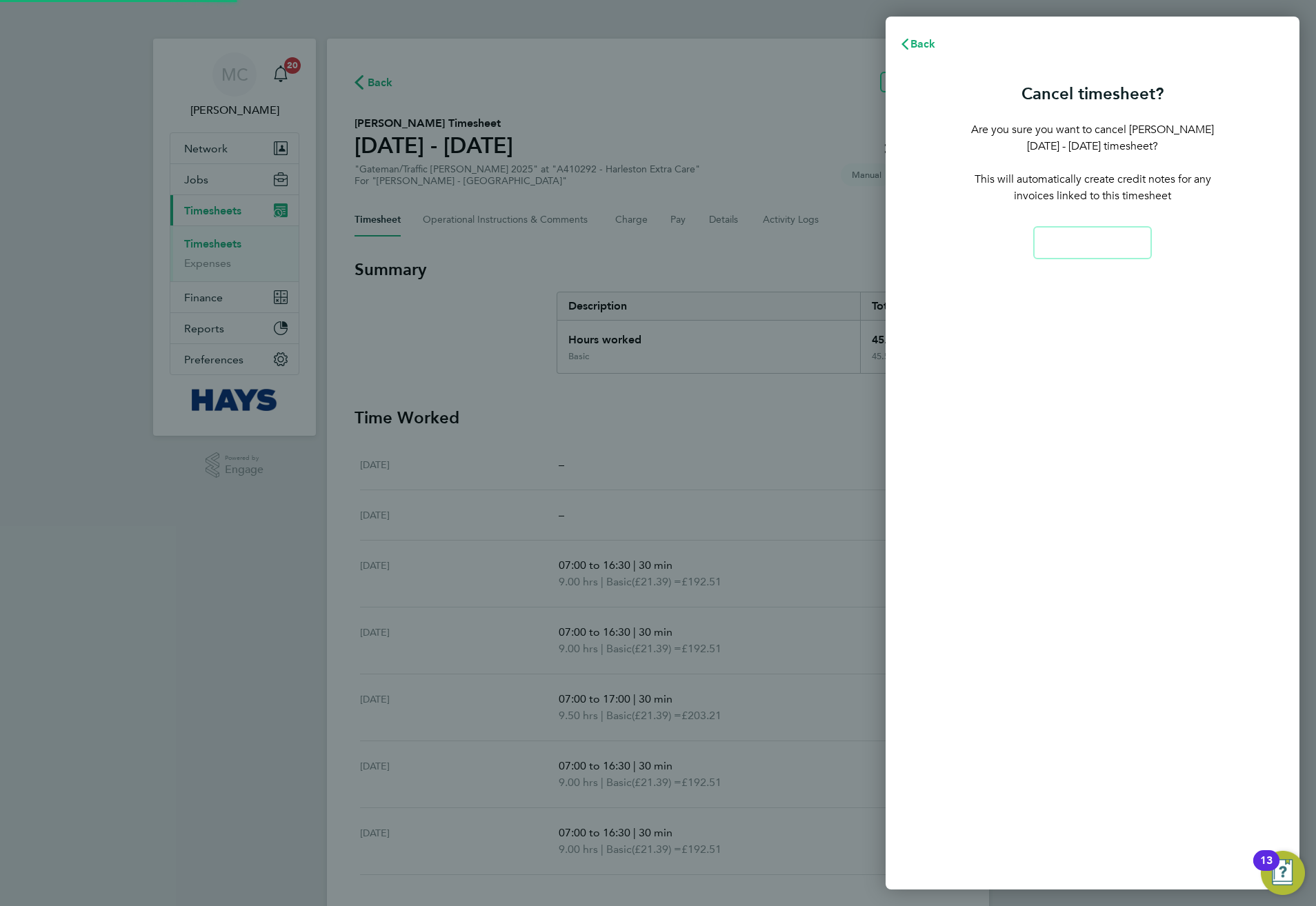
click at [1074, 243] on app-form-button "Cancel Timesheet Loading" at bounding box center [1092, 242] width 243 height 33
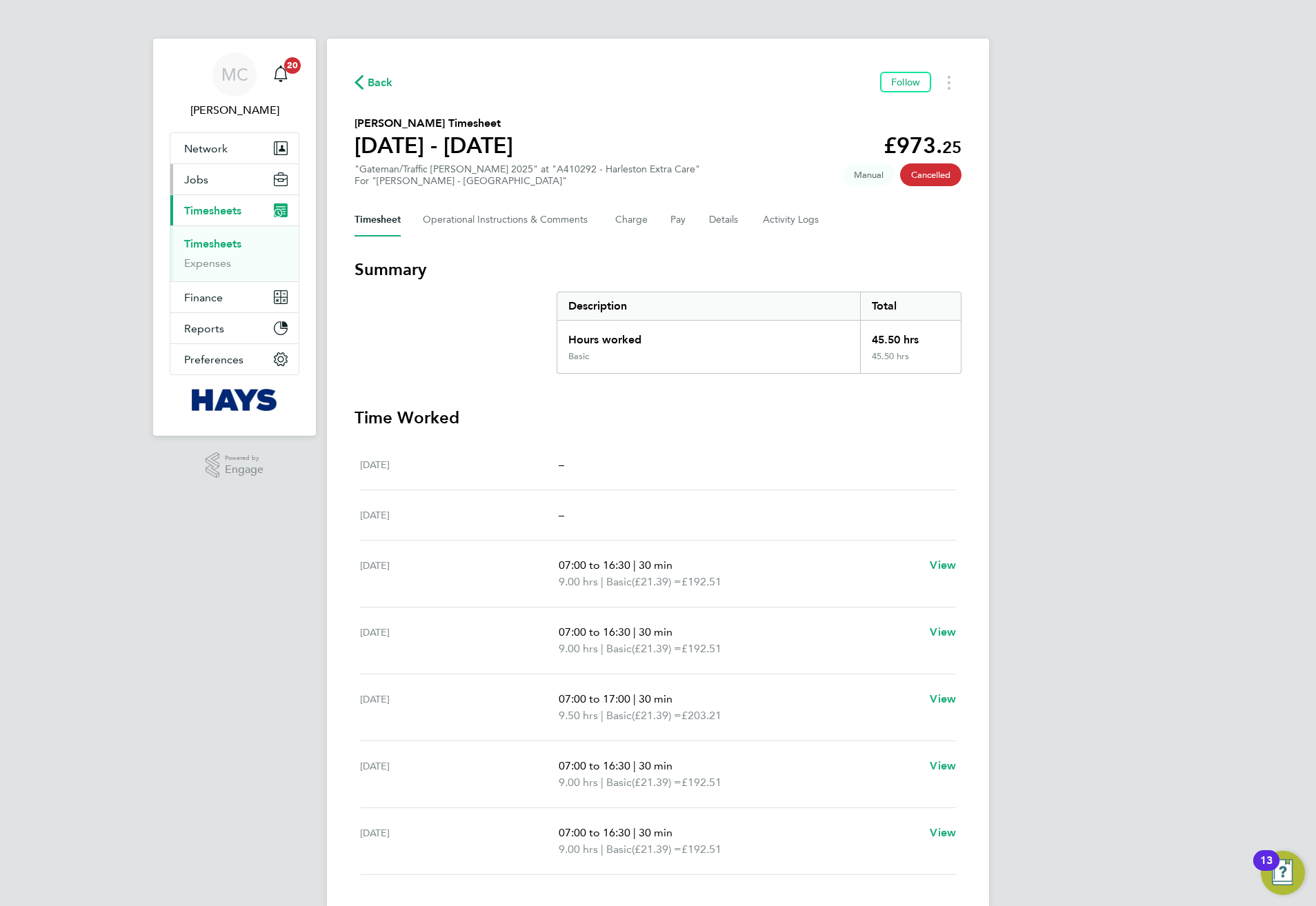
click at [197, 173] on span "Jobs" at bounding box center [196, 179] width 24 height 13
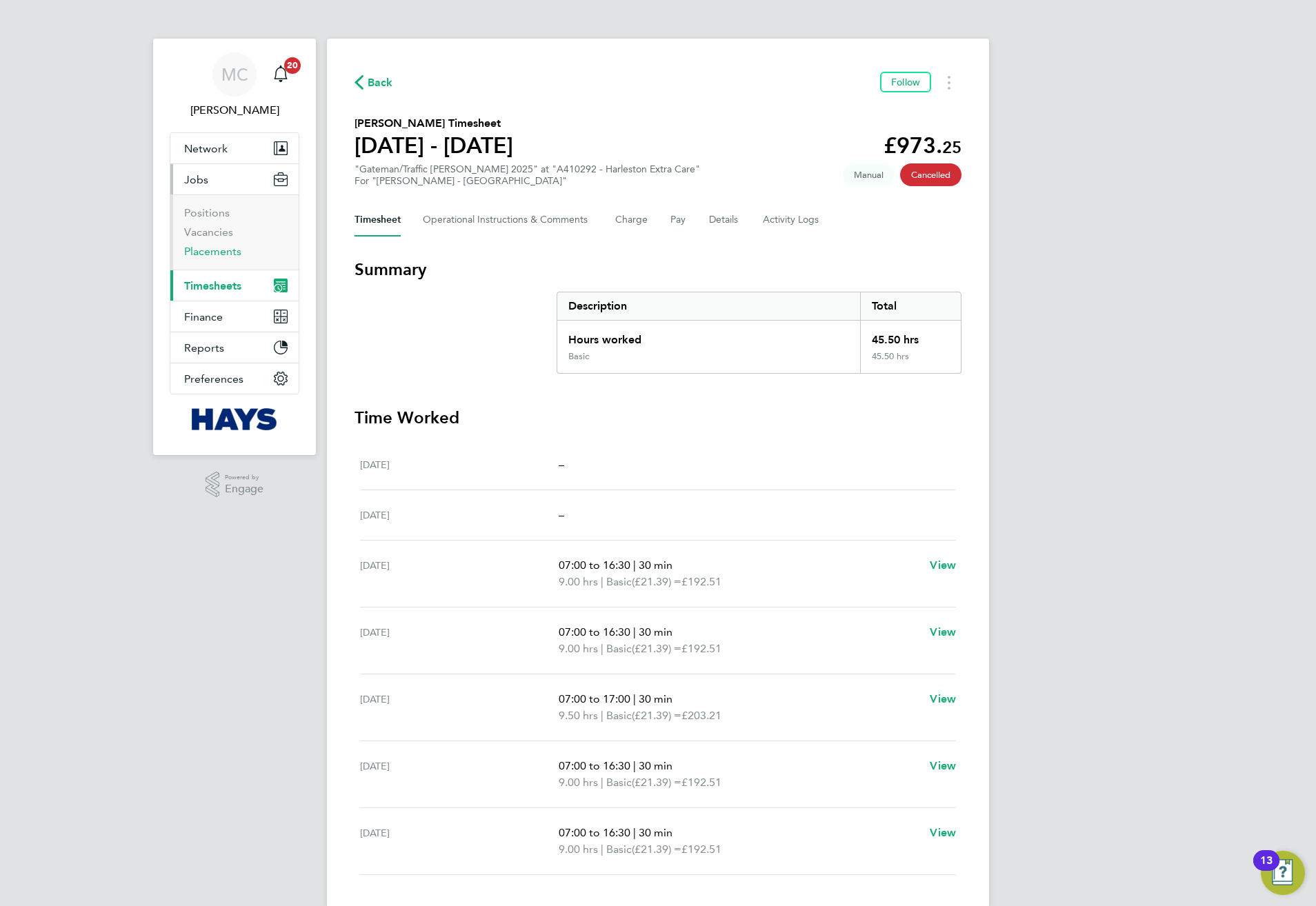
click at [185, 256] on link "Placements" at bounding box center [213, 251] width 57 height 13
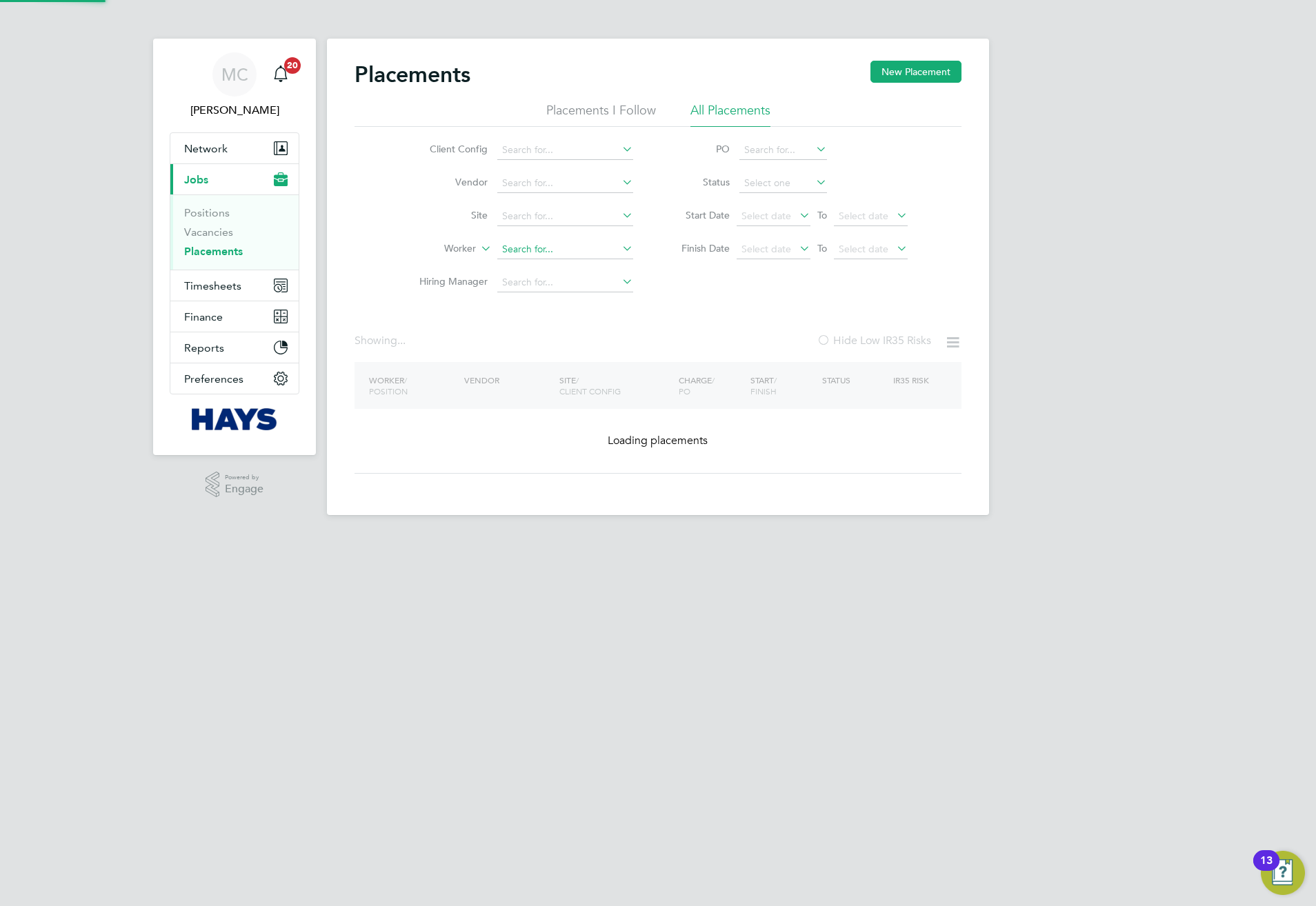
click at [554, 246] on input at bounding box center [565, 250] width 136 height 20
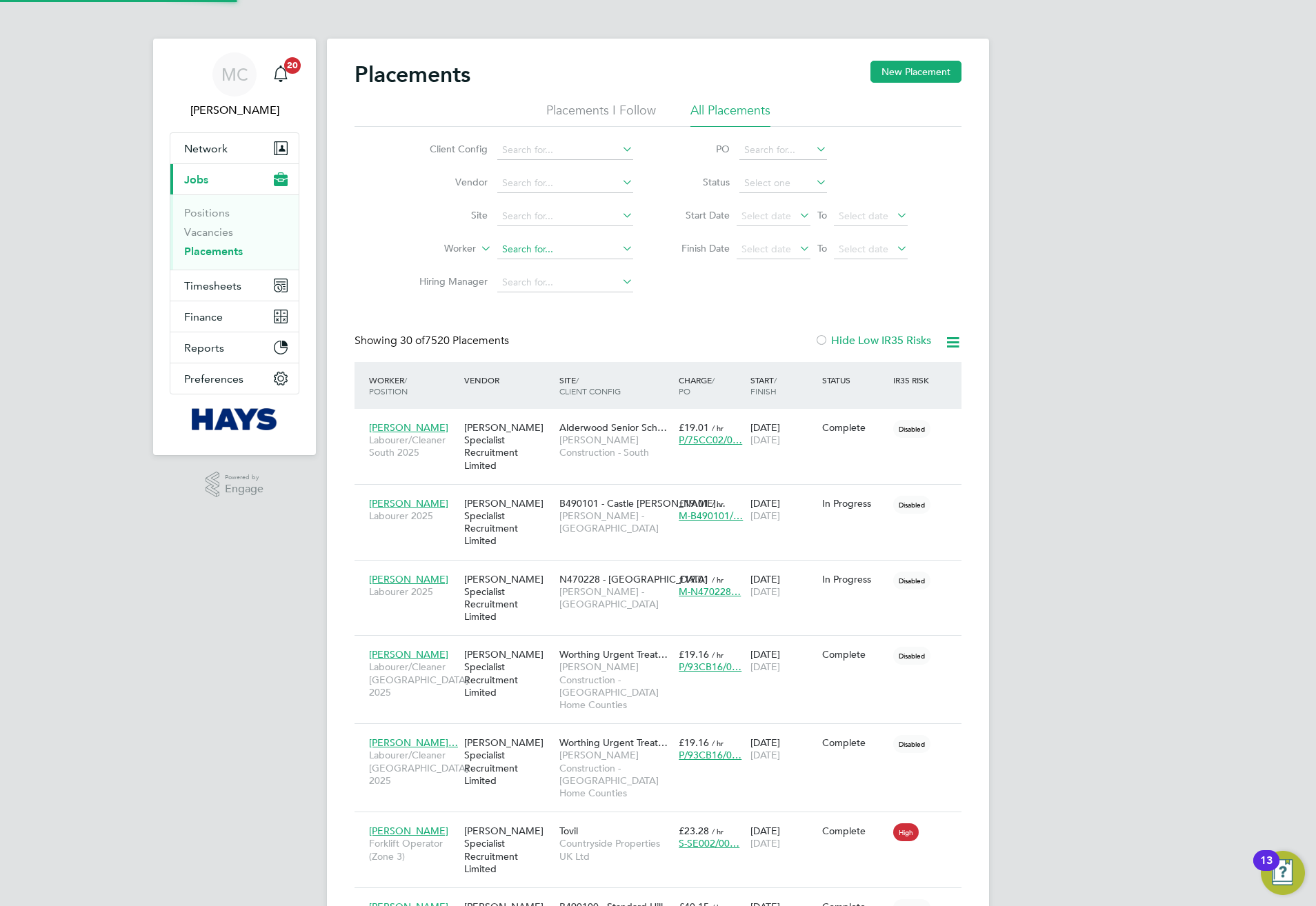
click at [532, 253] on input at bounding box center [565, 250] width 136 height 20
click at [547, 273] on b "Sci" at bounding box center [540, 270] width 13 height 12
type input "[PERSON_NAME]"
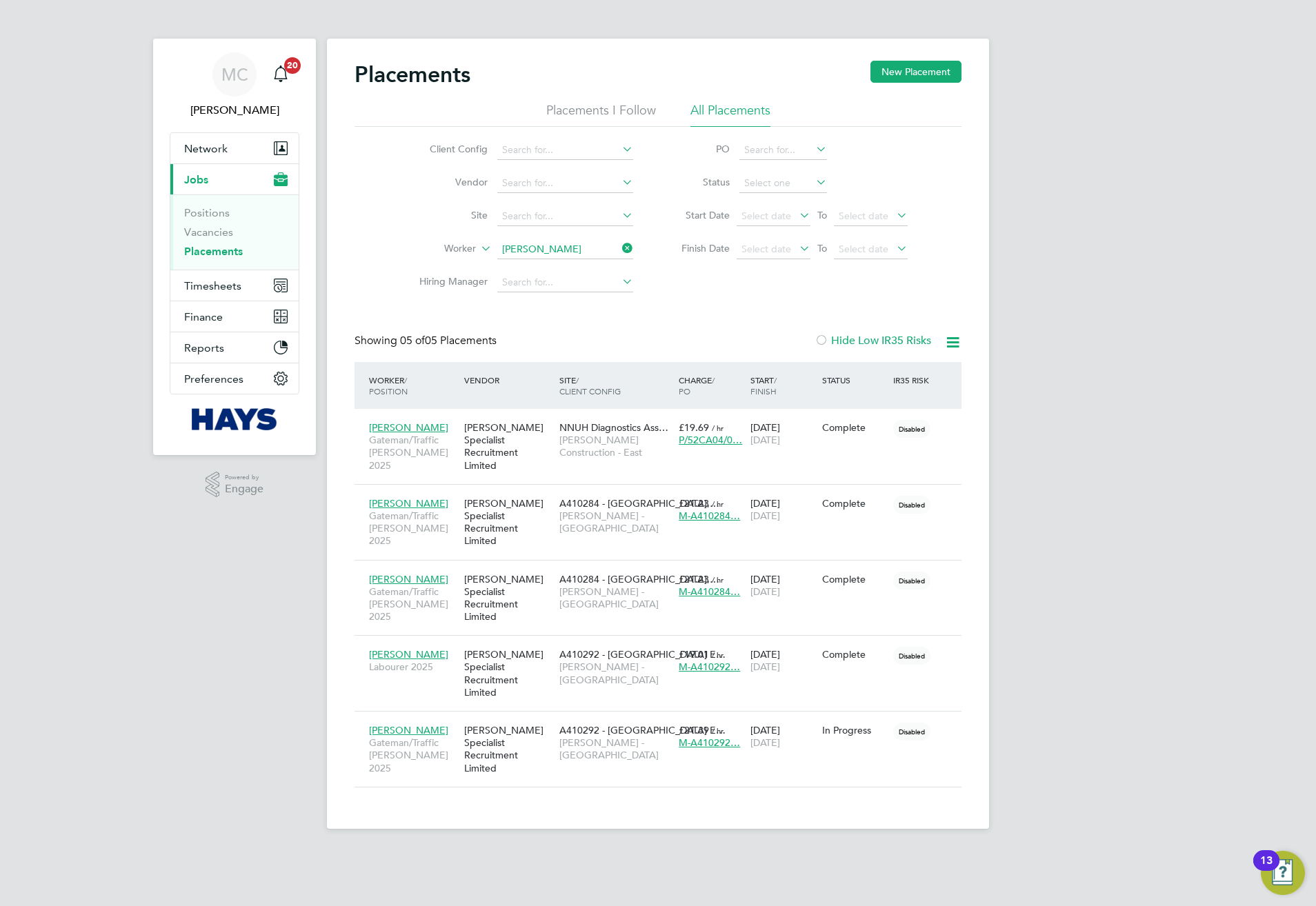
scroll to position [39, 120]
click at [572, 251] on input "[PERSON_NAME]" at bounding box center [565, 250] width 136 height 20
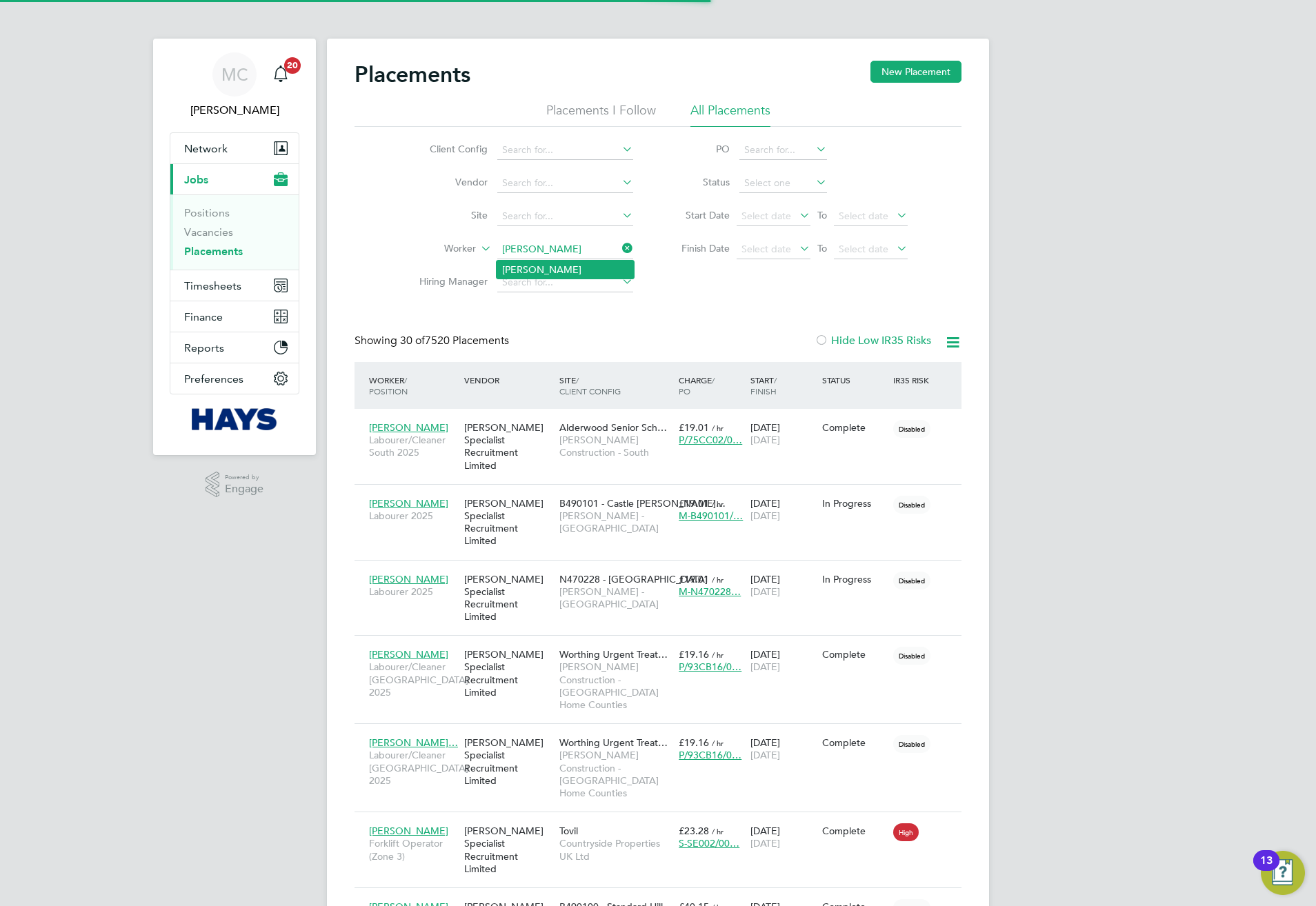
drag, startPoint x: 549, startPoint y: 267, endPoint x: 766, endPoint y: 328, distance: 225.4
click at [548, 267] on li "David Wilson" at bounding box center [565, 270] width 137 height 18
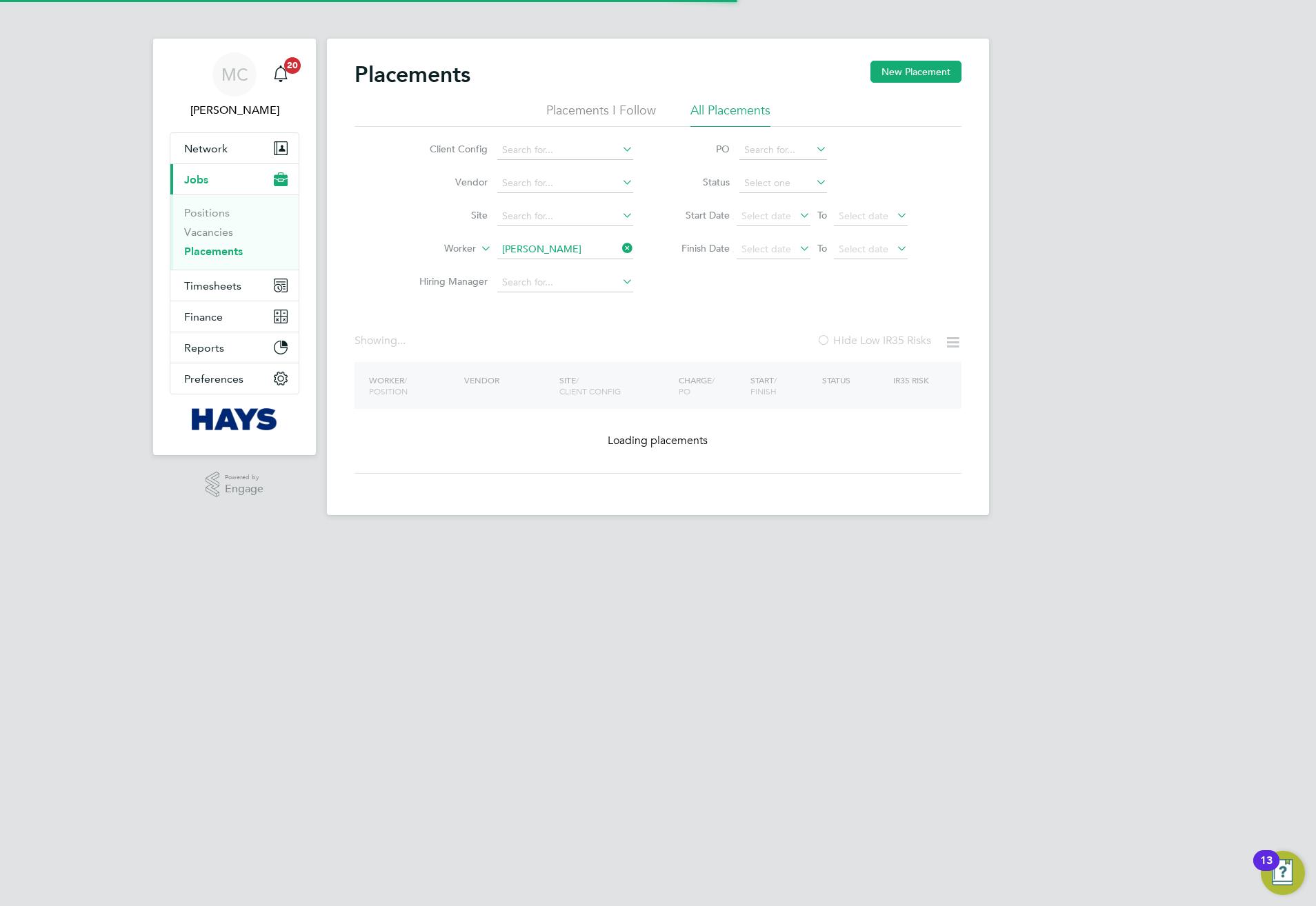
type input "David Wilson"
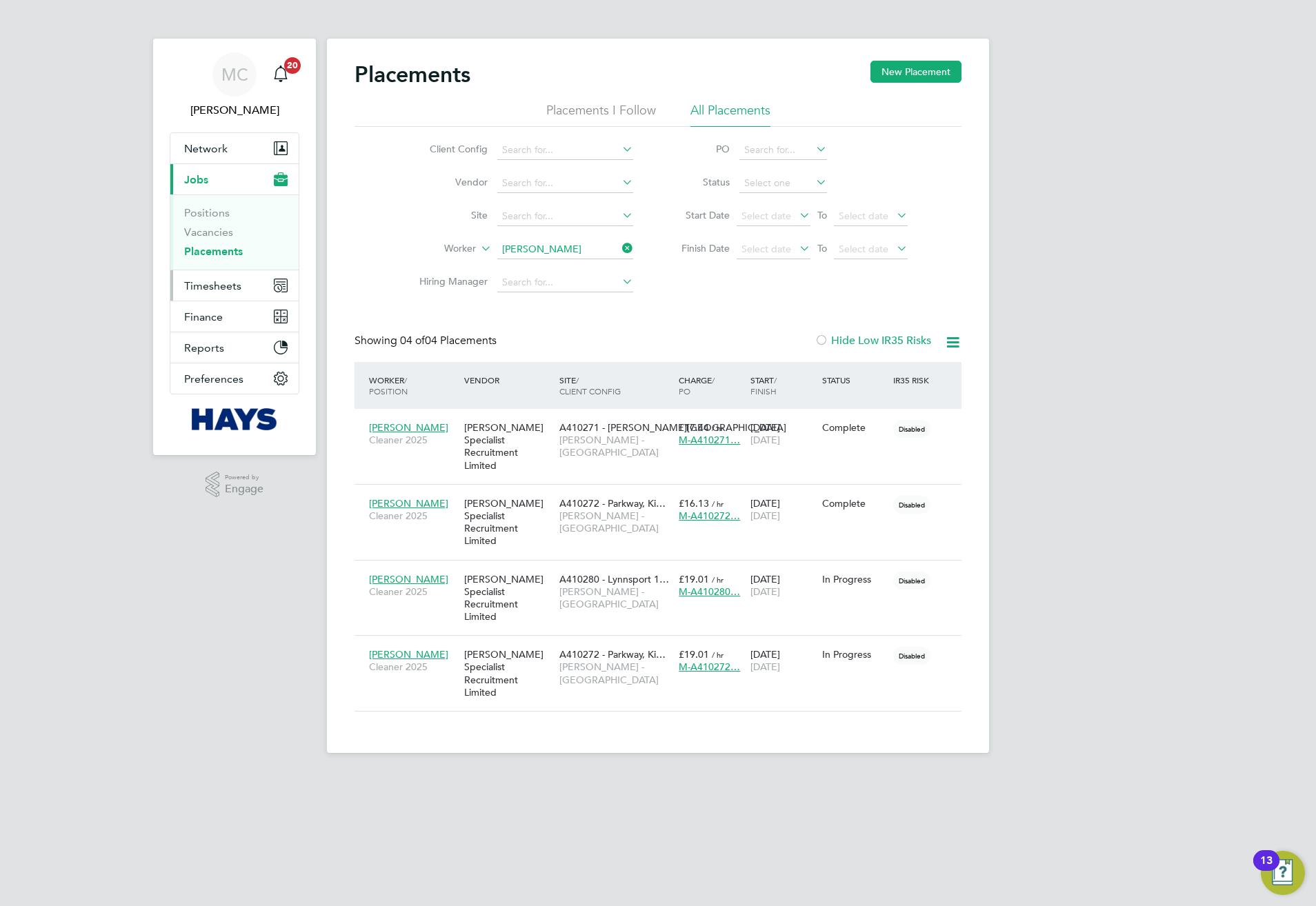
click at [195, 293] on span "Timesheets" at bounding box center [213, 286] width 57 height 13
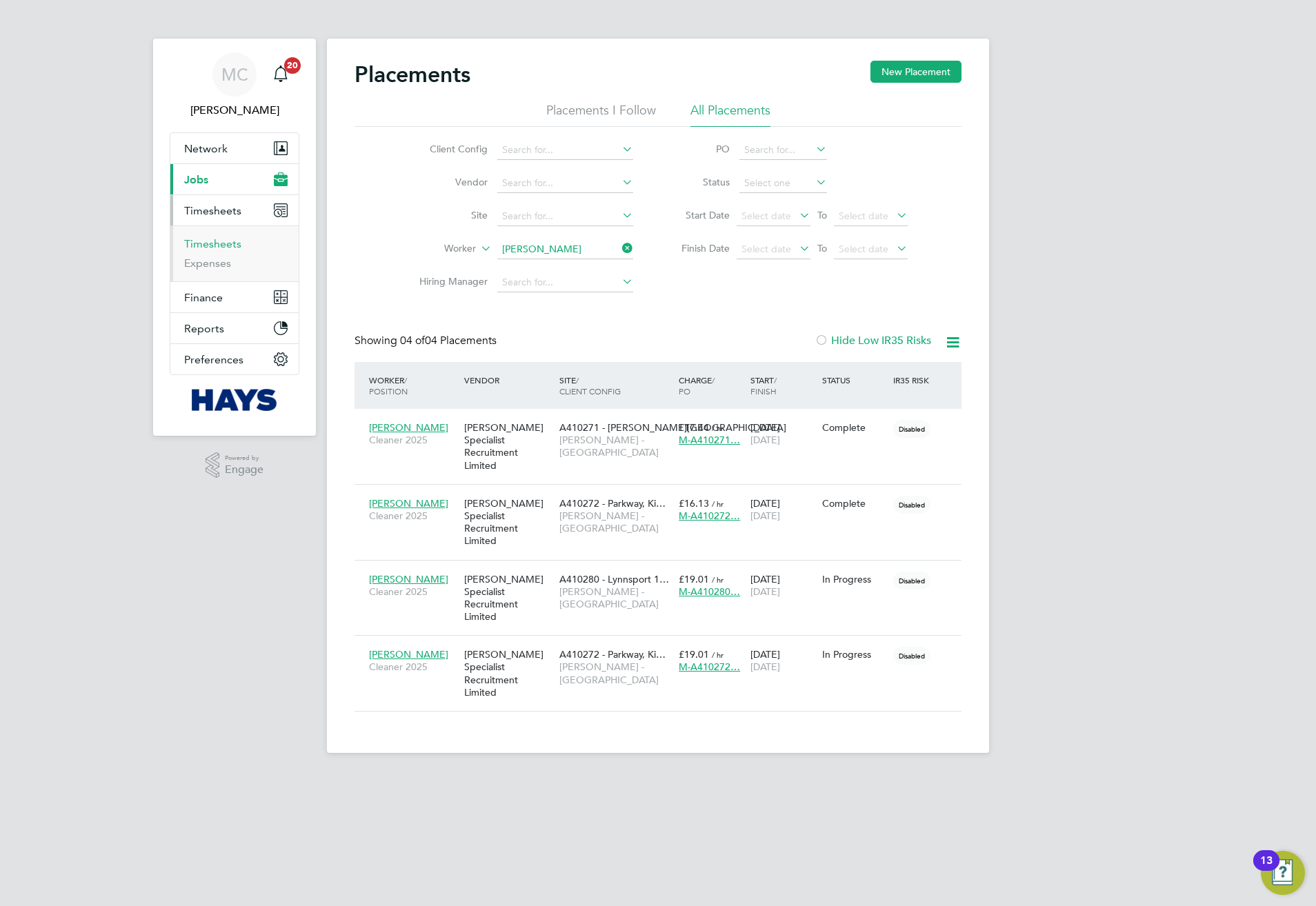
click at [211, 247] on link "Timesheets" at bounding box center [213, 244] width 57 height 13
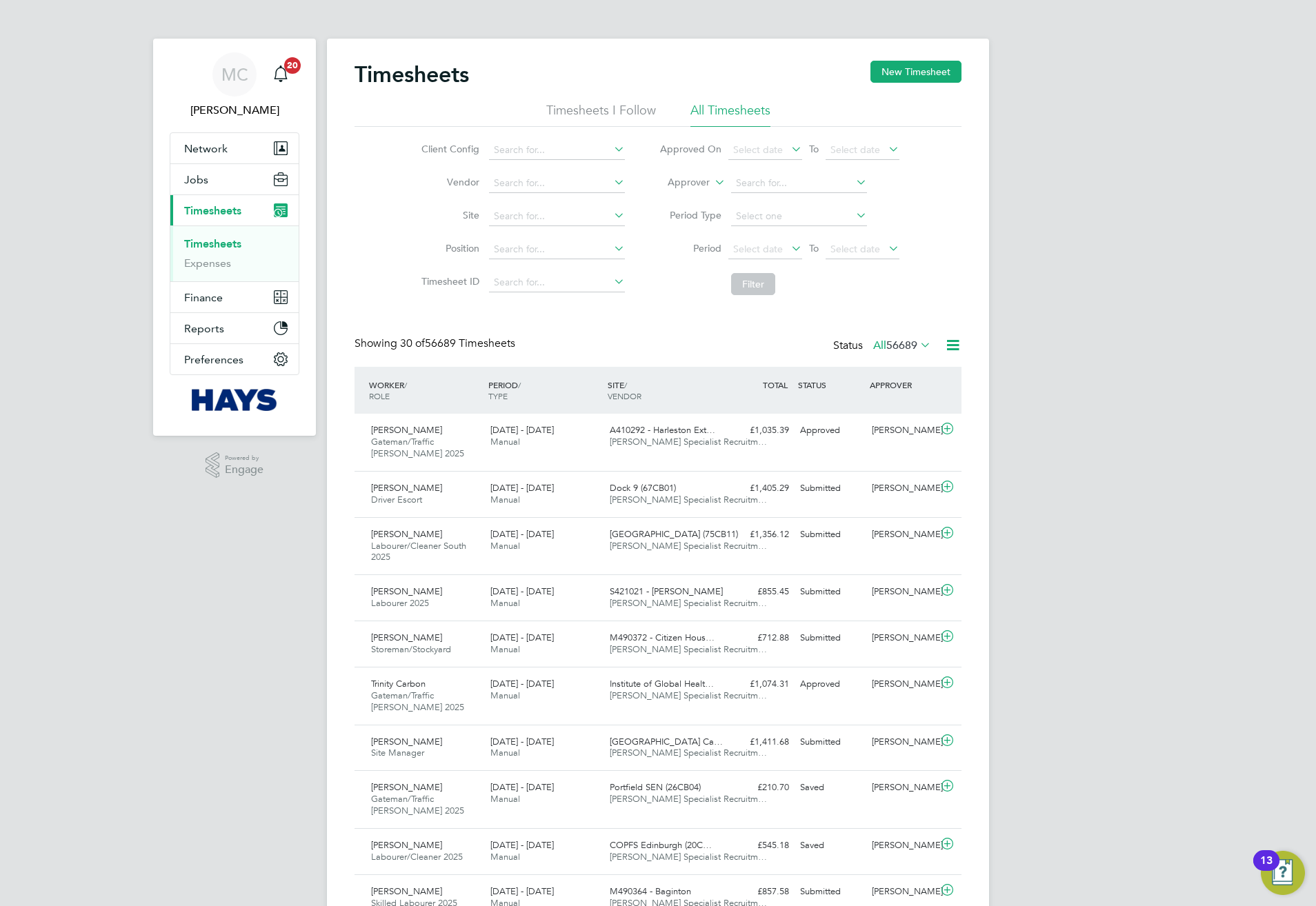
click at [712, 185] on icon at bounding box center [712, 179] width 0 height 13
drag, startPoint x: 644, startPoint y: 190, endPoint x: 680, endPoint y: 190, distance: 36.0
click at [645, 190] on li "Worker" at bounding box center [676, 199] width 69 height 18
click at [749, 187] on input at bounding box center [799, 183] width 136 height 20
click at [818, 202] on b "Wils" at bounding box center [827, 202] width 20 height 12
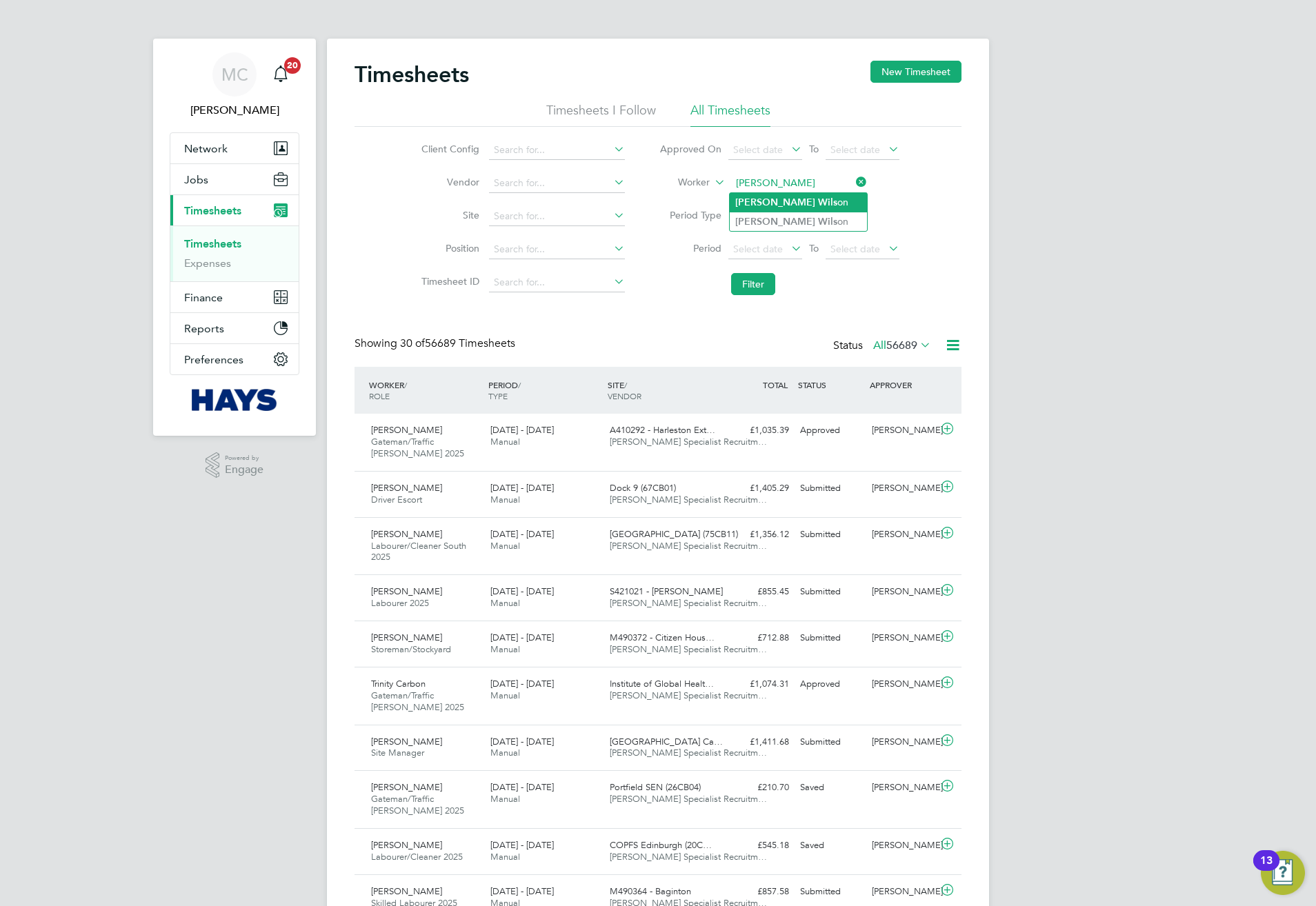
type input "David Wilson"
click at [774, 284] on button "Filter" at bounding box center [752, 284] width 44 height 22
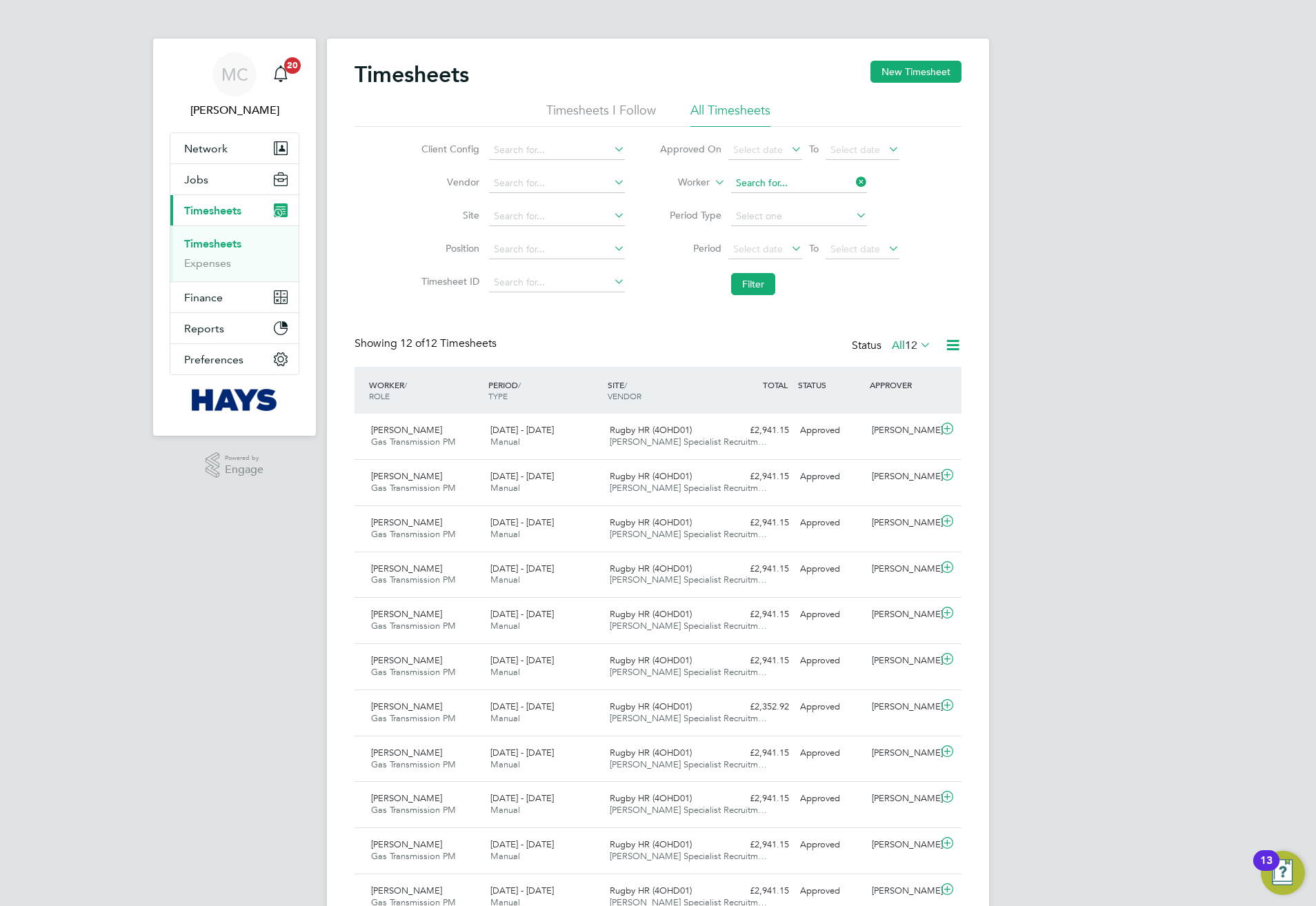
click at [795, 187] on input at bounding box center [799, 183] width 136 height 20
click at [818, 279] on b "Wil" at bounding box center [825, 277] width 15 height 12
type input "David Wilson"
click at [757, 279] on button "Filter" at bounding box center [752, 284] width 44 height 22
click at [698, 466] on div "A410280 - Lynnsport 1… Hays Specialist Recruitm…" at bounding box center [664, 482] width 119 height 34
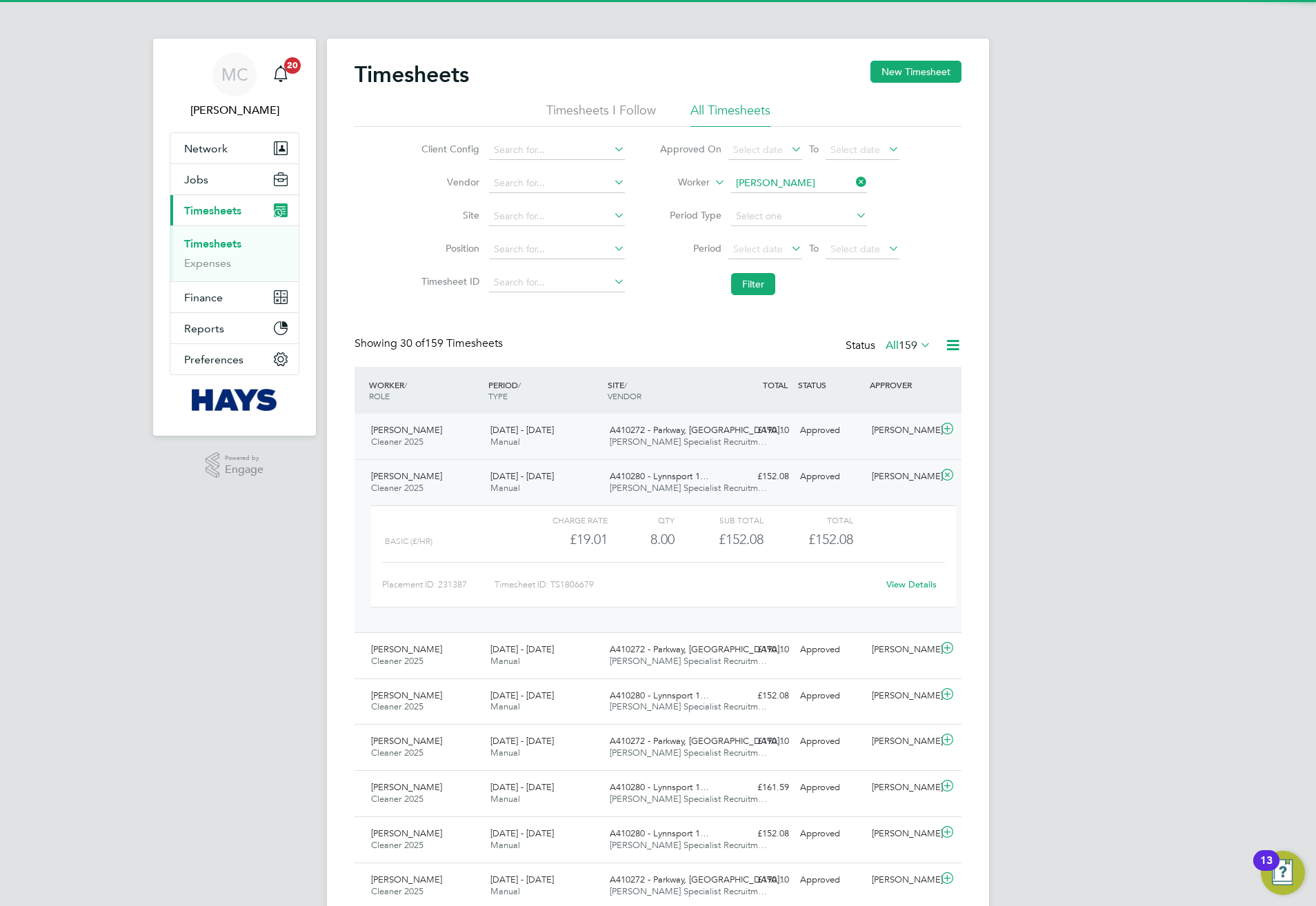
click at [713, 439] on span "[PERSON_NAME] Specialist Recruitm…" at bounding box center [688, 442] width 158 height 12
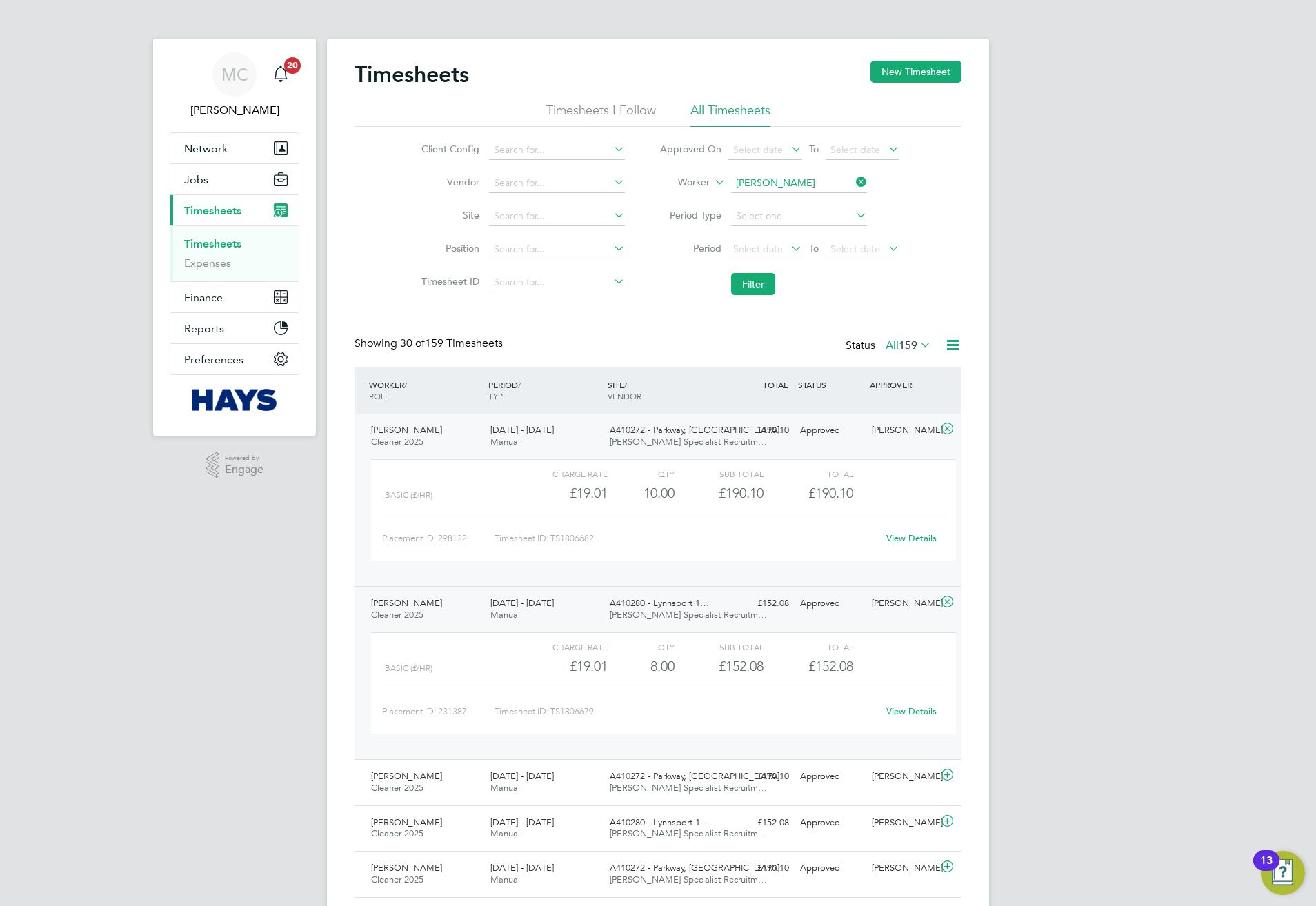
click at [772, 185] on input "David Wilson" at bounding box center [799, 183] width 136 height 20
click at [791, 197] on li "Guy Ald red" at bounding box center [798, 202] width 137 height 19
type input "Guy Aldred"
click at [768, 290] on button "Filter" at bounding box center [752, 284] width 44 height 22
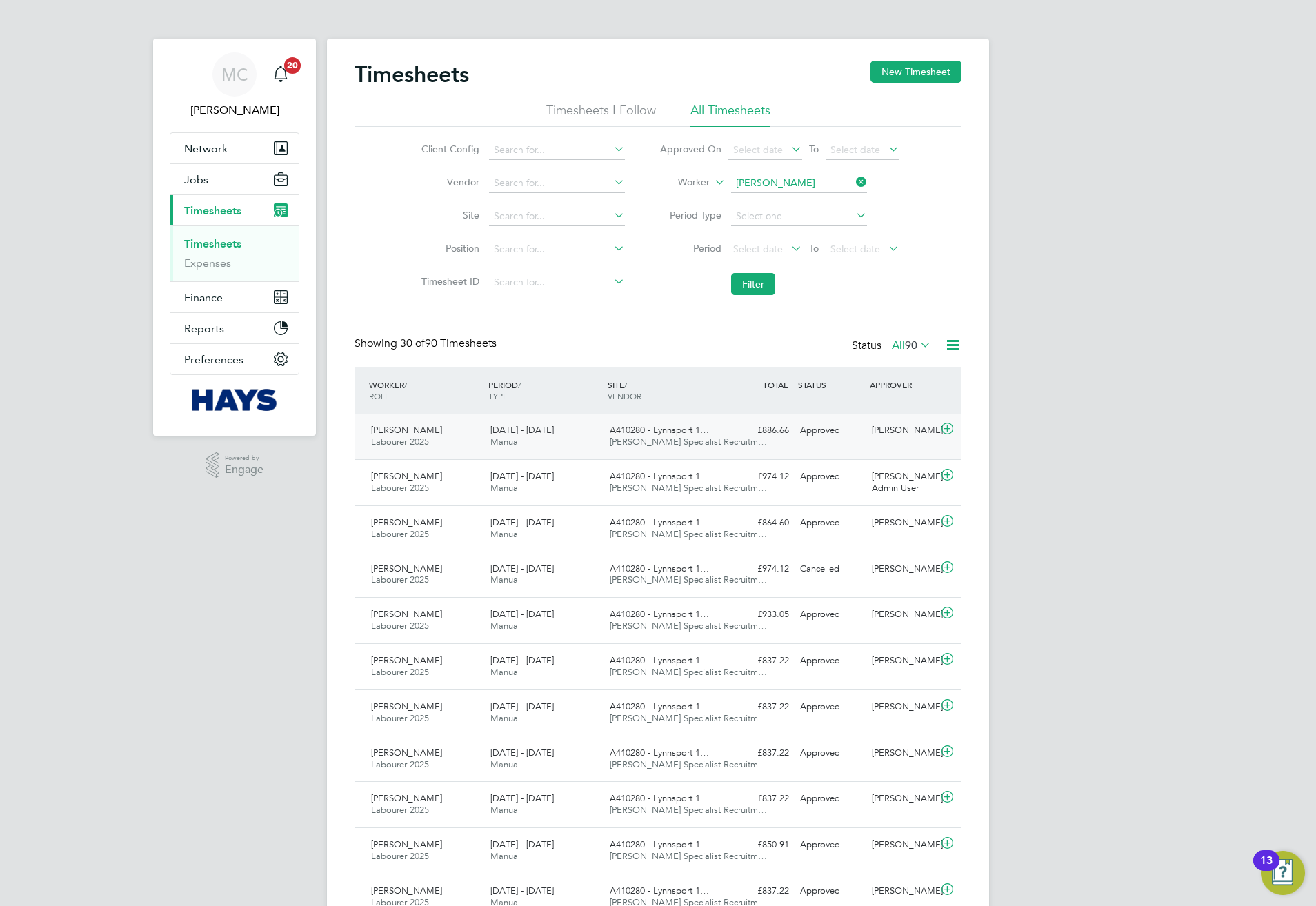
click at [691, 442] on span "[PERSON_NAME] Specialist Recruitm…" at bounding box center [688, 442] width 158 height 12
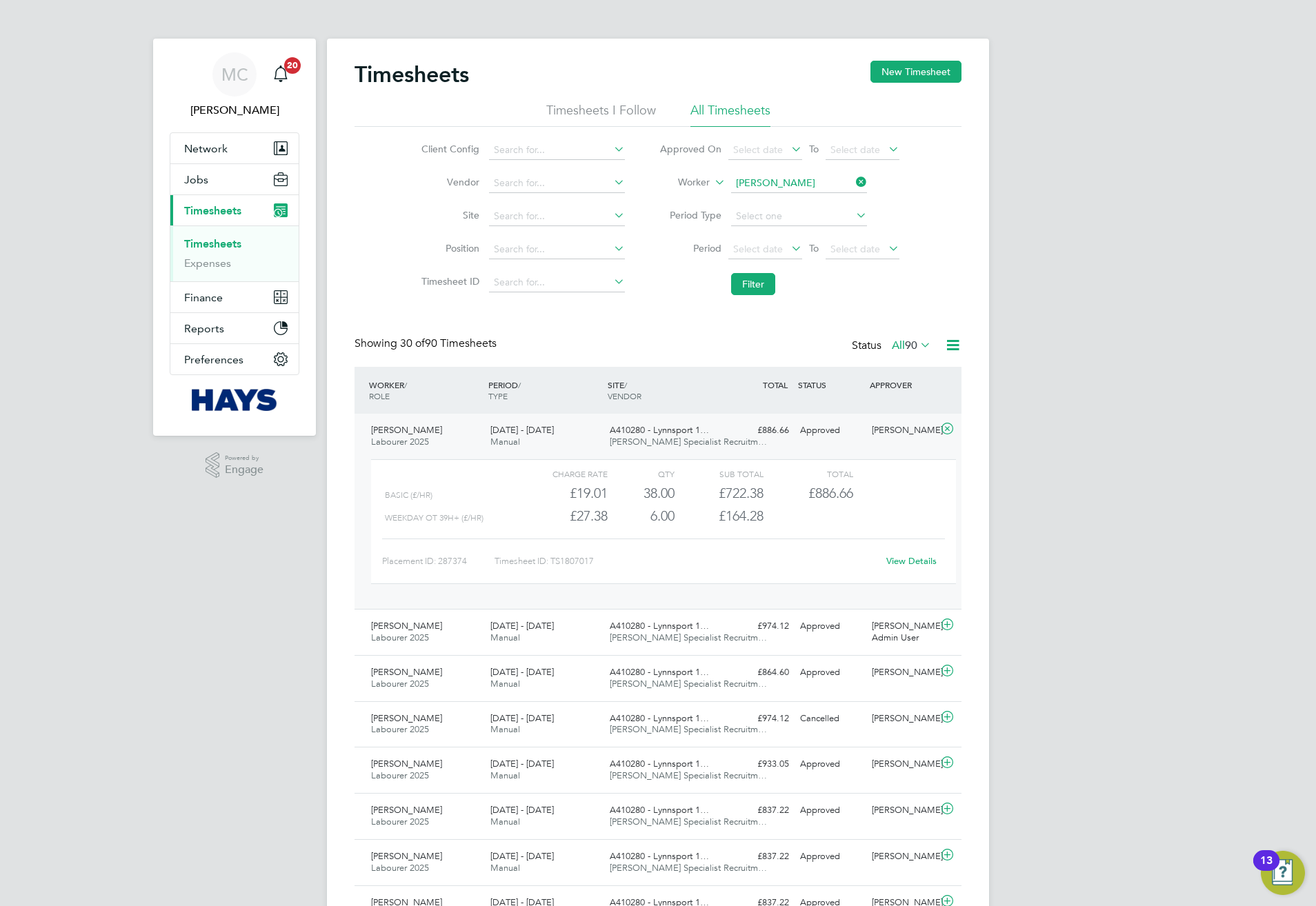
click at [857, 441] on div "Approved" at bounding box center [830, 431] width 71 height 23
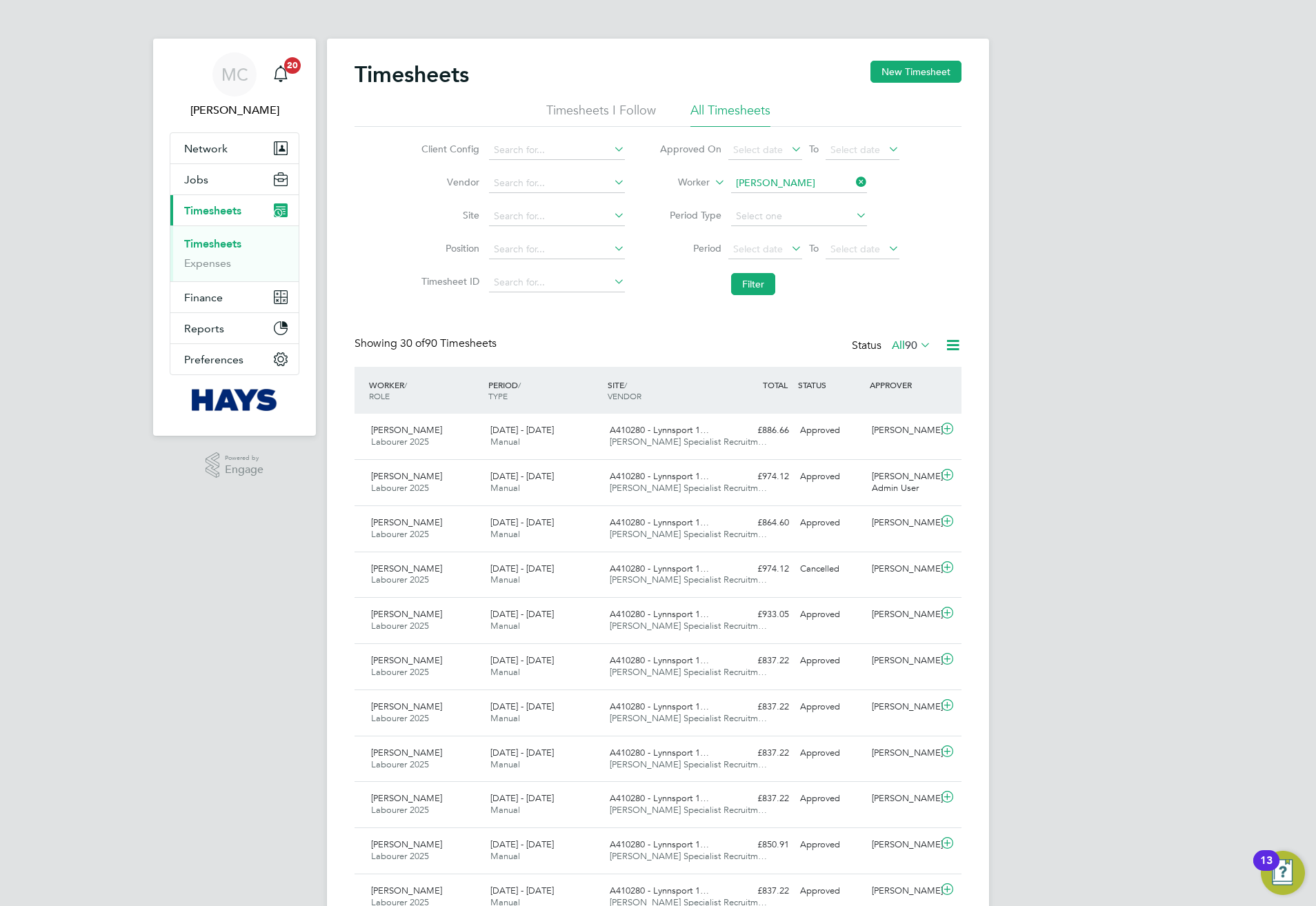
click at [793, 179] on input "Guy Aldred" at bounding box center [799, 183] width 136 height 20
type input "james ch"
click at [764, 193] on ul "James Ch almers James Ch alk James Ch arlton" at bounding box center [798, 221] width 139 height 58
click at [760, 189] on input at bounding box center [799, 183] width 136 height 20
click at [770, 193] on li "Jame s Cha lmers" at bounding box center [798, 202] width 137 height 19
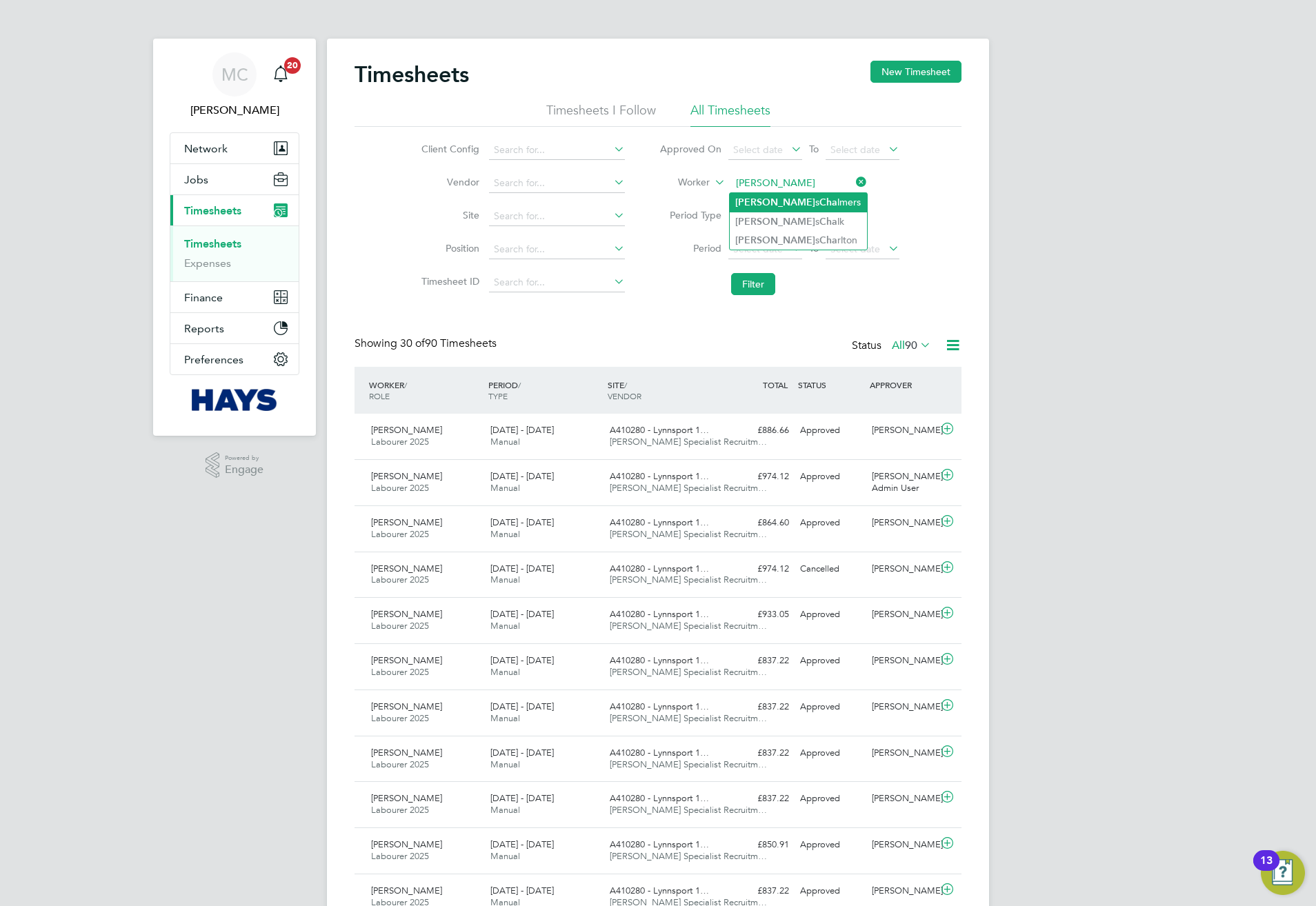
type input "James Chalmers"
click at [758, 290] on button "Filter" at bounding box center [752, 284] width 44 height 22
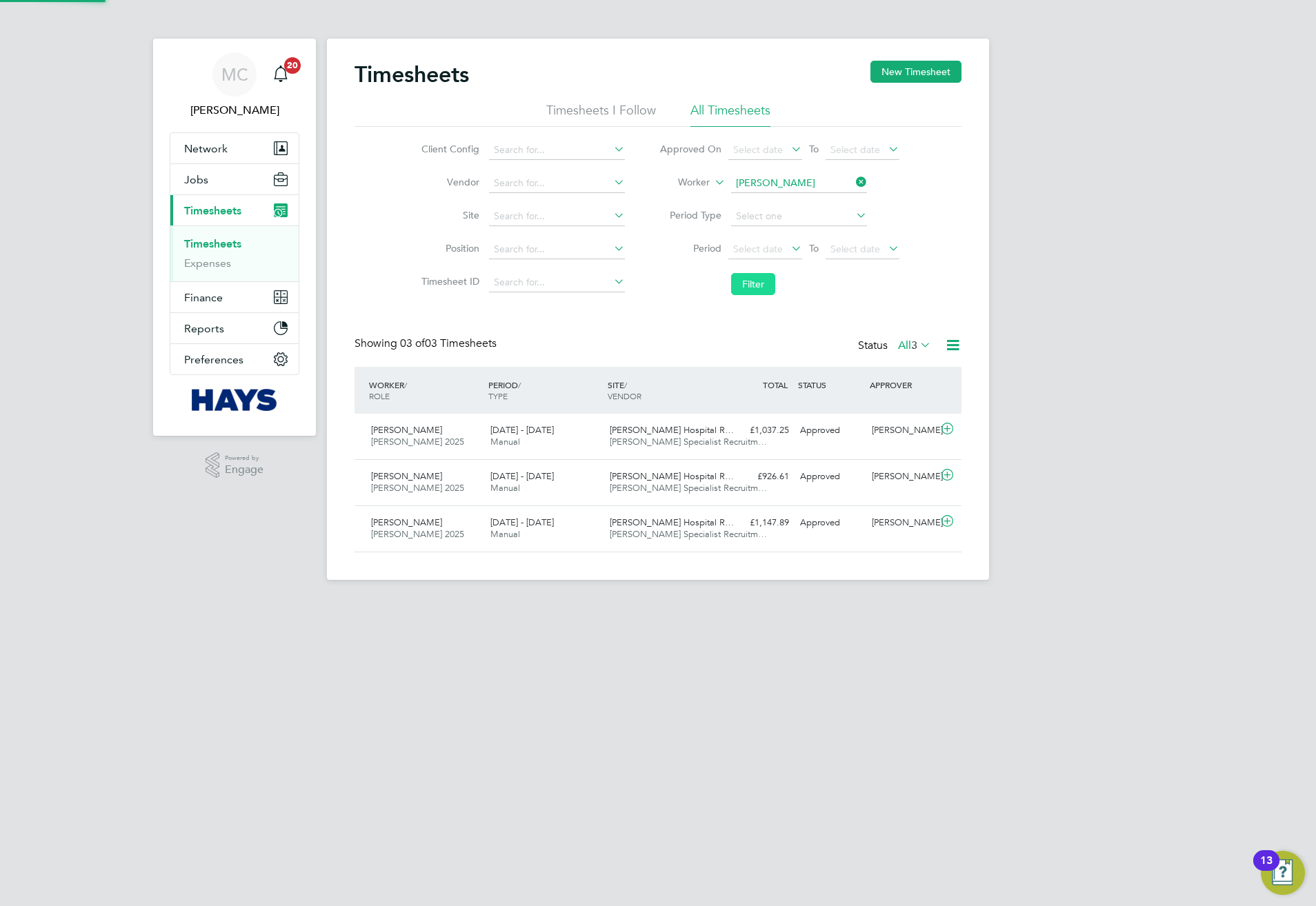
scroll to position [35, 120]
click at [671, 480] on span "James Paget Hospital R…" at bounding box center [671, 476] width 124 height 12
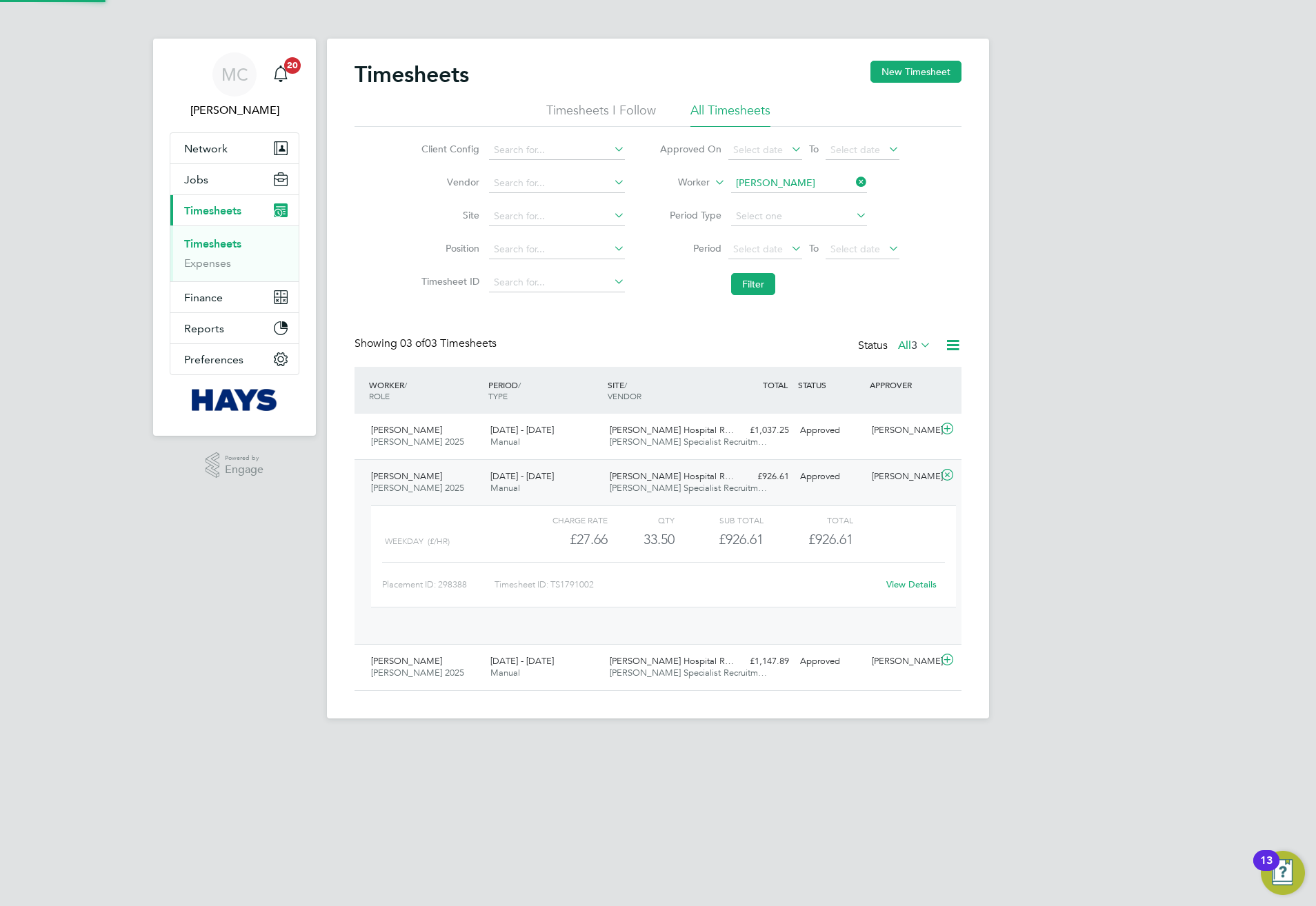
scroll to position [23, 134]
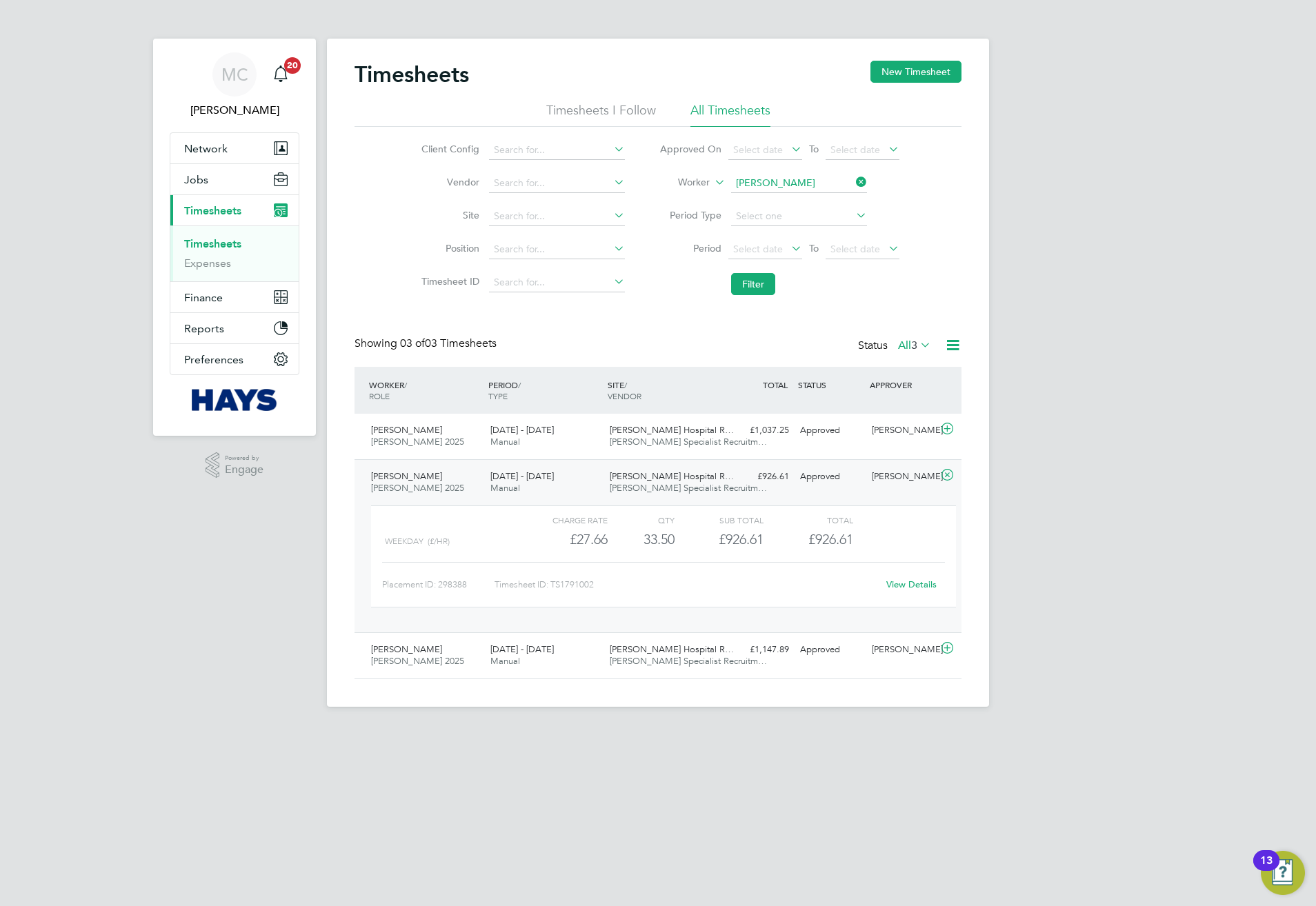
click at [671, 480] on span "James Paget Hospital R…" at bounding box center [671, 476] width 124 height 12
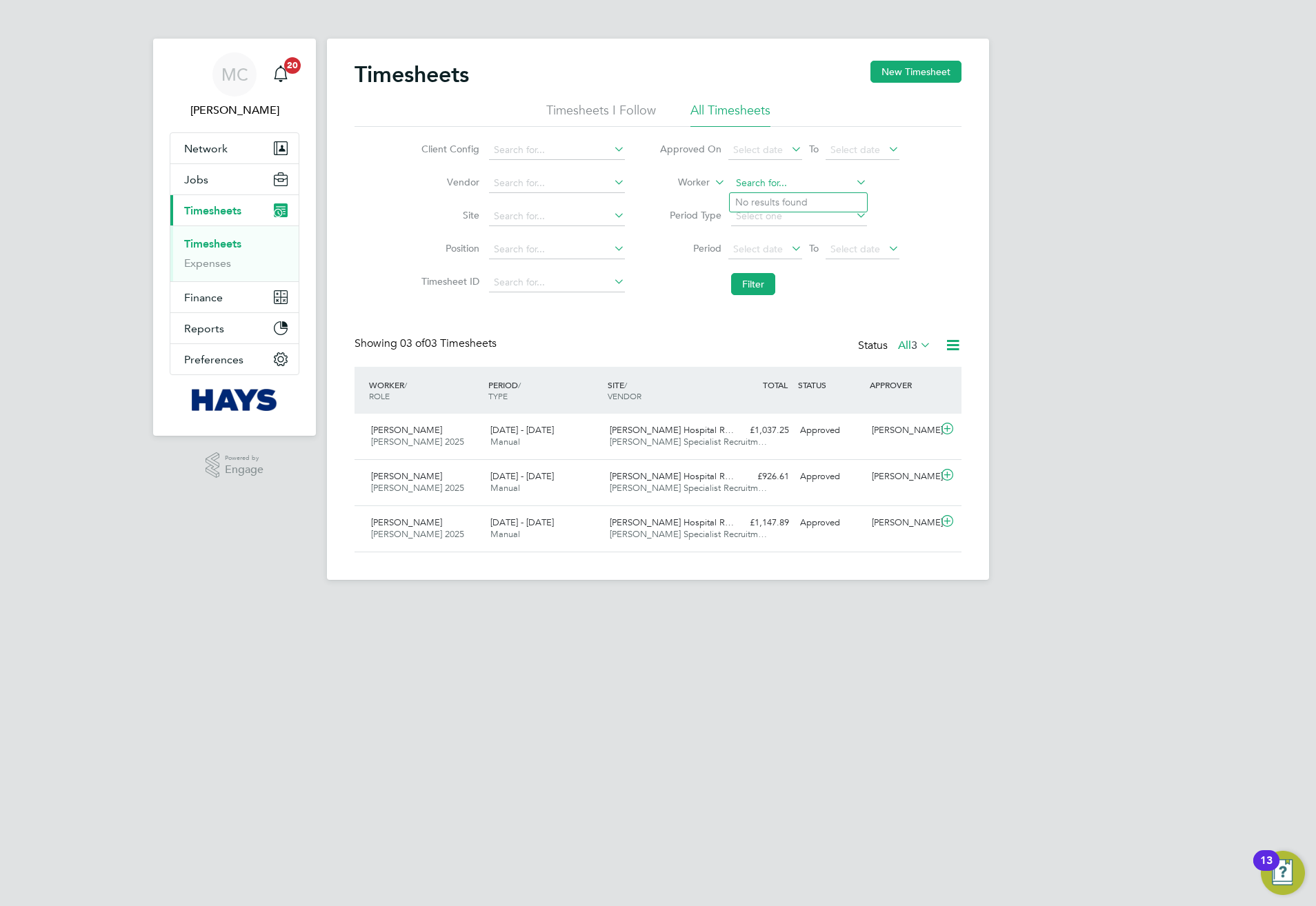
click at [792, 181] on input at bounding box center [799, 183] width 136 height 20
click at [780, 197] on li "Jody Jeary" at bounding box center [798, 202] width 137 height 19
type input "Jody Jeary"
click at [764, 284] on button "Filter" at bounding box center [752, 284] width 44 height 22
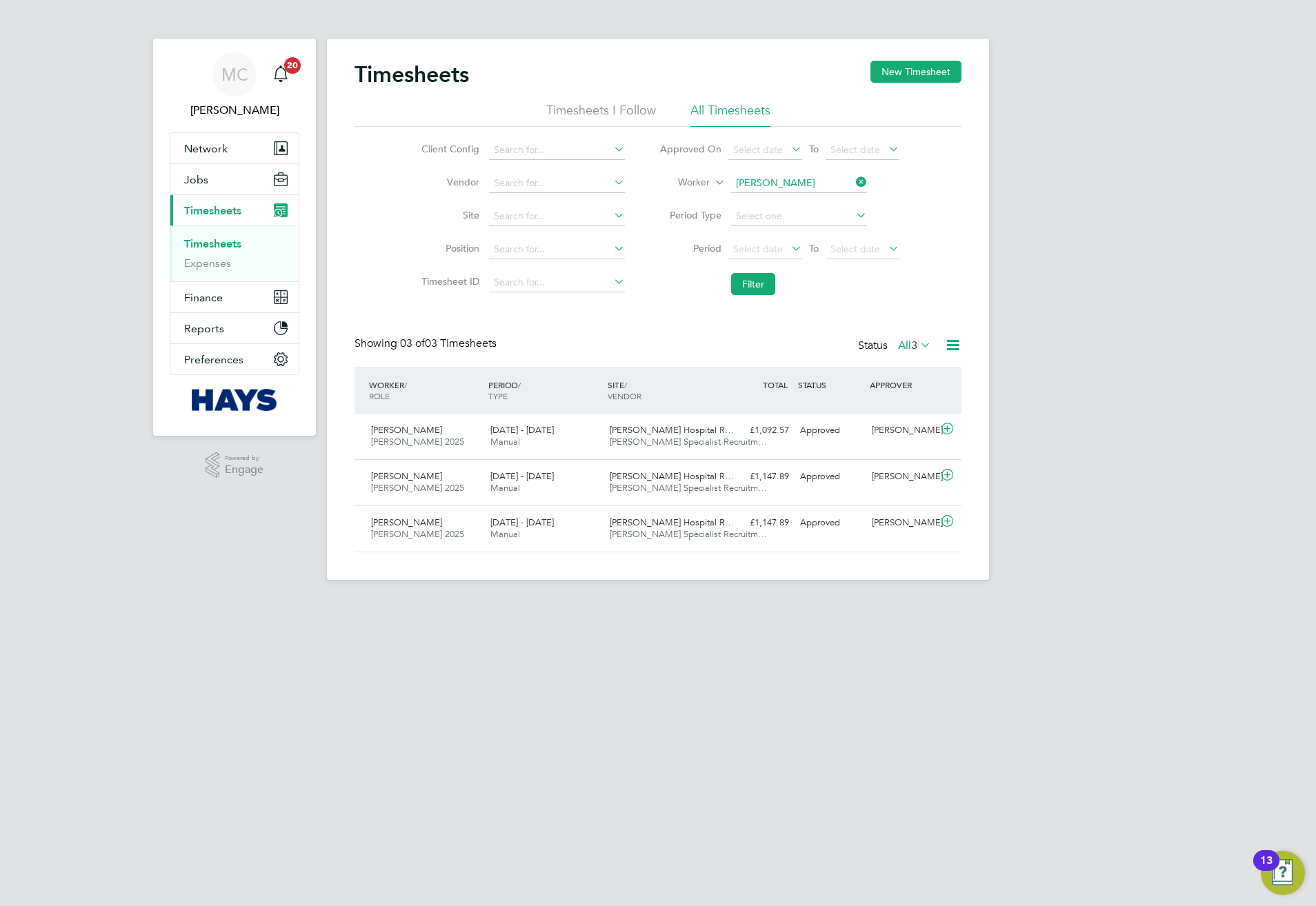
click at [787, 186] on input "Jody Jeary" at bounding box center [799, 183] width 136 height 20
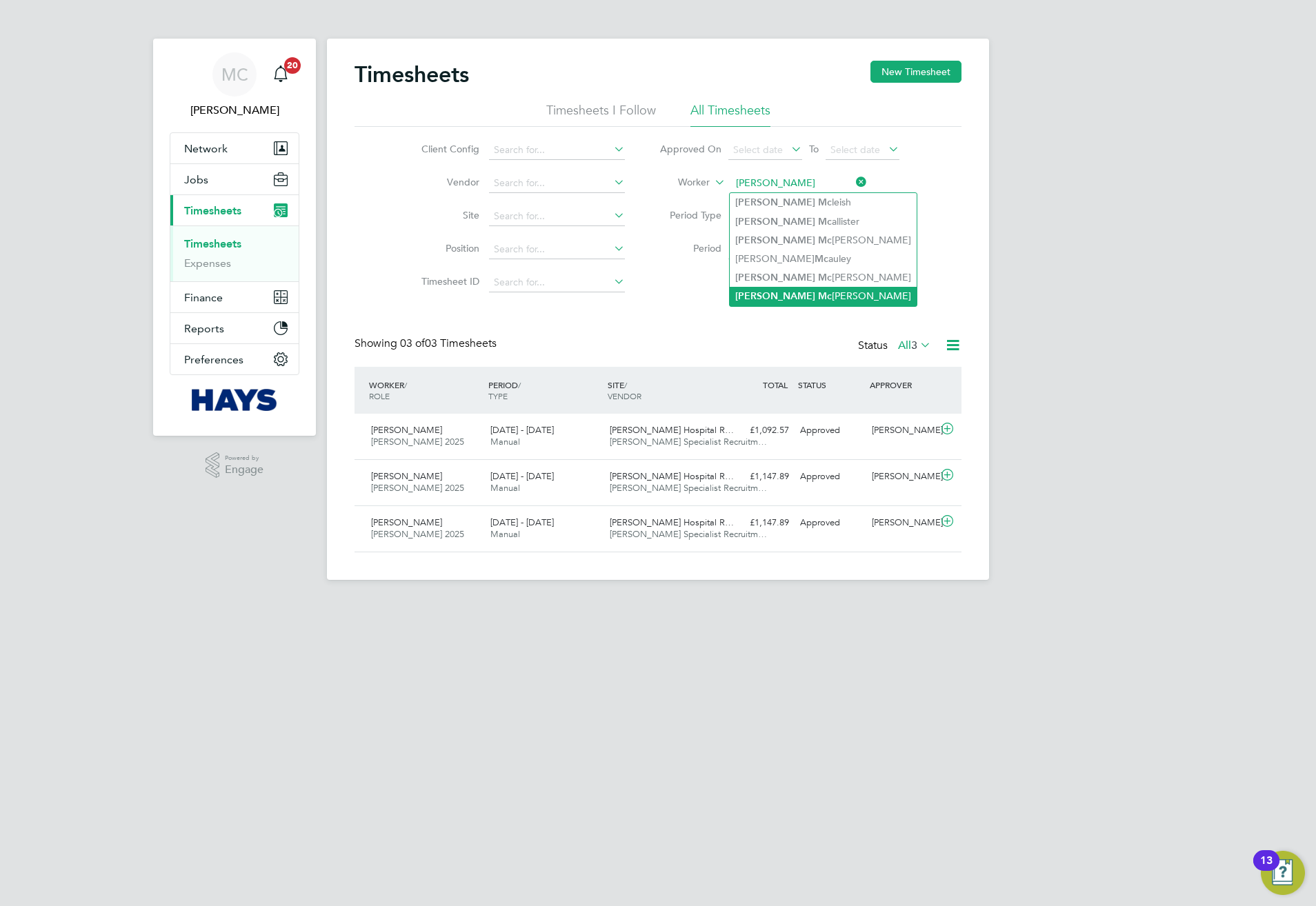
click at [806, 288] on li "James Mc manus" at bounding box center [822, 296] width 187 height 19
type input "[PERSON_NAME]"
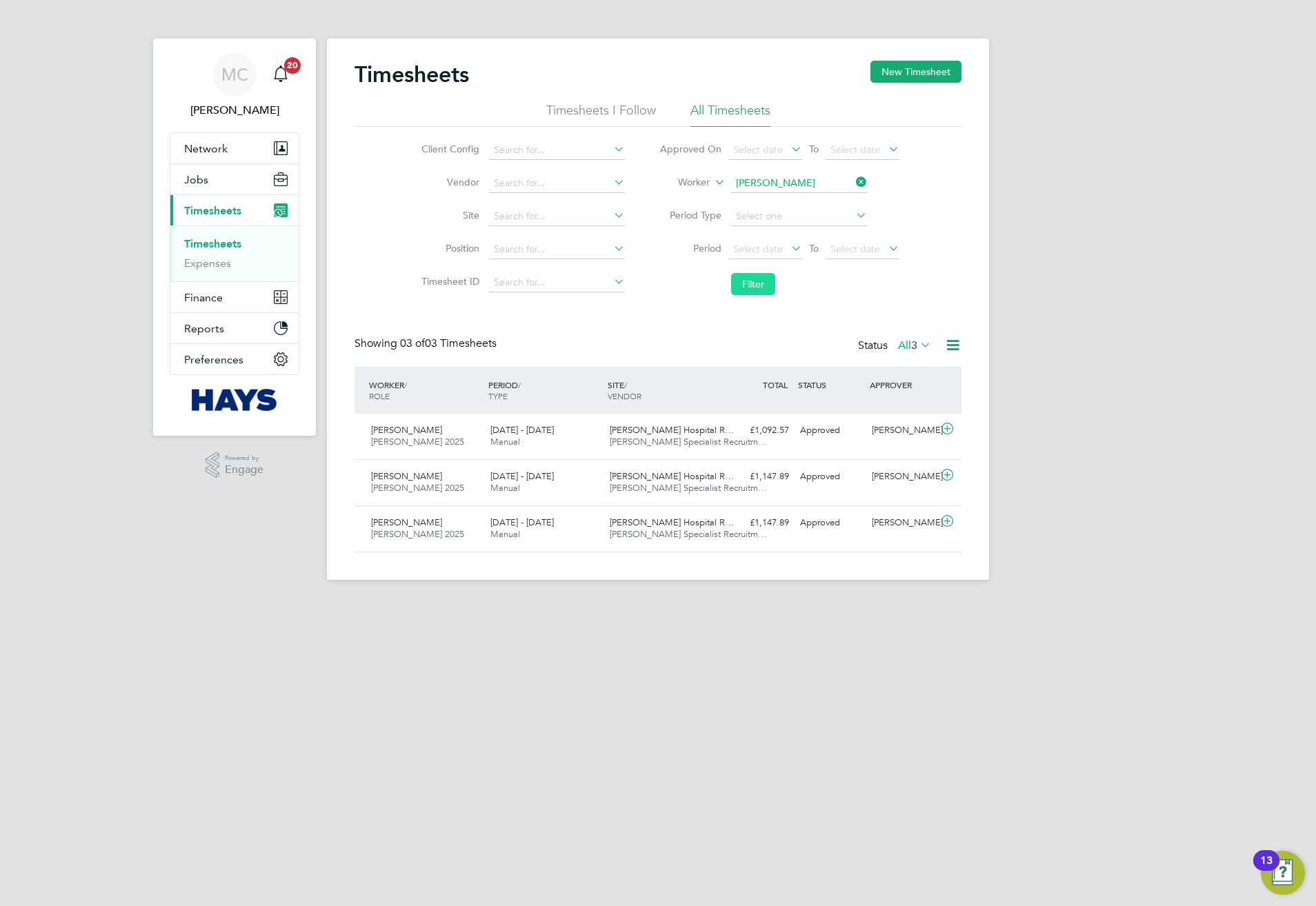
click at [762, 282] on button "Filter" at bounding box center [752, 284] width 44 height 22
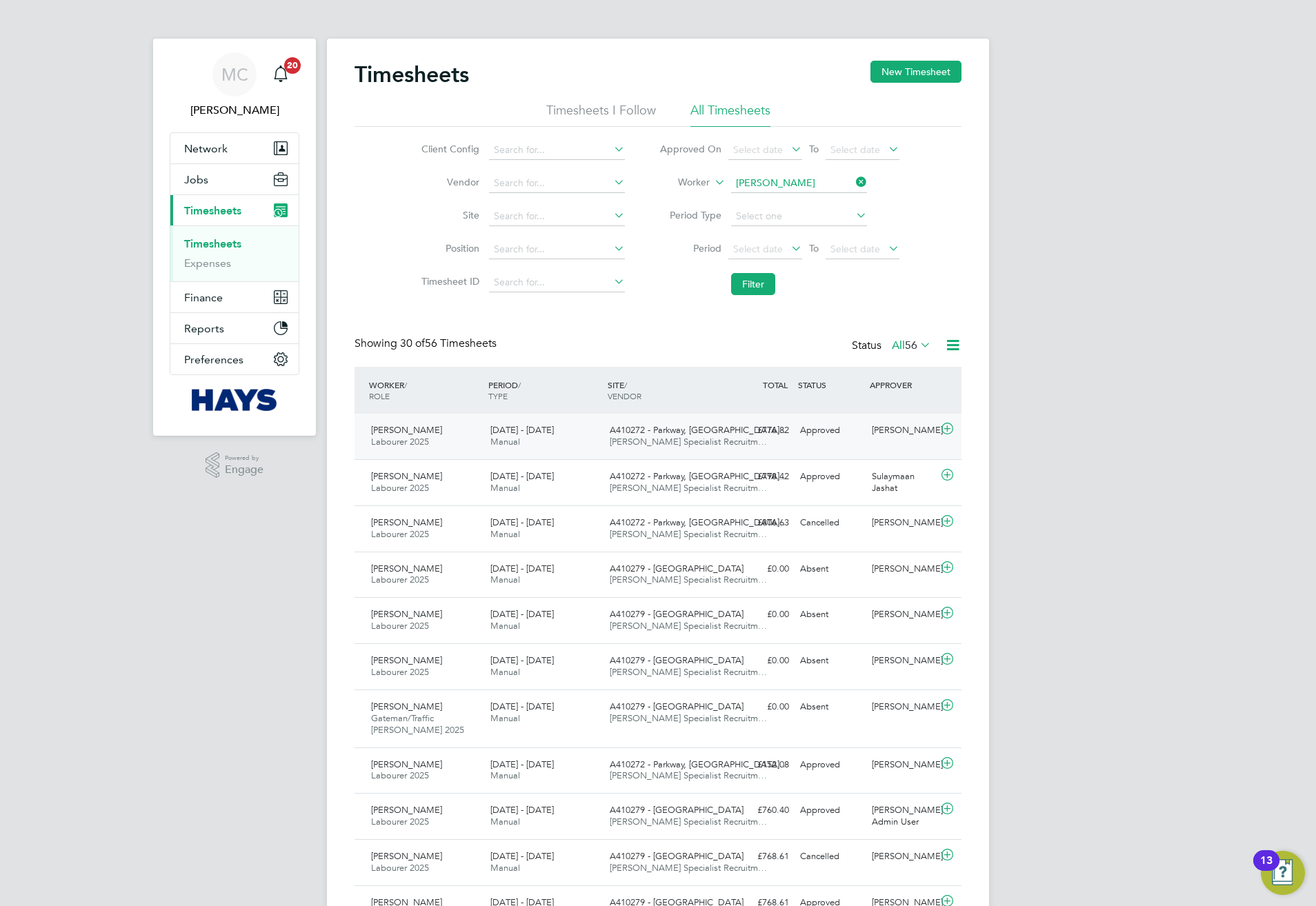
click at [683, 433] on span "A410272 - Parkway, [GEOGRAPHIC_DATA]…" at bounding box center [699, 430] width 178 height 12
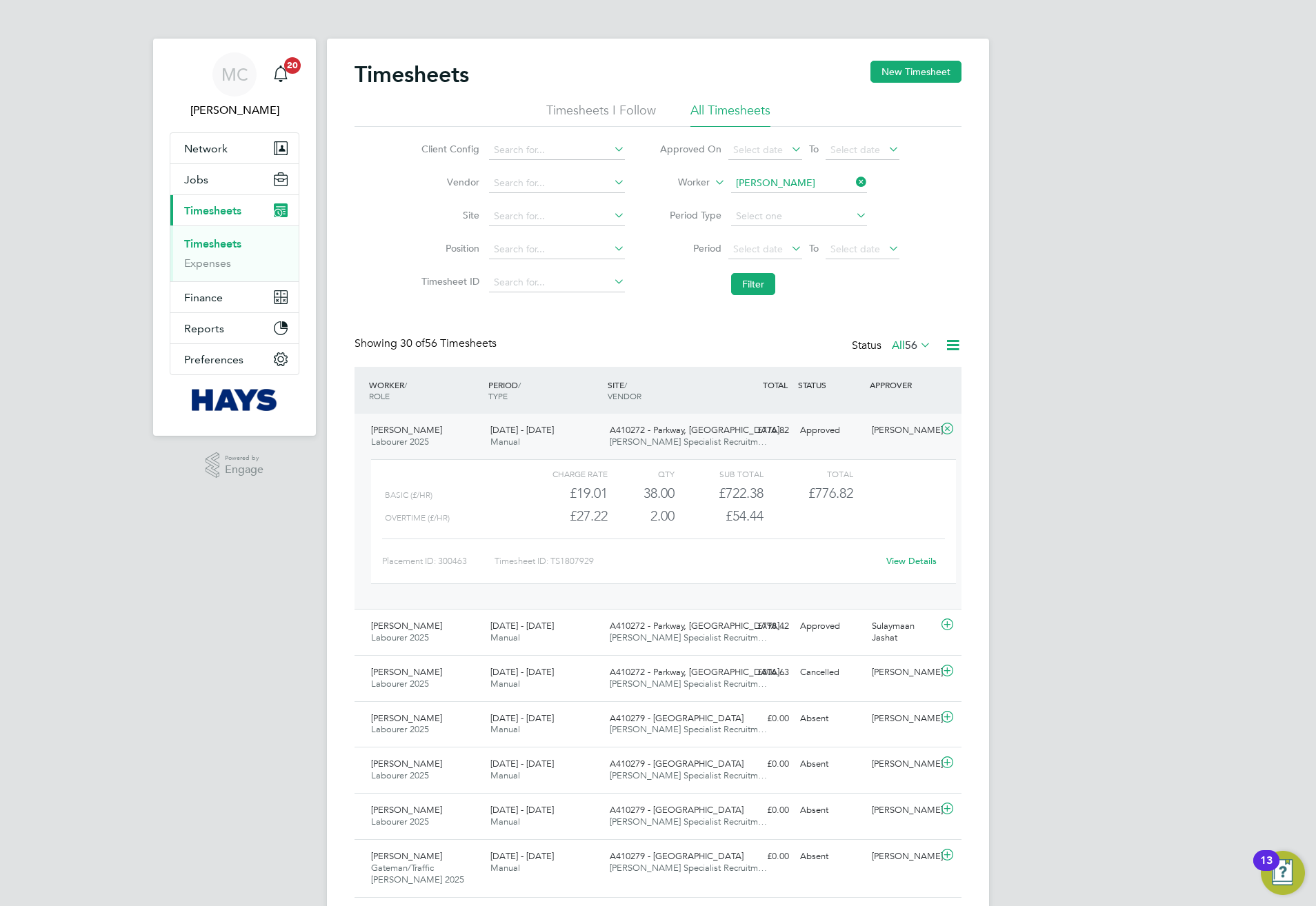
click at [824, 178] on input "[PERSON_NAME]" at bounding box center [799, 183] width 136 height 20
click at [786, 201] on li "Keith Cod ling" at bounding box center [798, 202] width 137 height 19
type input "Keith Codling"
click at [768, 295] on button "Filter" at bounding box center [752, 284] width 44 height 22
click at [743, 282] on button "Filter" at bounding box center [752, 284] width 44 height 22
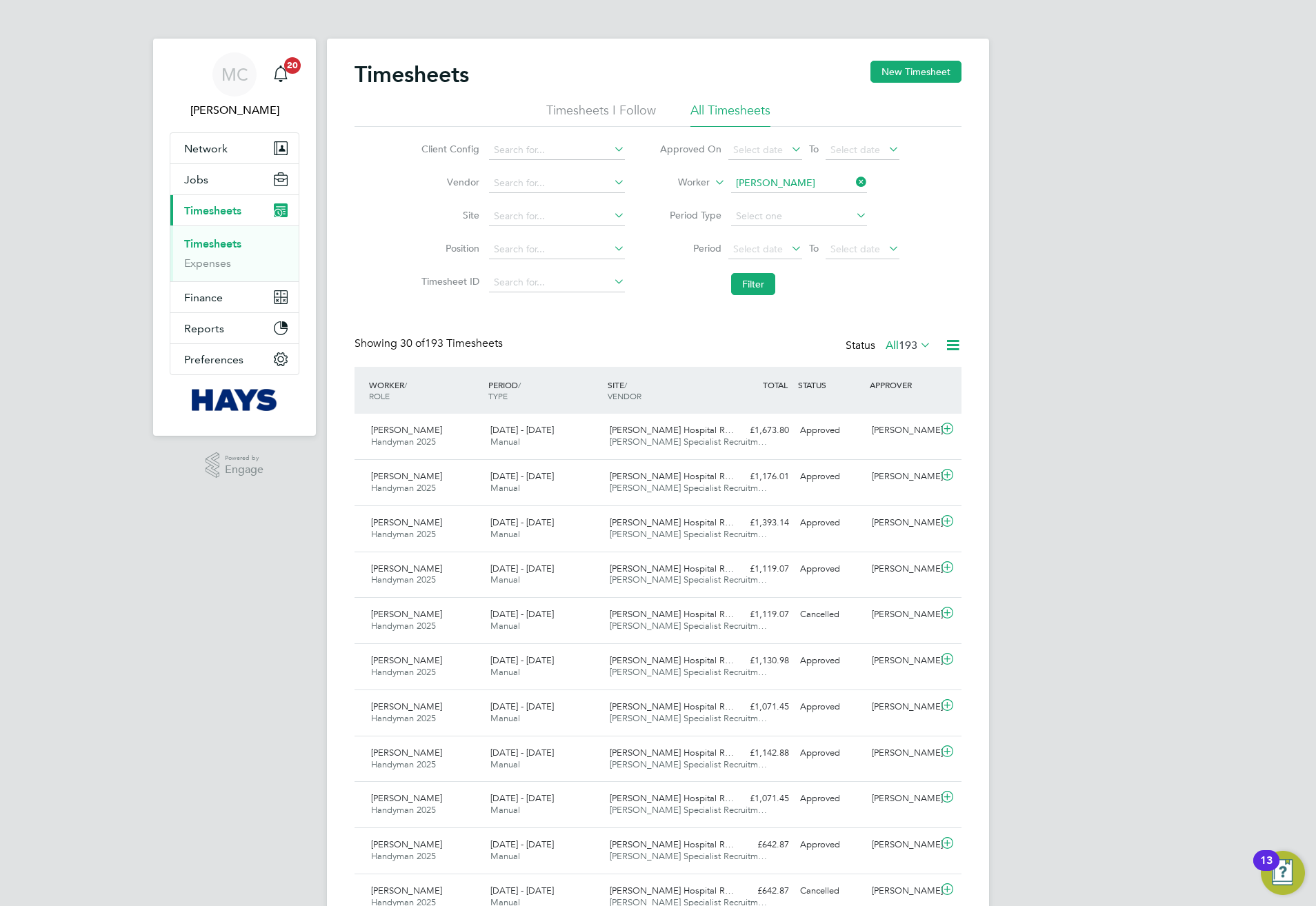
click at [679, 447] on div "James Paget Hospital R… Hays Specialist Recruitm…" at bounding box center [664, 436] width 119 height 34
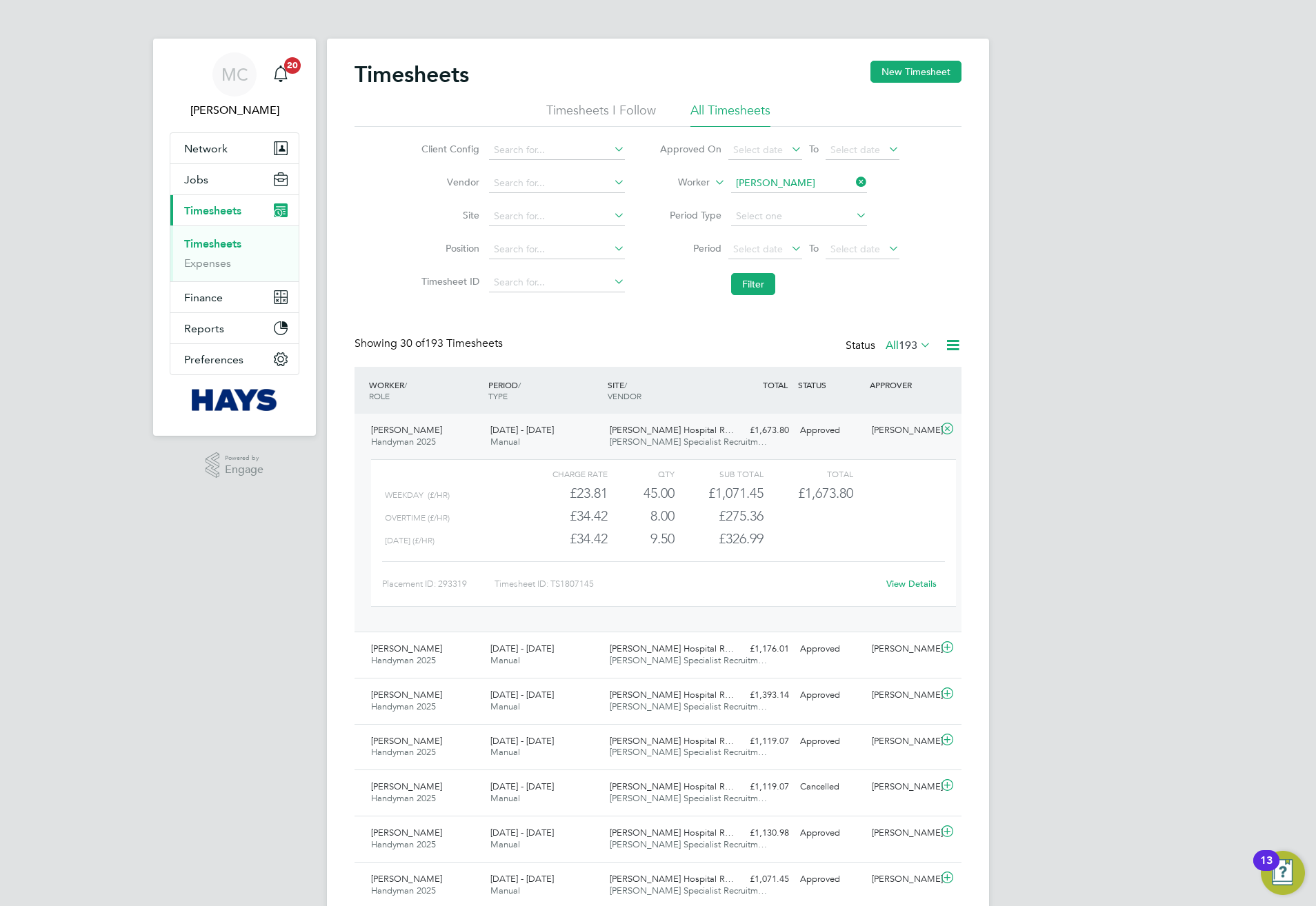
scroll to position [23, 134]
click at [811, 184] on input "Keith Codling" at bounding box center [799, 183] width 136 height 20
type input "k"
click at [801, 206] on li "Ki e ran Edmead" at bounding box center [798, 202] width 137 height 19
type input "Kieran Edmead"
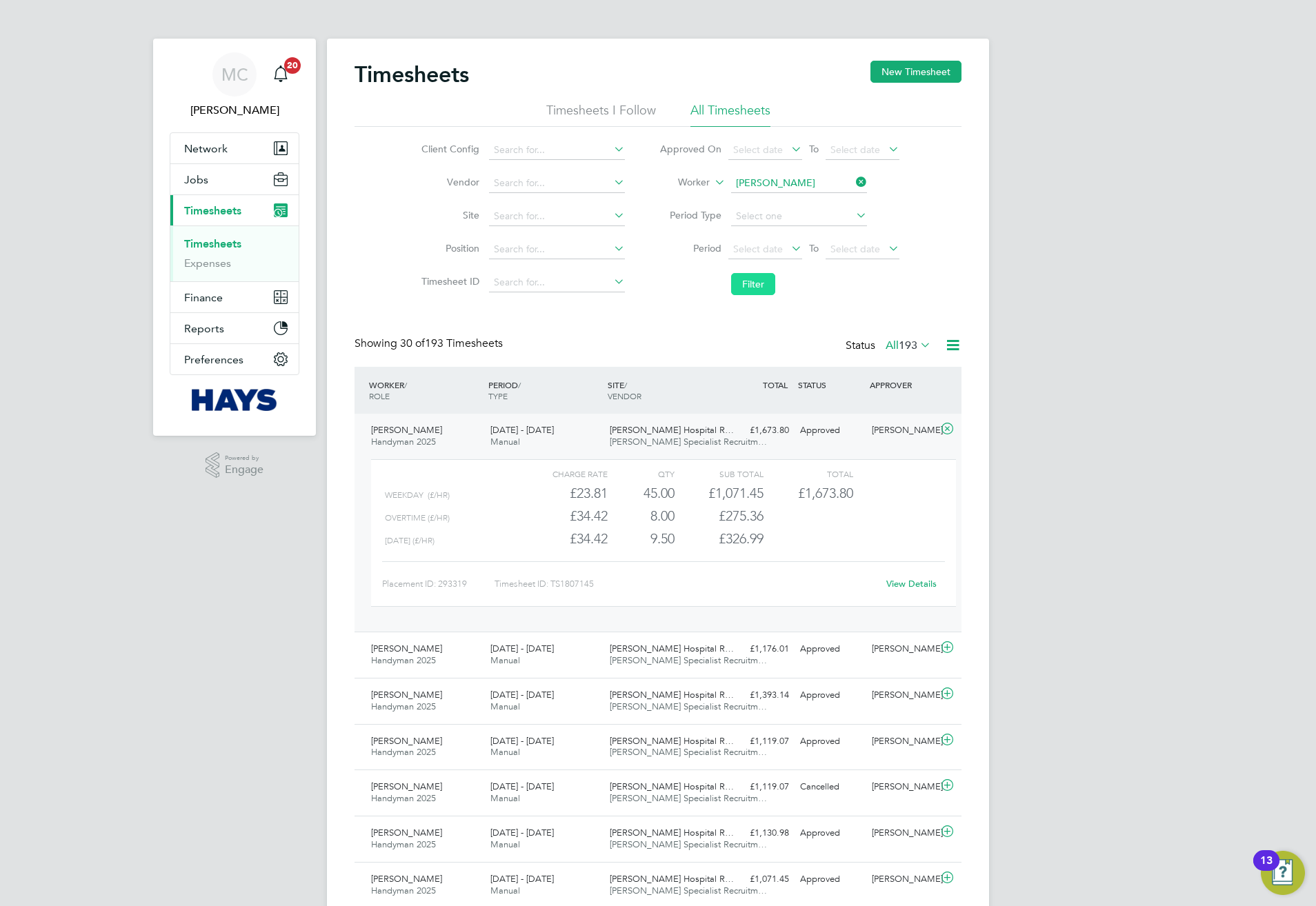
click at [753, 280] on button "Filter" at bounding box center [752, 284] width 44 height 22
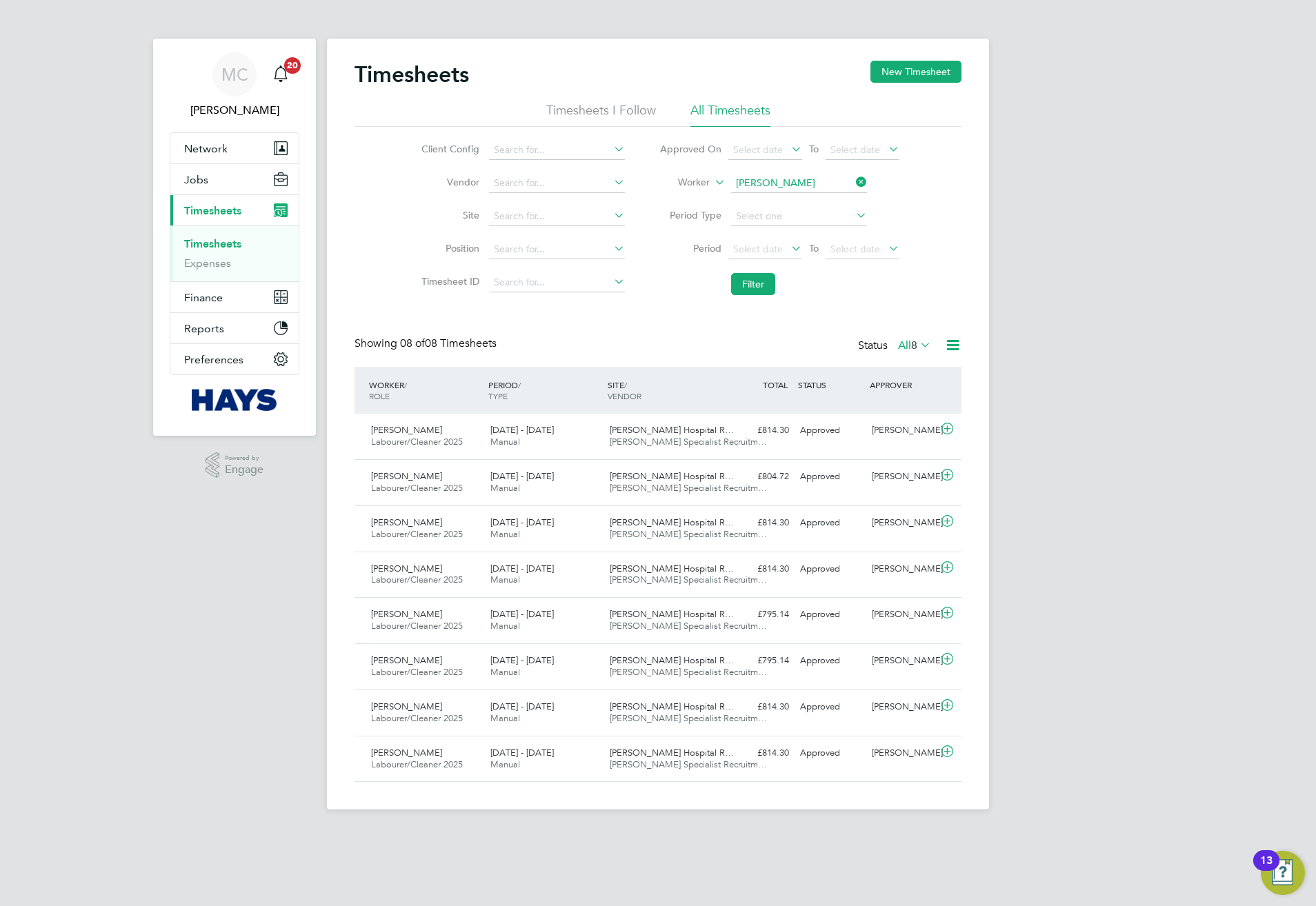
click at [782, 186] on input "Kieran Edmead" at bounding box center [799, 183] width 136 height 20
click at [754, 202] on b "Lance" at bounding box center [775, 202] width 80 height 12
type input "Lance Gourlay"
click at [766, 292] on button "Filter" at bounding box center [752, 284] width 44 height 22
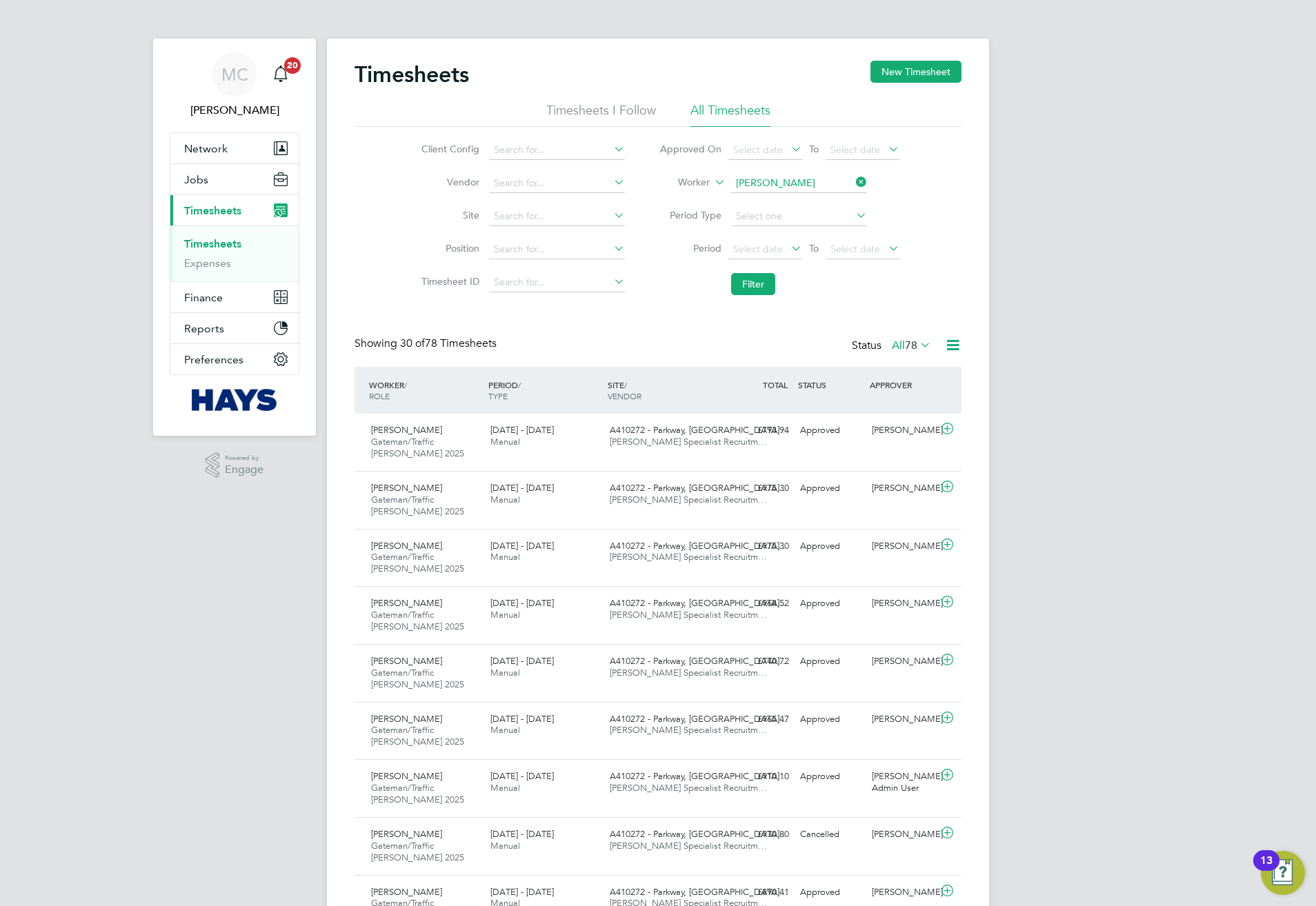
click at [546, 443] on div "16 - 22 Aug 2025 Manual" at bounding box center [545, 436] width 119 height 34
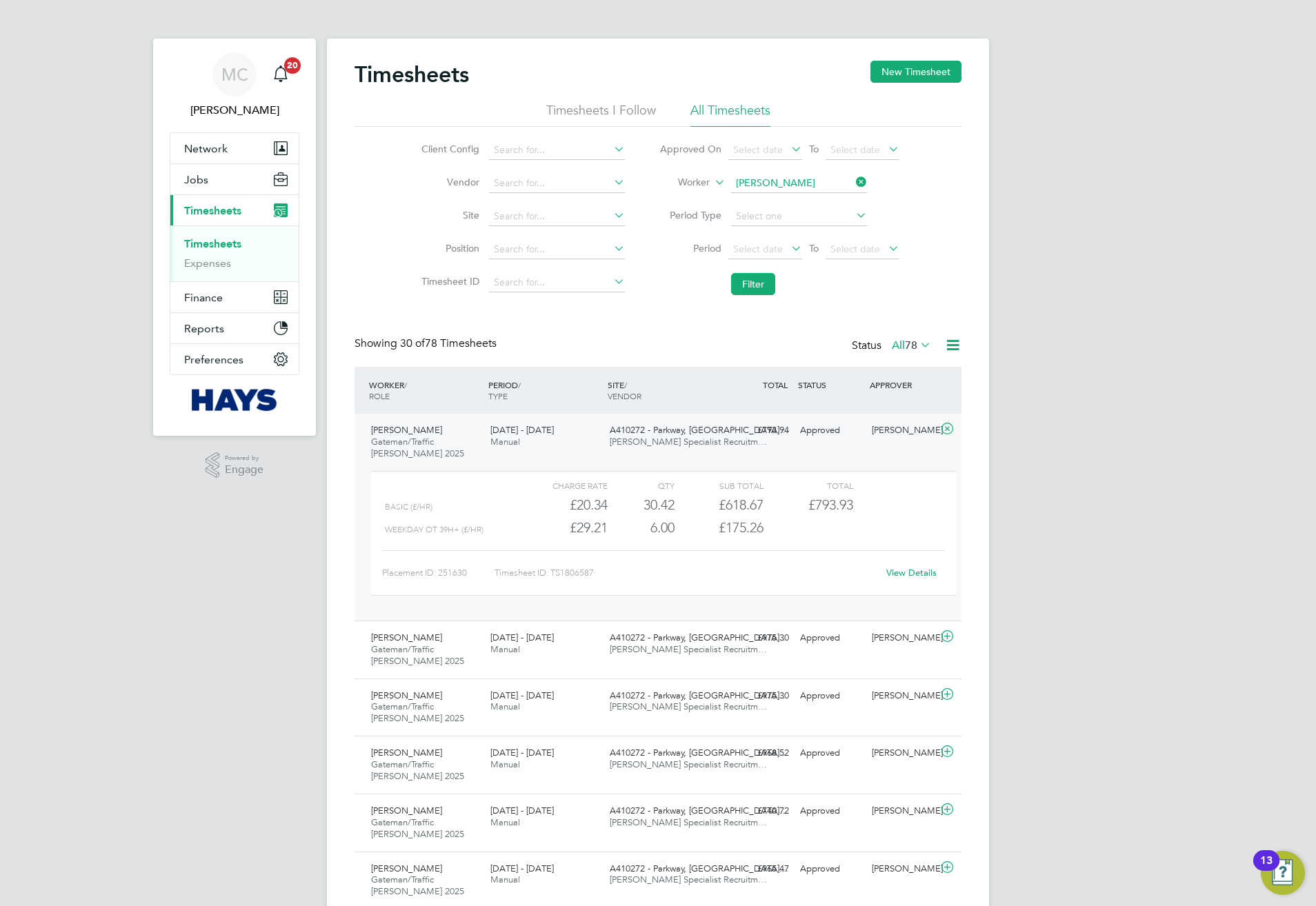
click at [915, 574] on link "View Details" at bounding box center [911, 573] width 50 height 12
click at [790, 179] on input at bounding box center [799, 183] width 136 height 20
click at [792, 201] on li "Ovid iu Ciobanu" at bounding box center [798, 202] width 137 height 19
type input "Ovidiu Ciobanu"
click at [755, 288] on button "Filter" at bounding box center [752, 284] width 44 height 22
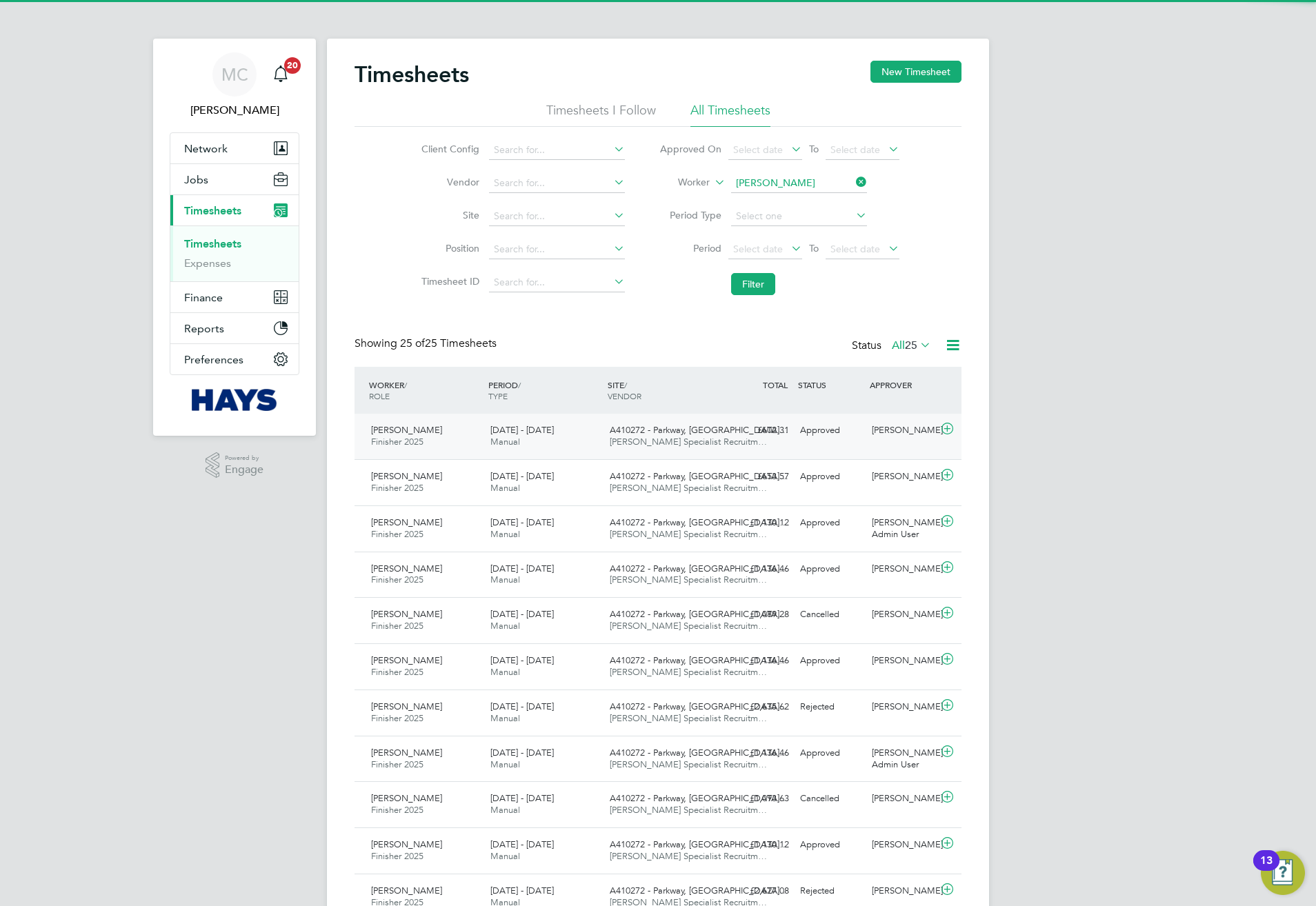
scroll to position [35, 120]
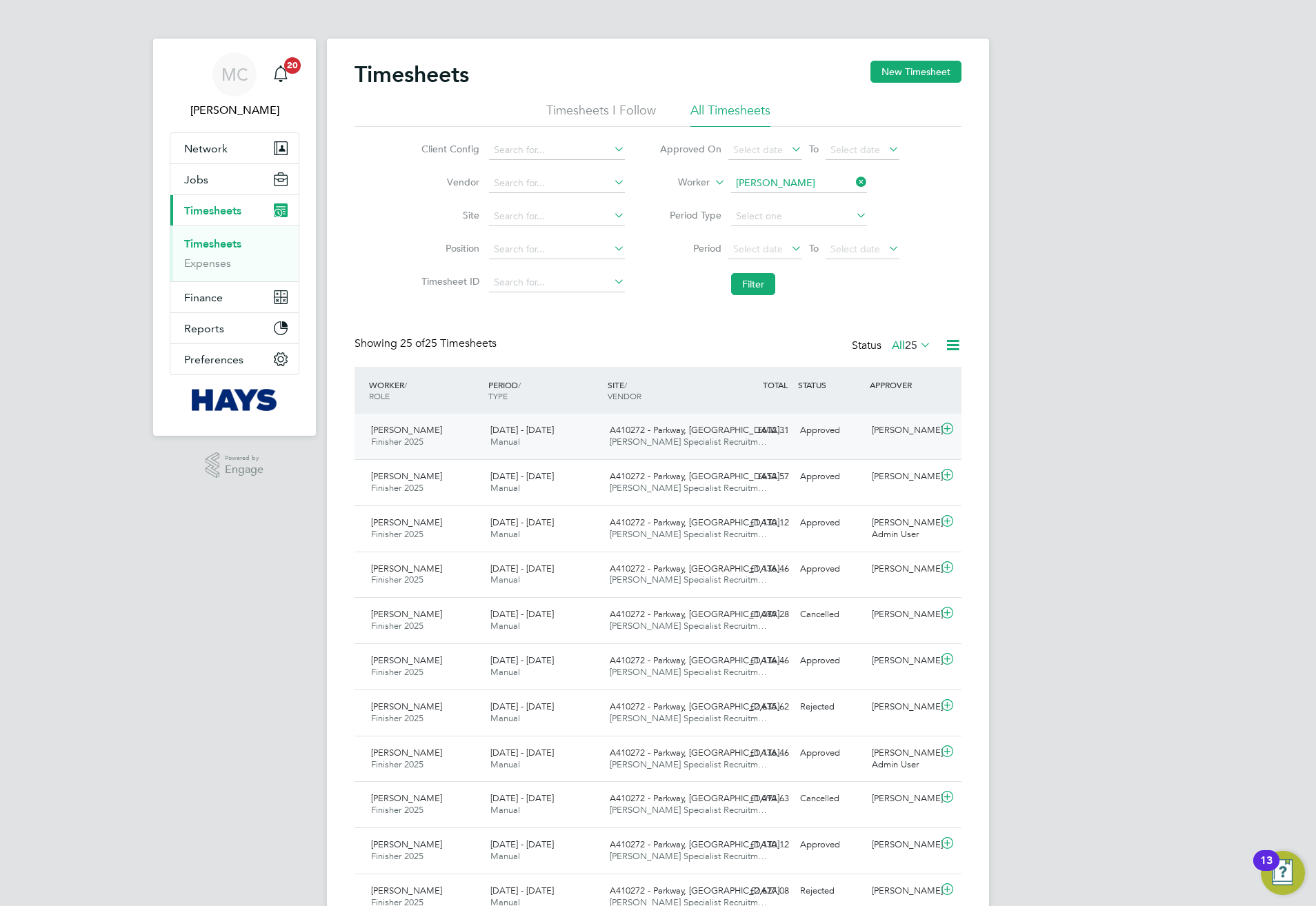
click at [693, 449] on div "A410272 - Parkway, Kin… Hays Specialist Recruitm…" at bounding box center [664, 436] width 119 height 34
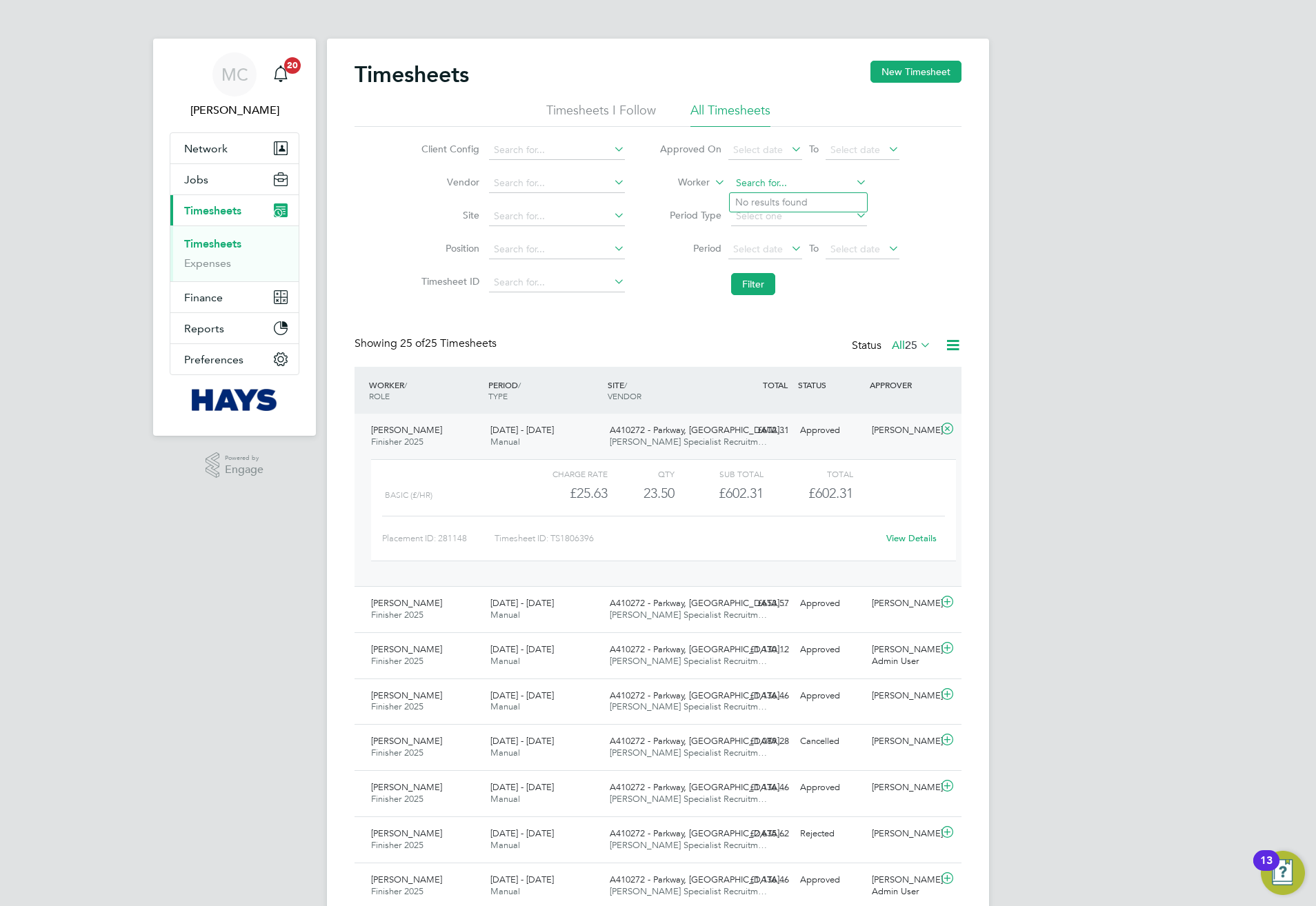
click at [824, 174] on input at bounding box center [799, 183] width 136 height 20
type input "Rinondjo Tjiuoro"
click at [764, 293] on button "Filter" at bounding box center [752, 284] width 44 height 22
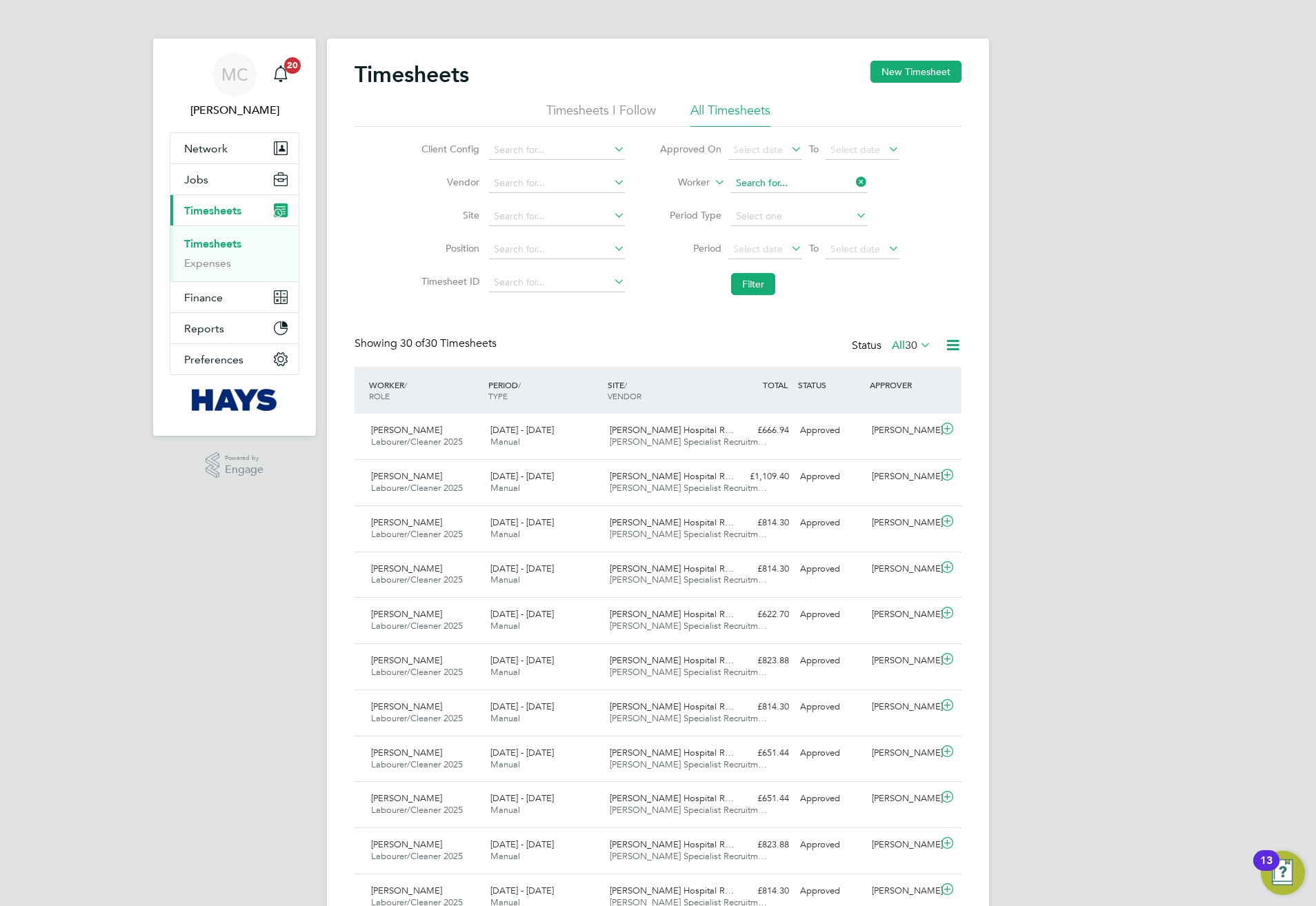
click at [768, 183] on input at bounding box center [799, 183] width 136 height 20
click at [818, 199] on b "Cli" at bounding box center [824, 202] width 13 height 12
type input "Steven Clitheroe"
click at [748, 288] on button "Filter" at bounding box center [752, 284] width 44 height 22
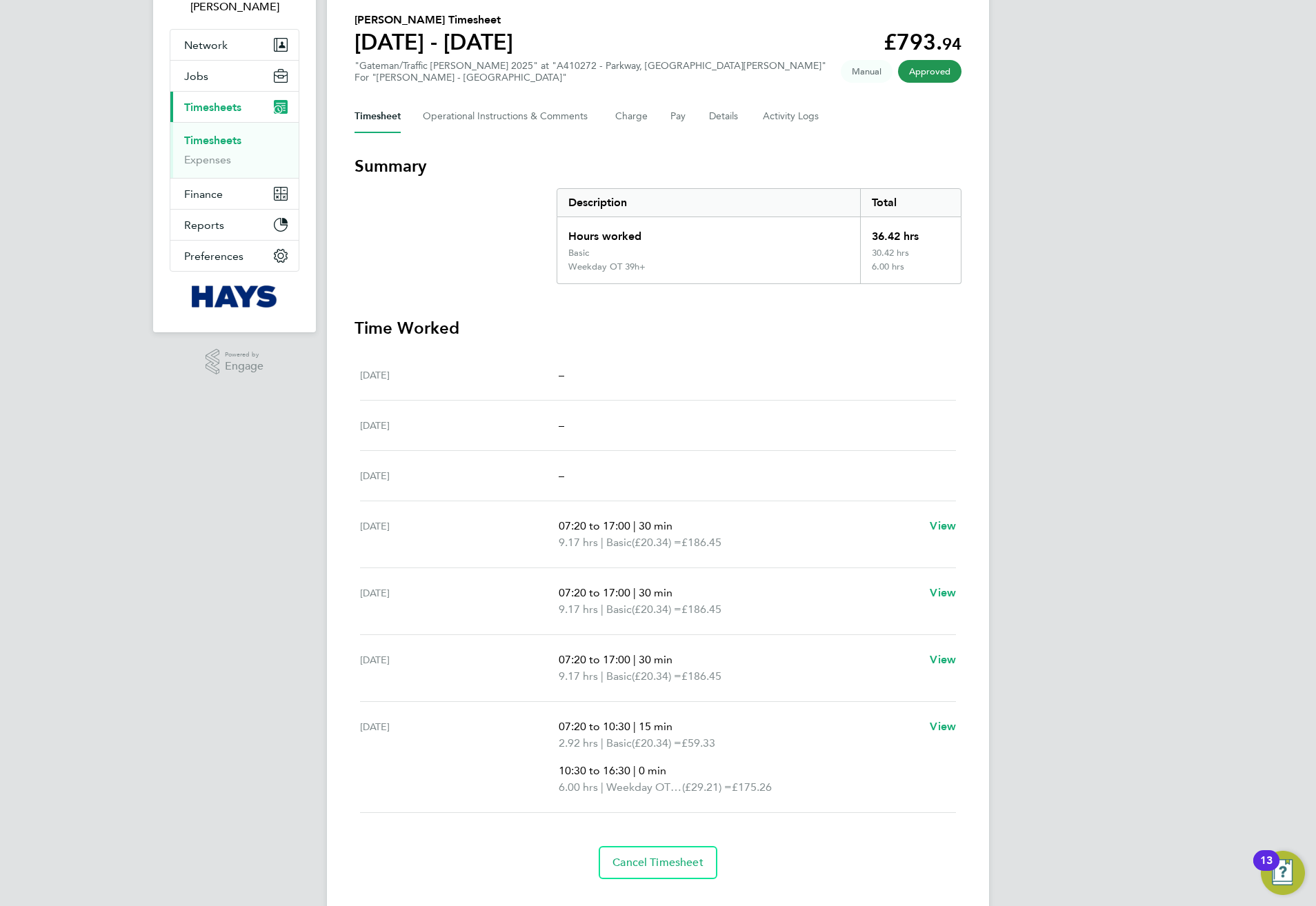
scroll to position [133, 0]
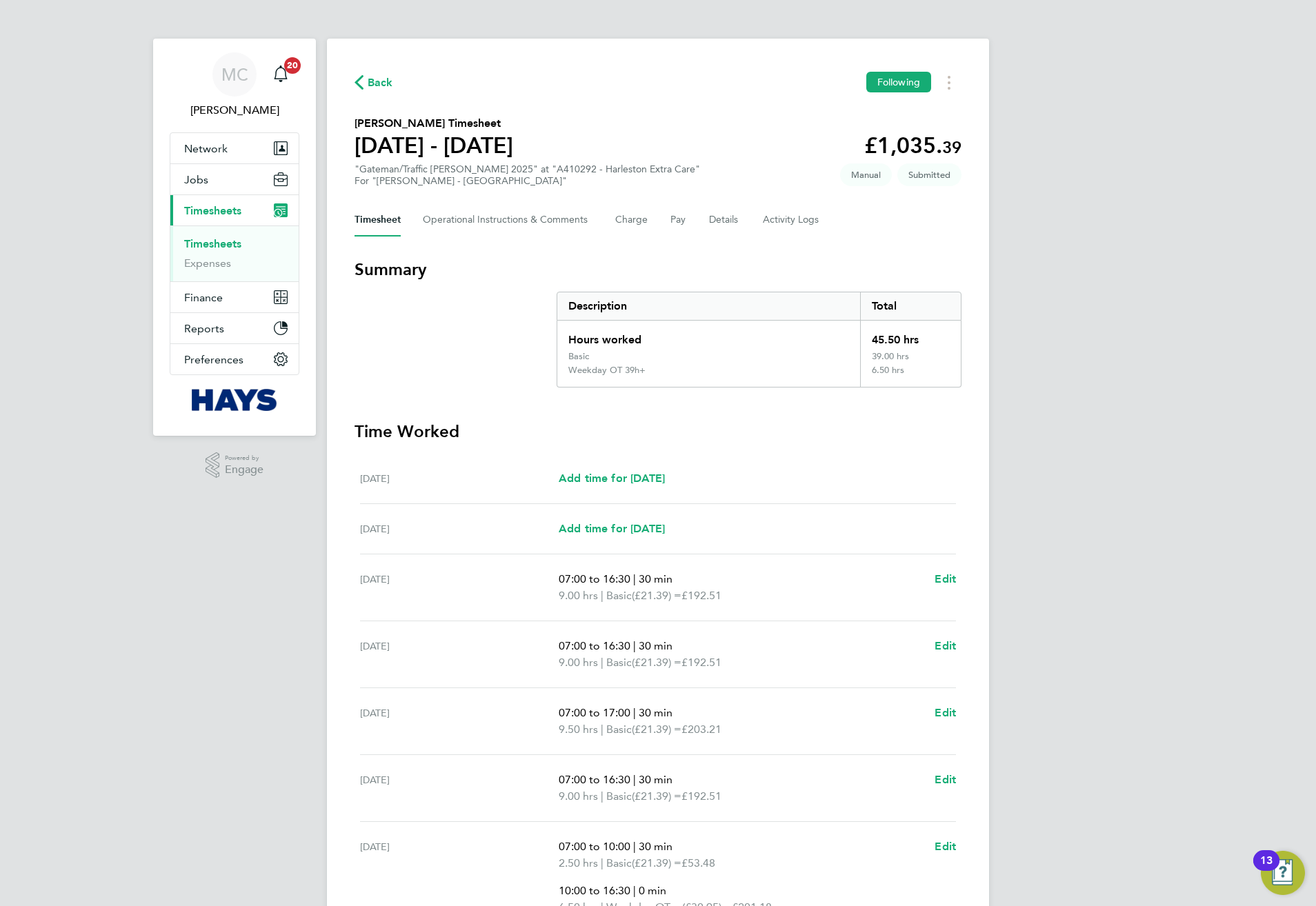
click at [223, 238] on link "Timesheets" at bounding box center [213, 244] width 57 height 13
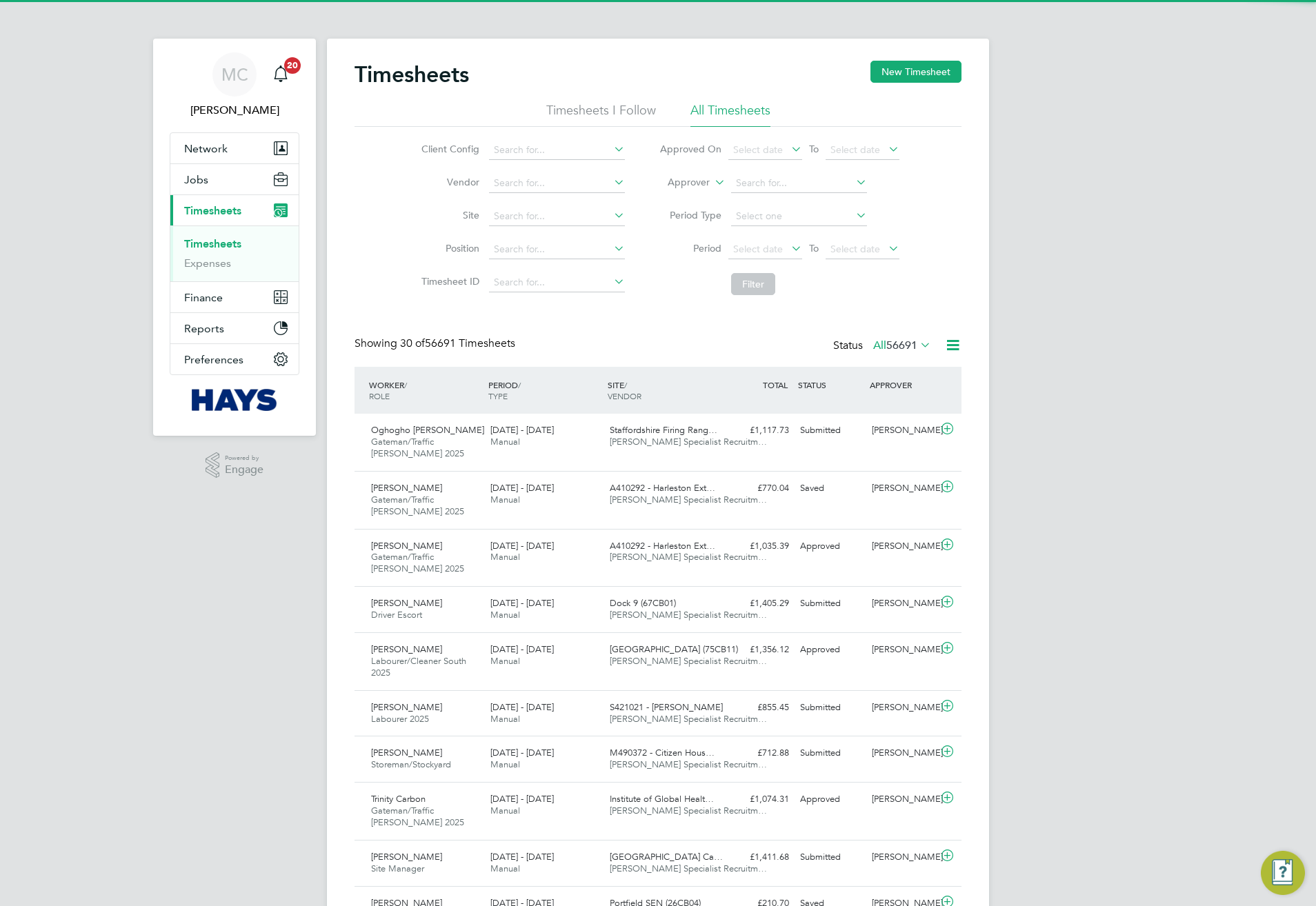
click at [708, 181] on label "Approver" at bounding box center [678, 183] width 62 height 14
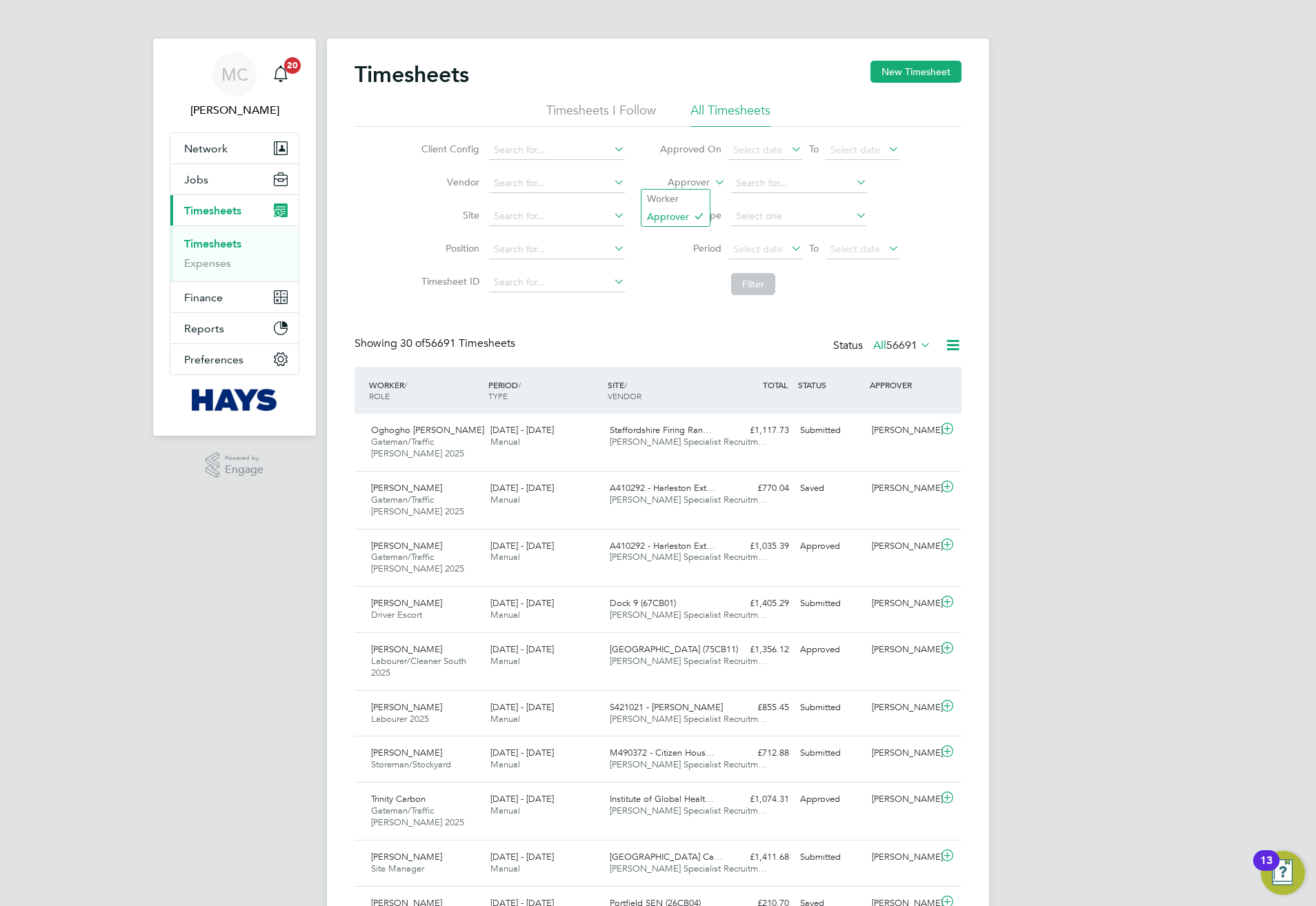
click at [708, 181] on label "Approver" at bounding box center [678, 183] width 62 height 14
click at [694, 190] on li "Worker" at bounding box center [676, 199] width 69 height 18
click at [791, 174] on input at bounding box center [799, 183] width 136 height 20
click at [766, 219] on li "[PERSON_NAME]" at bounding box center [798, 221] width 137 height 19
type input "[PERSON_NAME]"
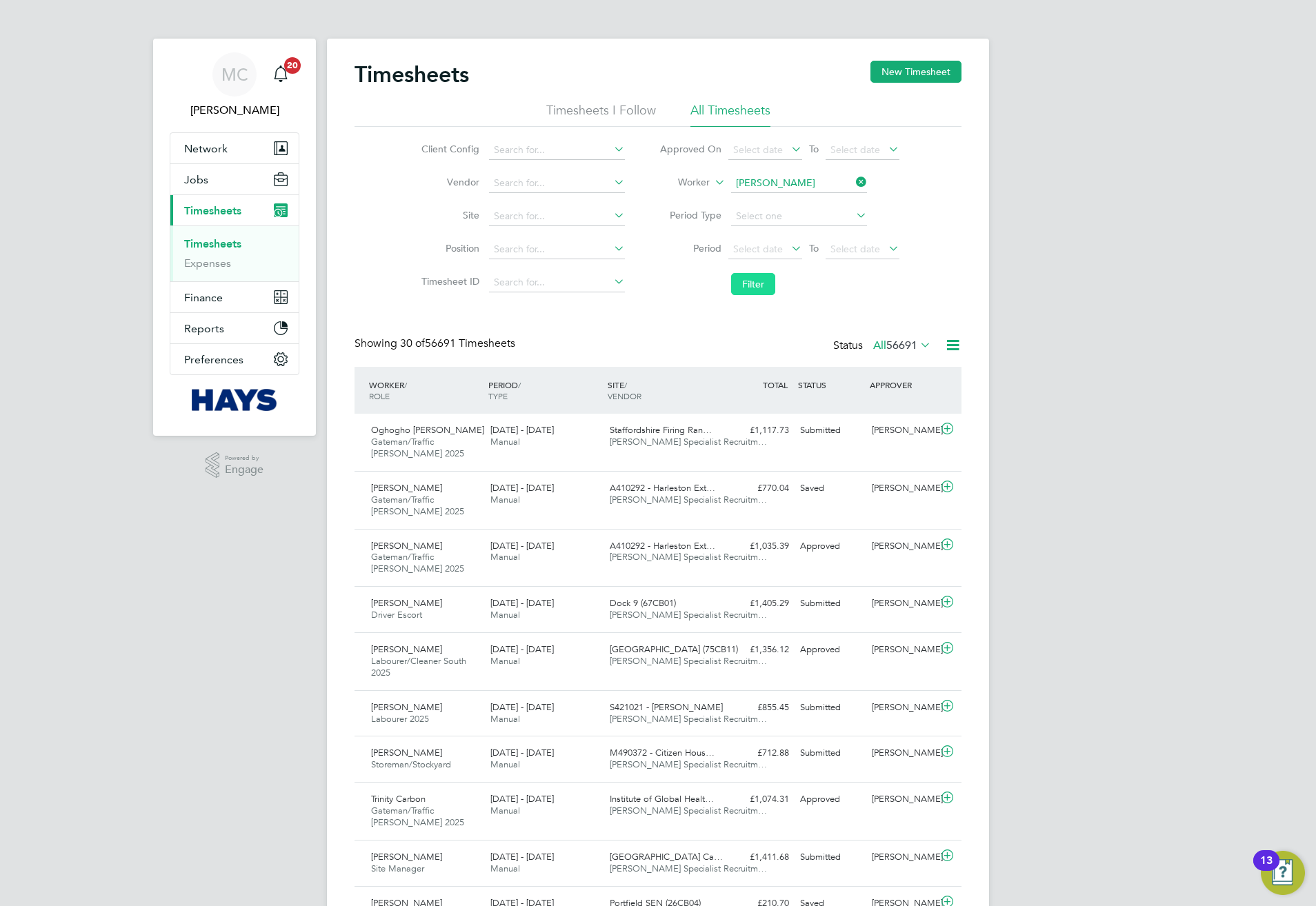
click at [756, 281] on button "Filter" at bounding box center [752, 284] width 44 height 22
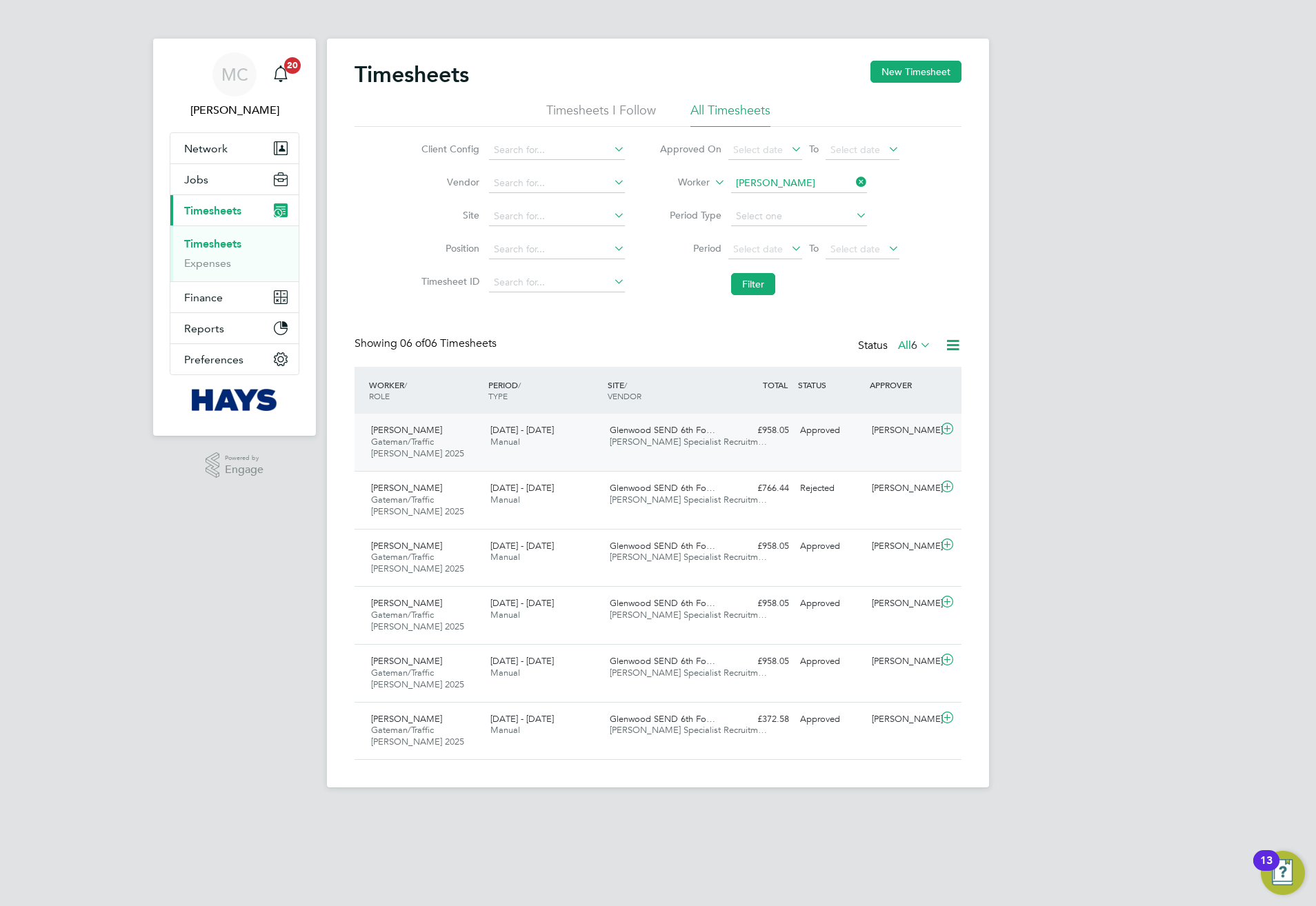
click at [743, 440] on div "£958.05 Approved" at bounding box center [758, 431] width 71 height 23
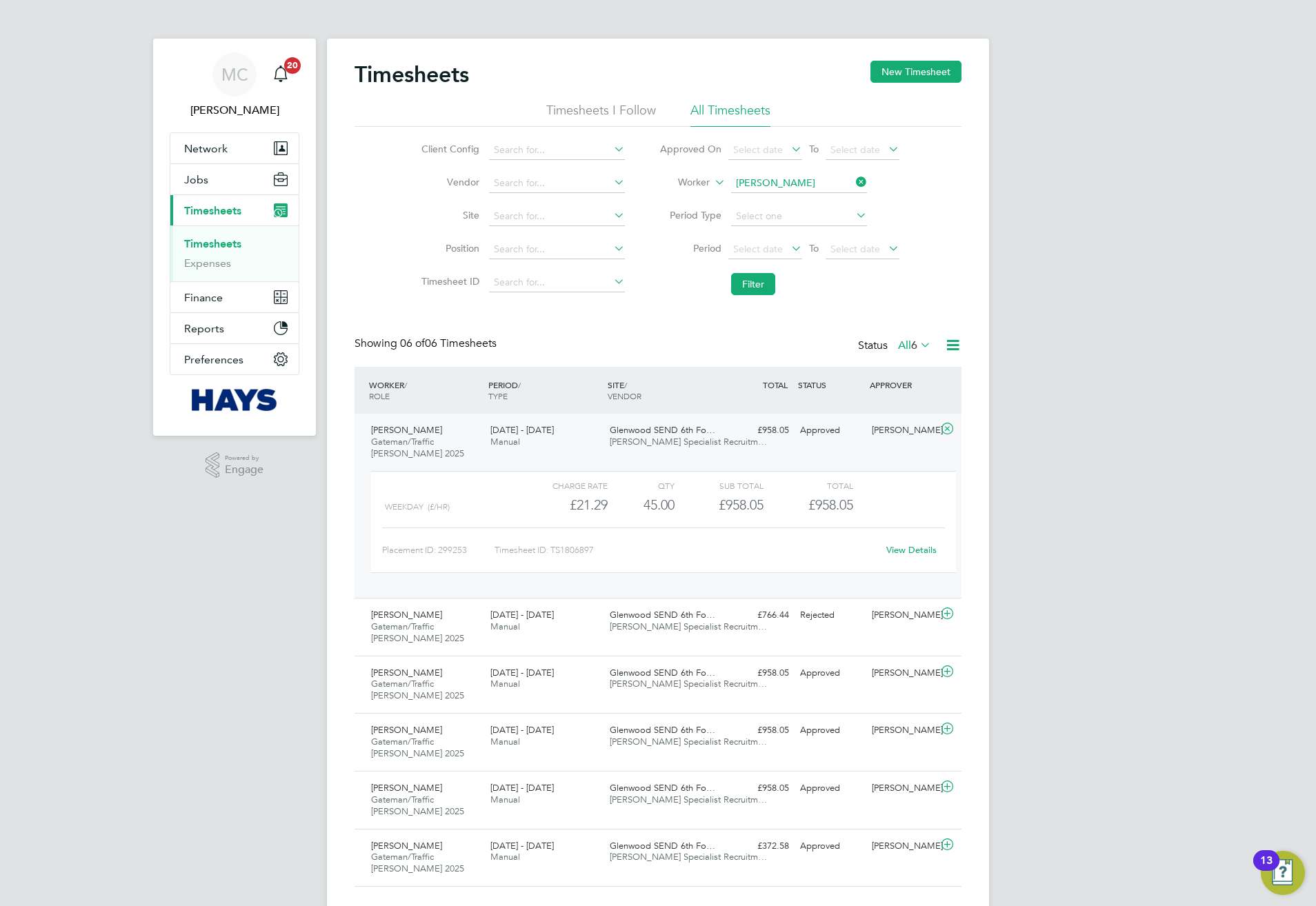
scroll to position [35, 120]
